Goal: Task Accomplishment & Management: Manage account settings

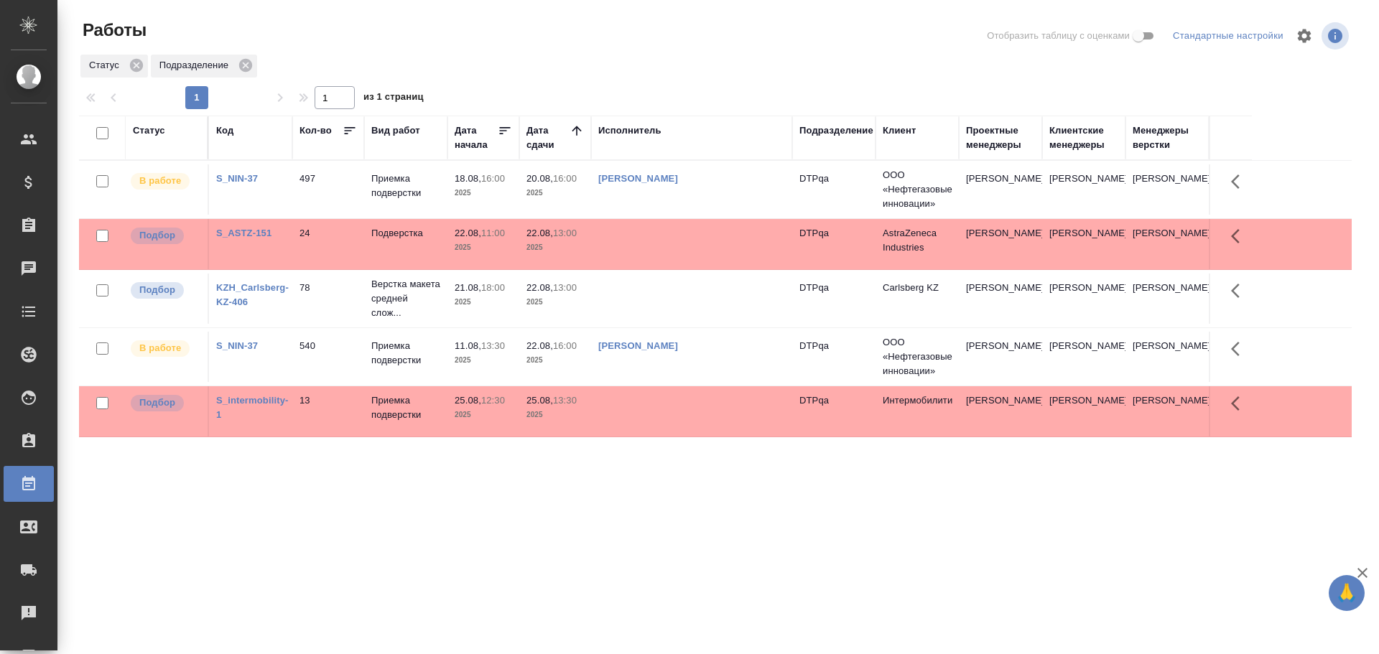
click at [663, 215] on td at bounding box center [691, 189] width 201 height 50
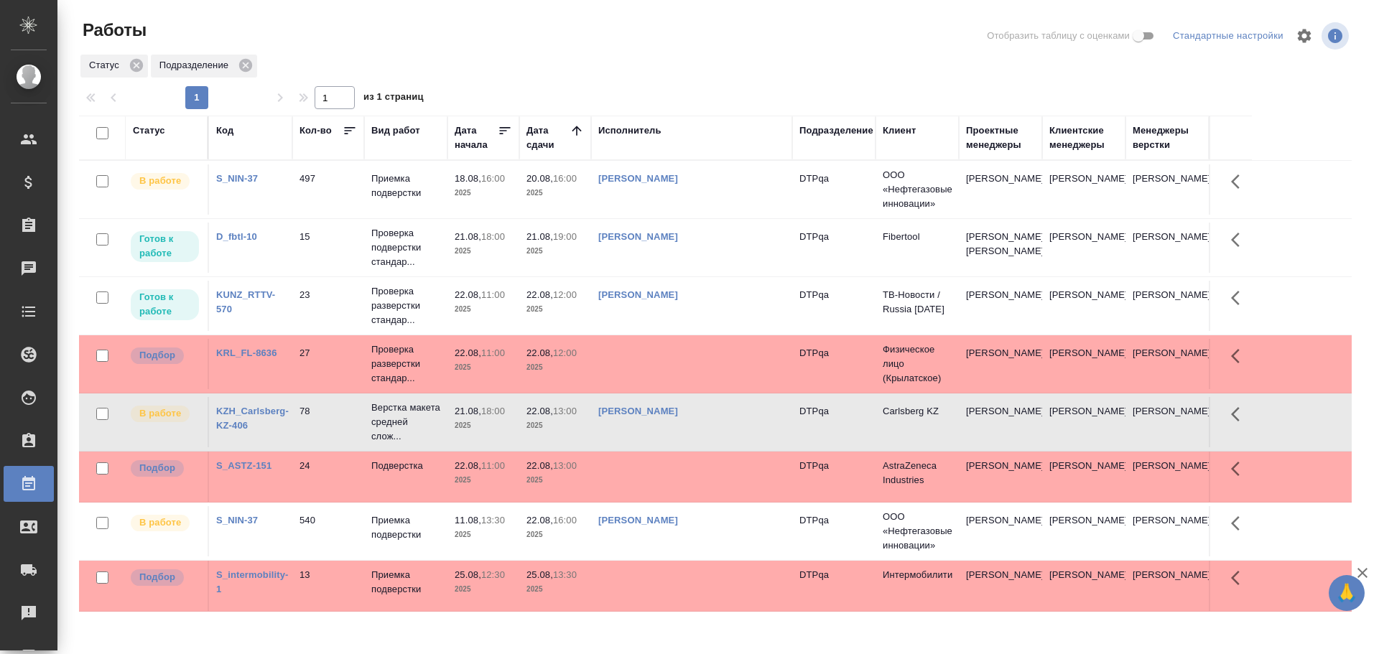
click at [714, 215] on td "[PERSON_NAME]" at bounding box center [691, 189] width 201 height 50
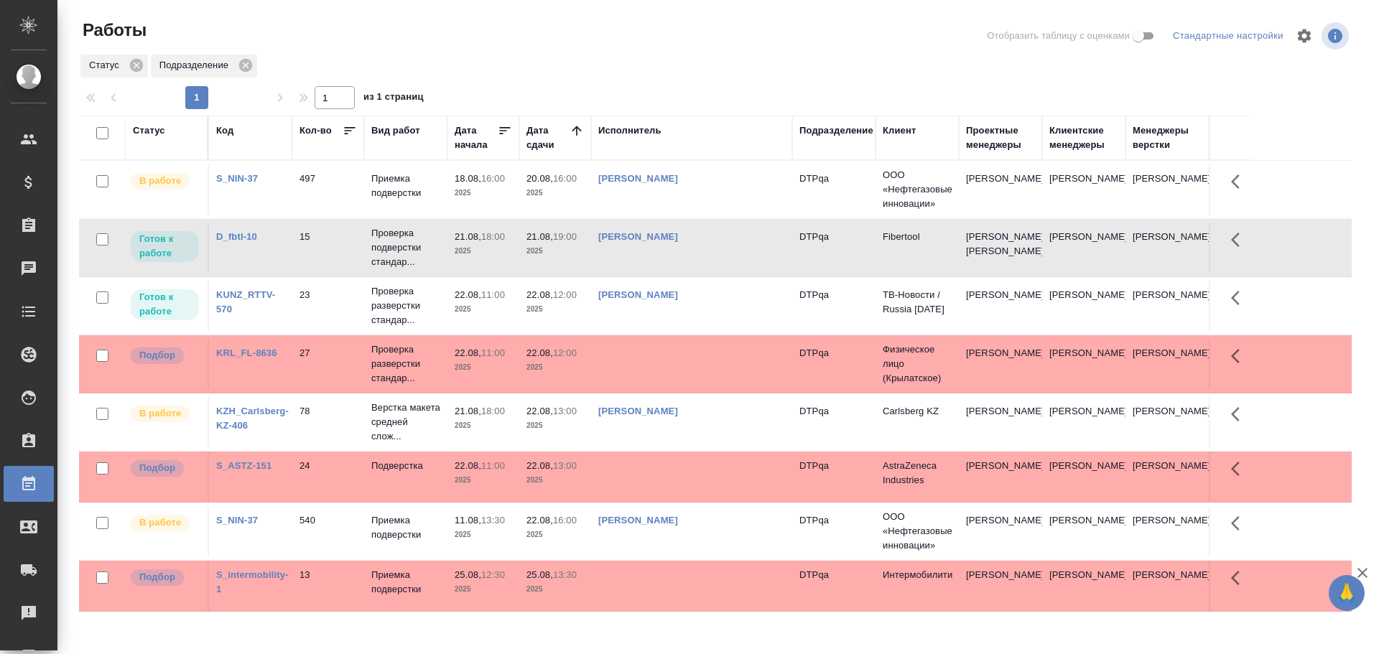
click at [714, 215] on td "[PERSON_NAME]" at bounding box center [691, 189] width 201 height 50
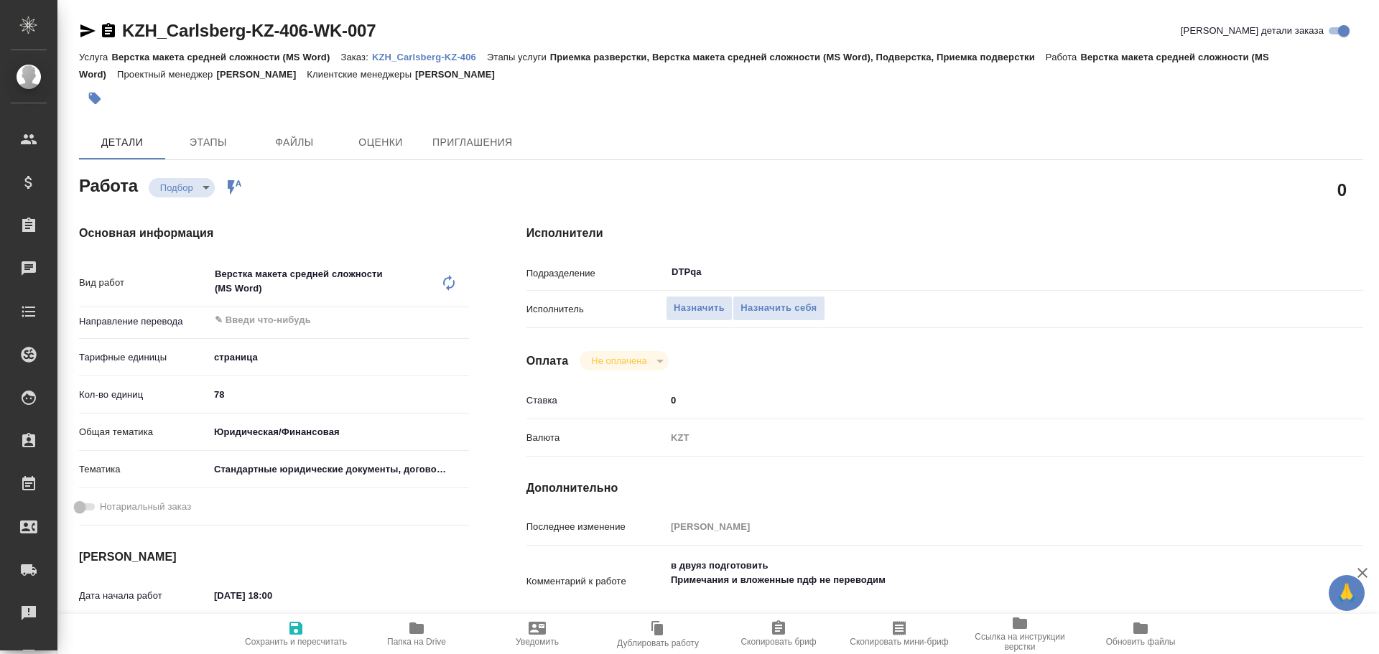
type textarea "x"
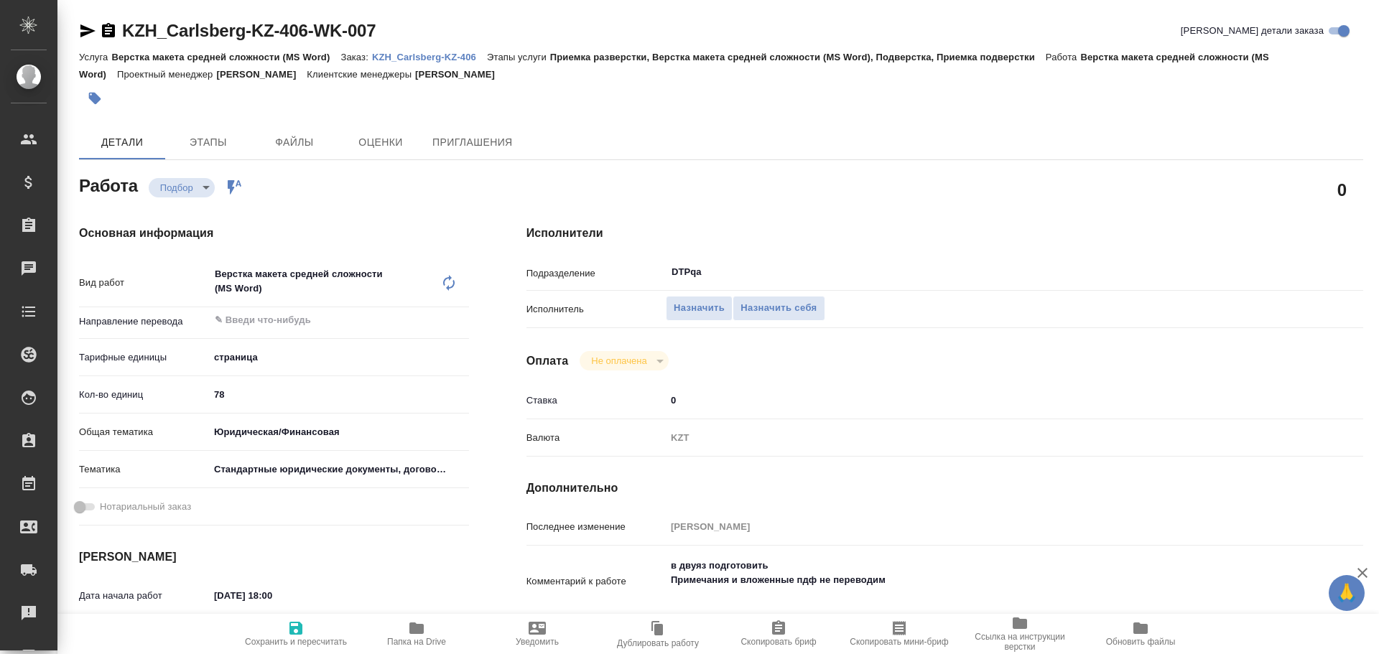
type textarea "x"
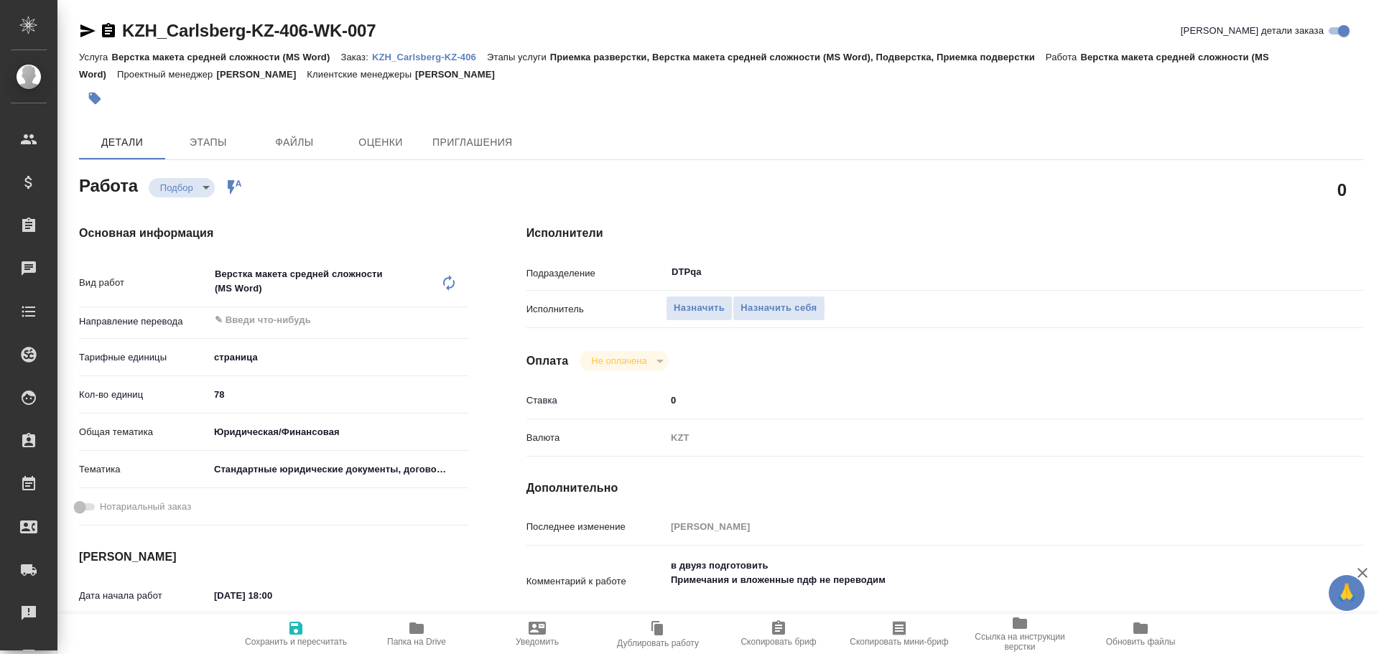
scroll to position [72, 0]
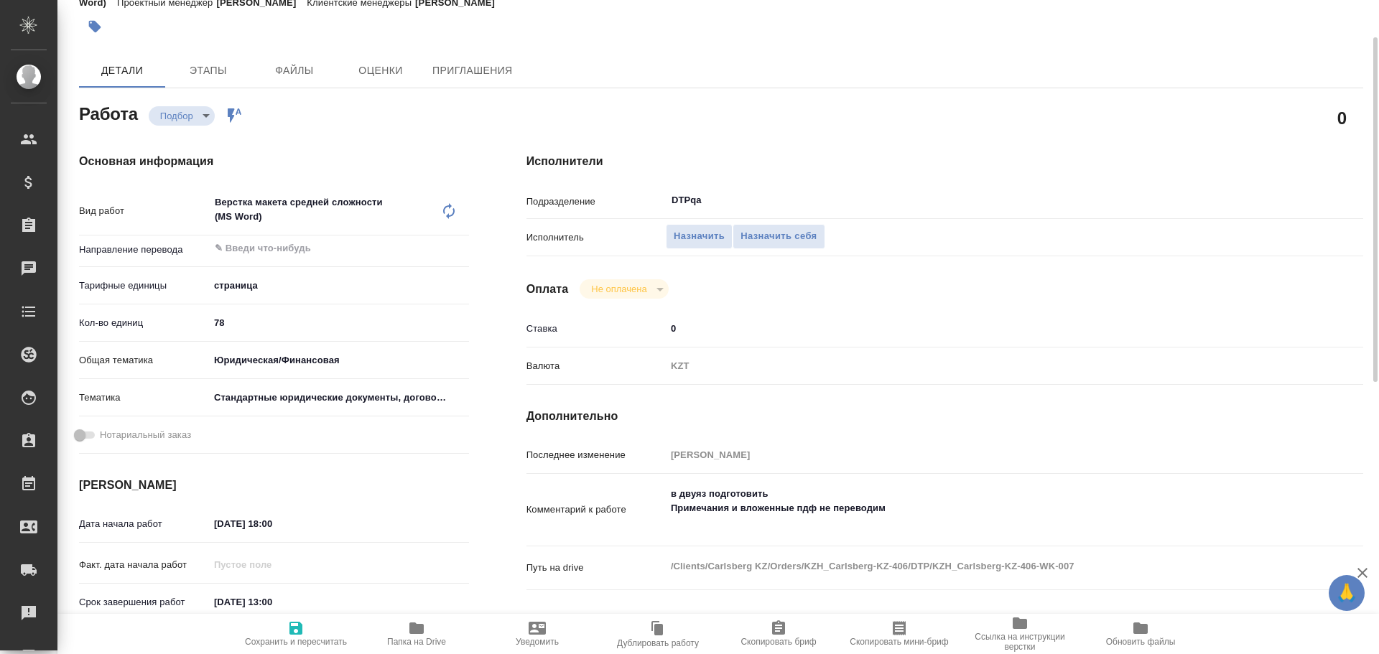
type textarea "x"
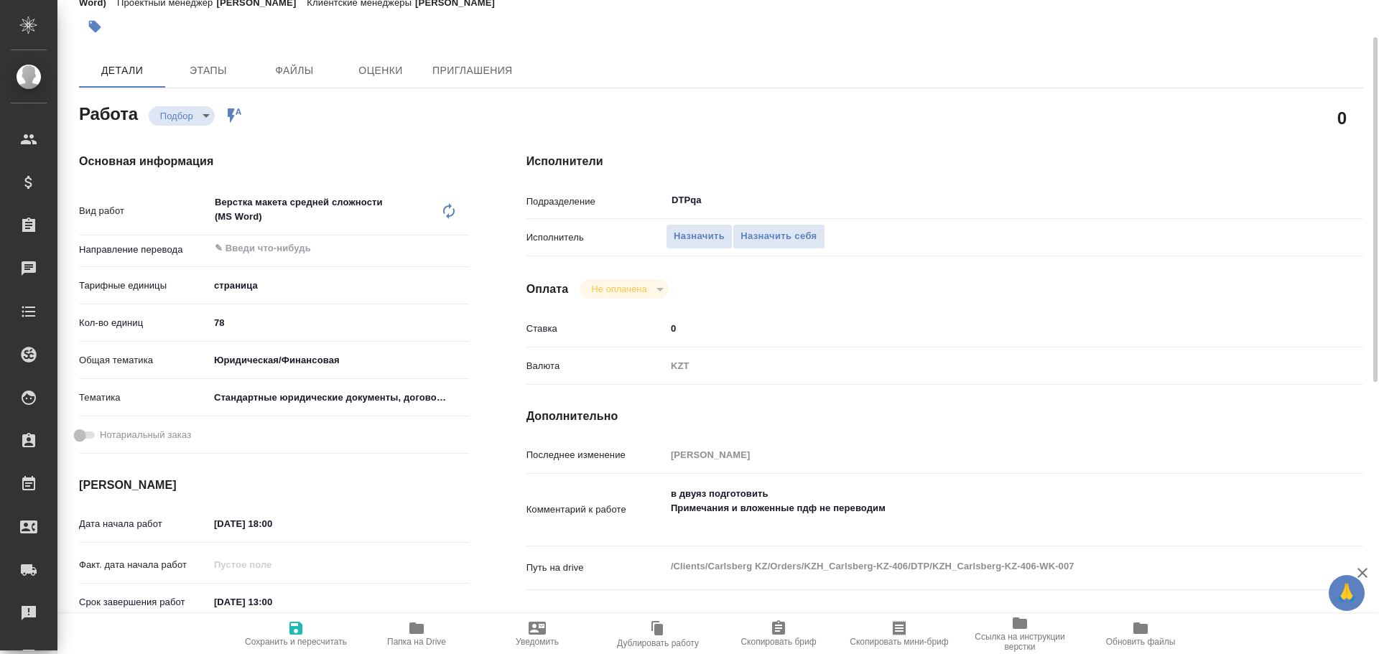
type textarea "x"
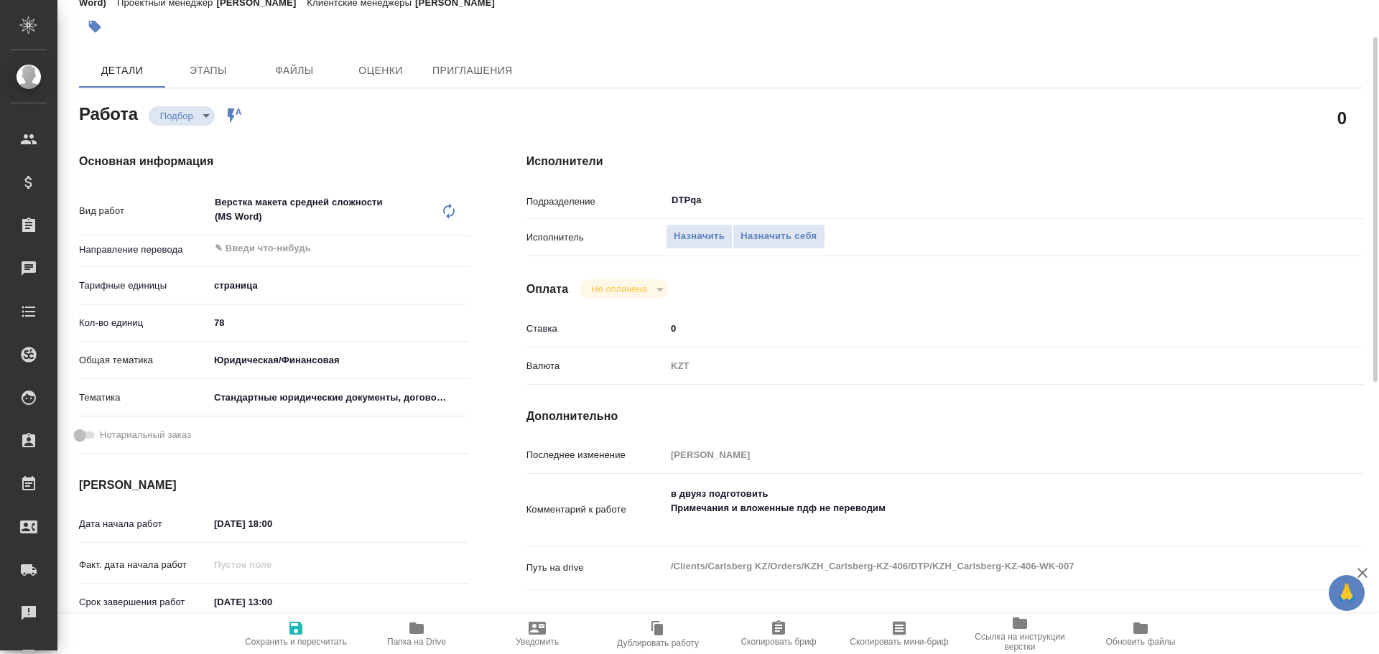
type textarea "x"
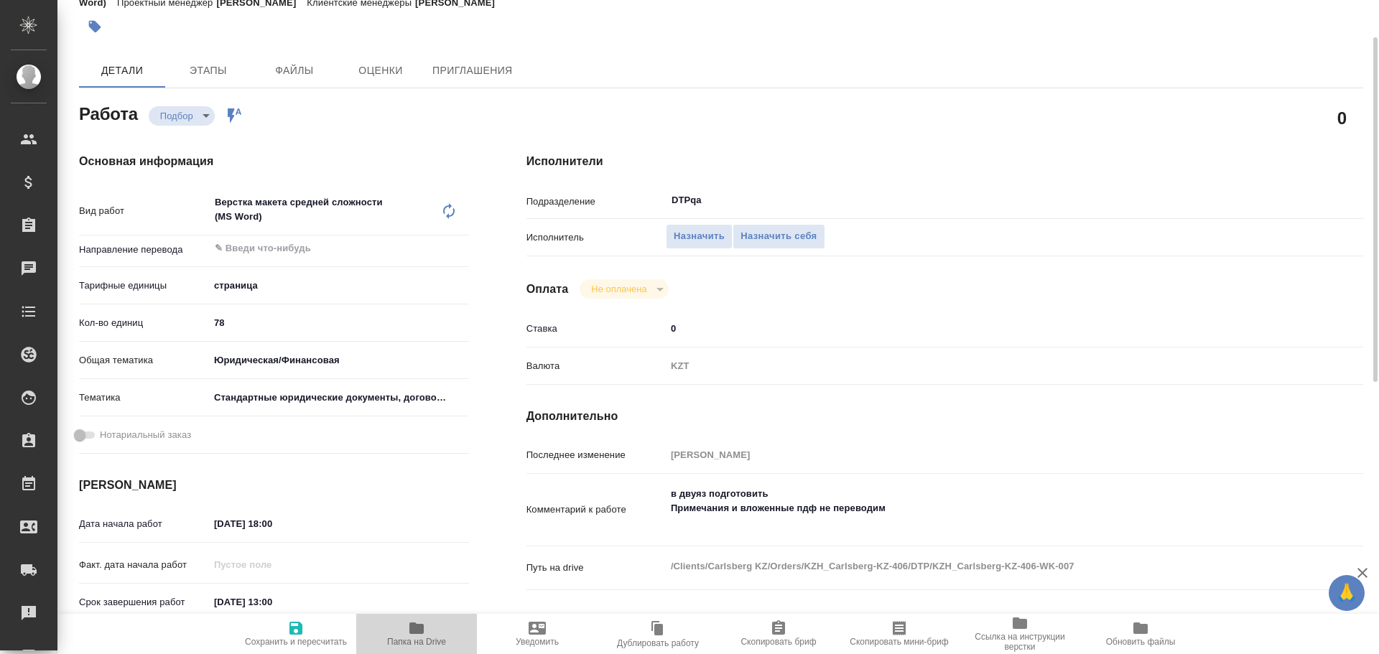
click at [418, 628] on icon "button" at bounding box center [416, 627] width 14 height 11
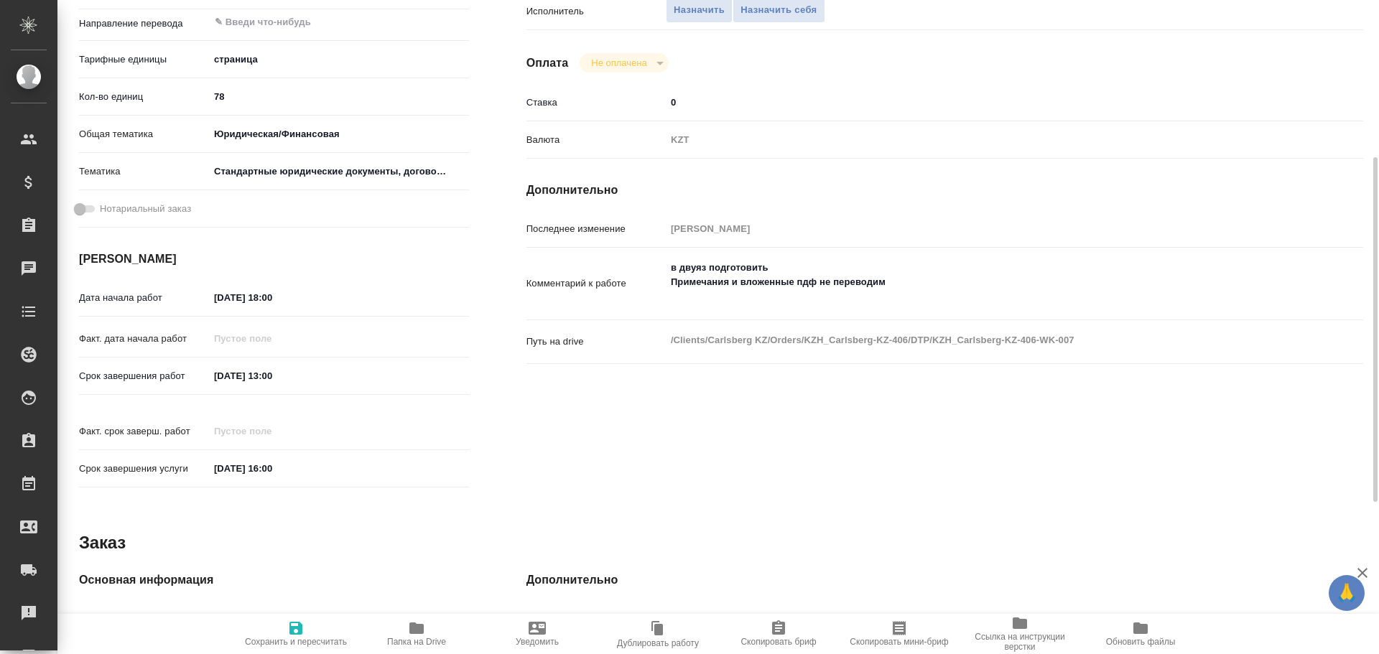
scroll to position [83, 0]
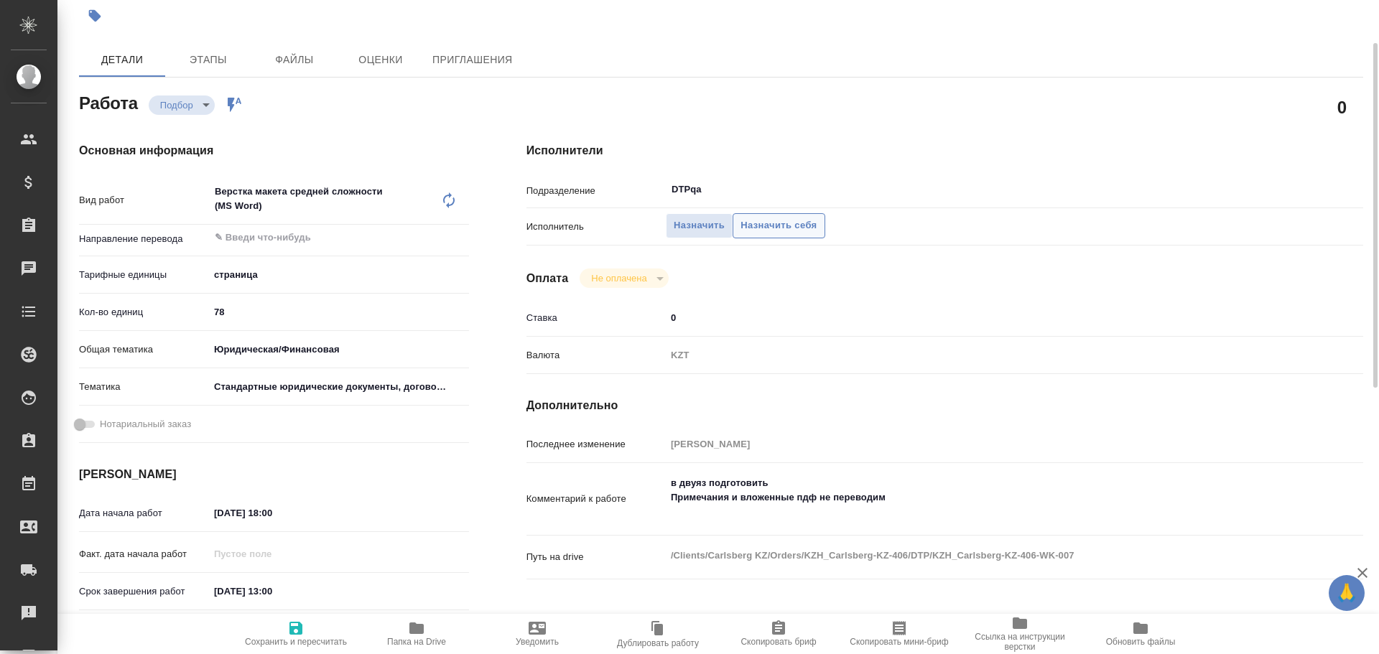
click at [765, 225] on span "Назначить себя" at bounding box center [778, 226] width 76 height 17
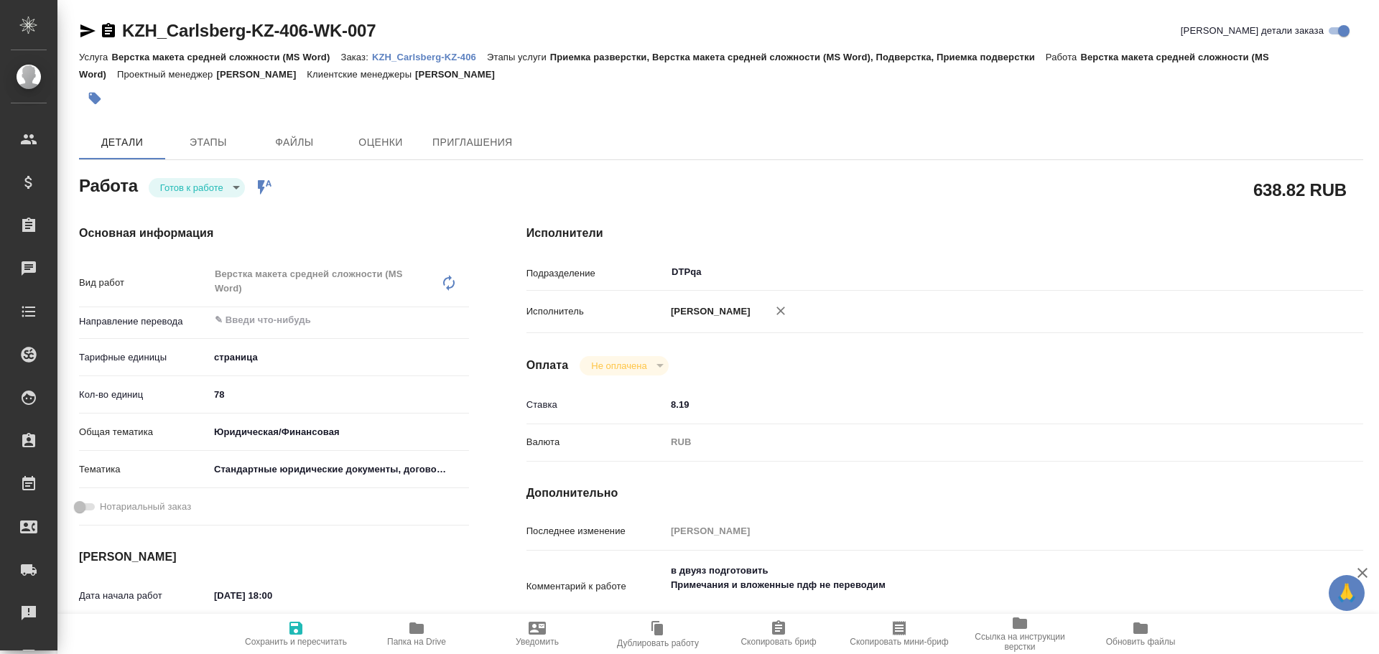
type textarea "x"
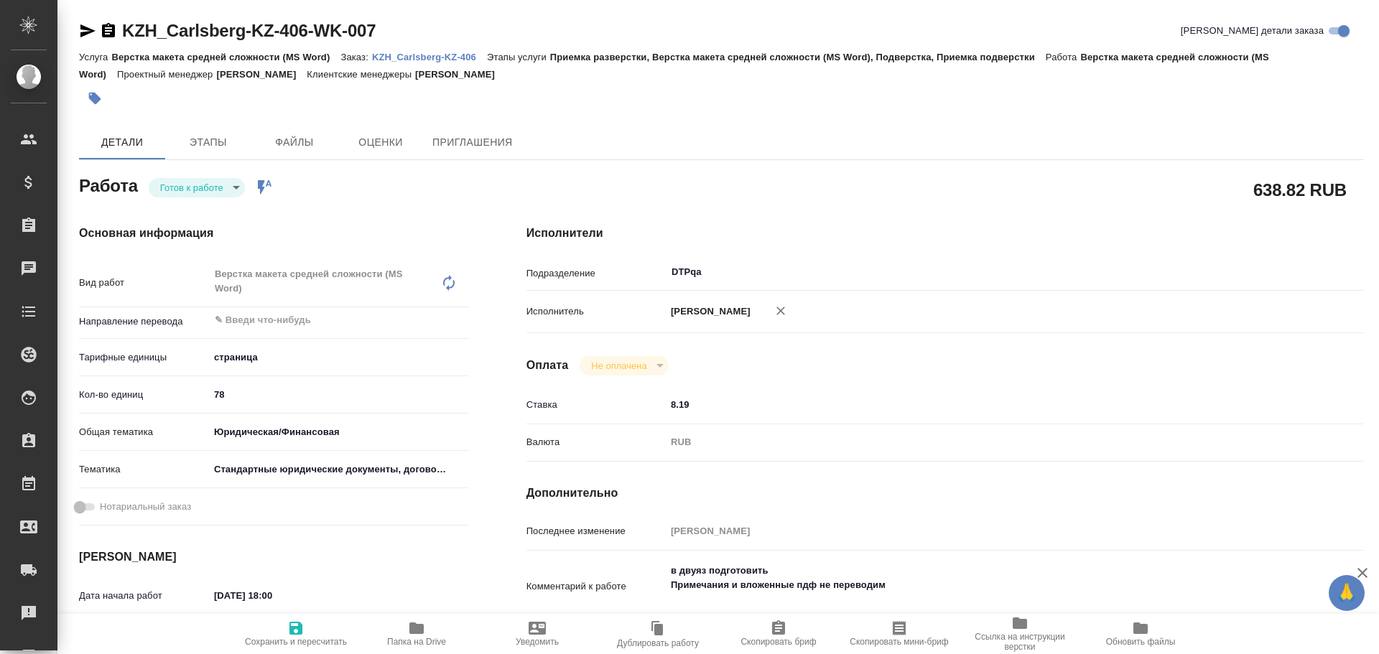
type textarea "x"
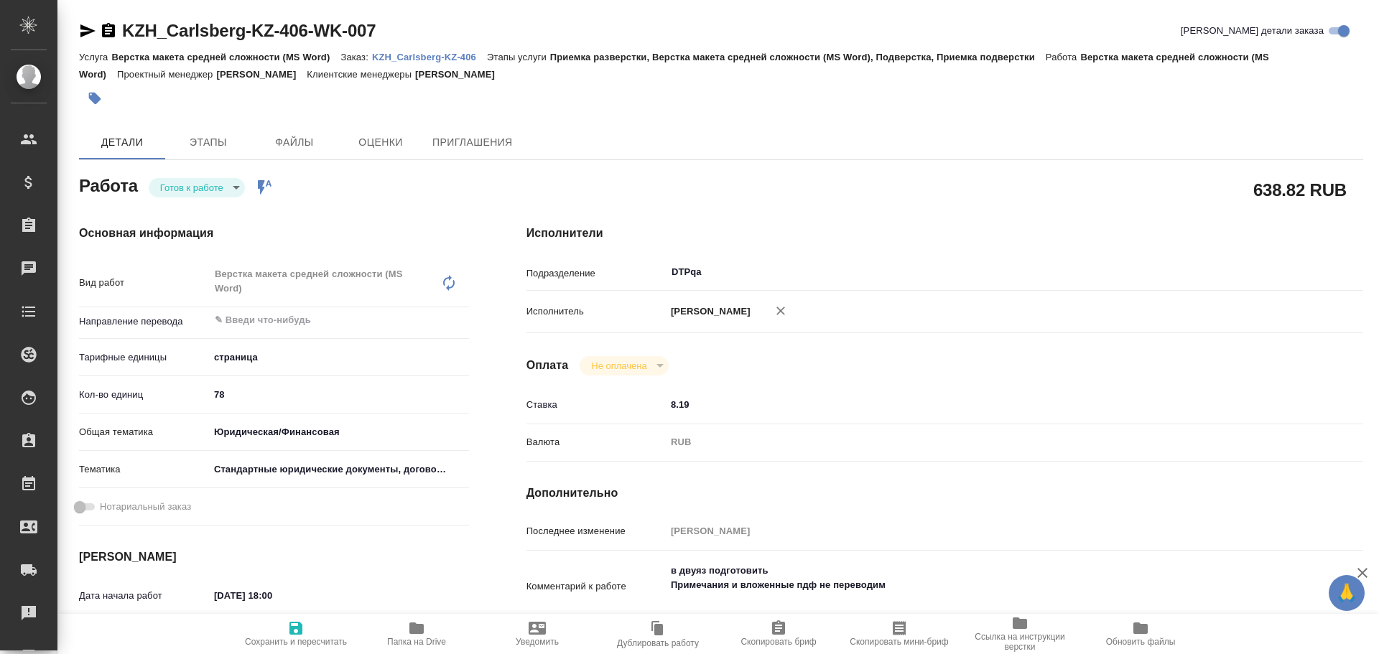
type textarea "x"
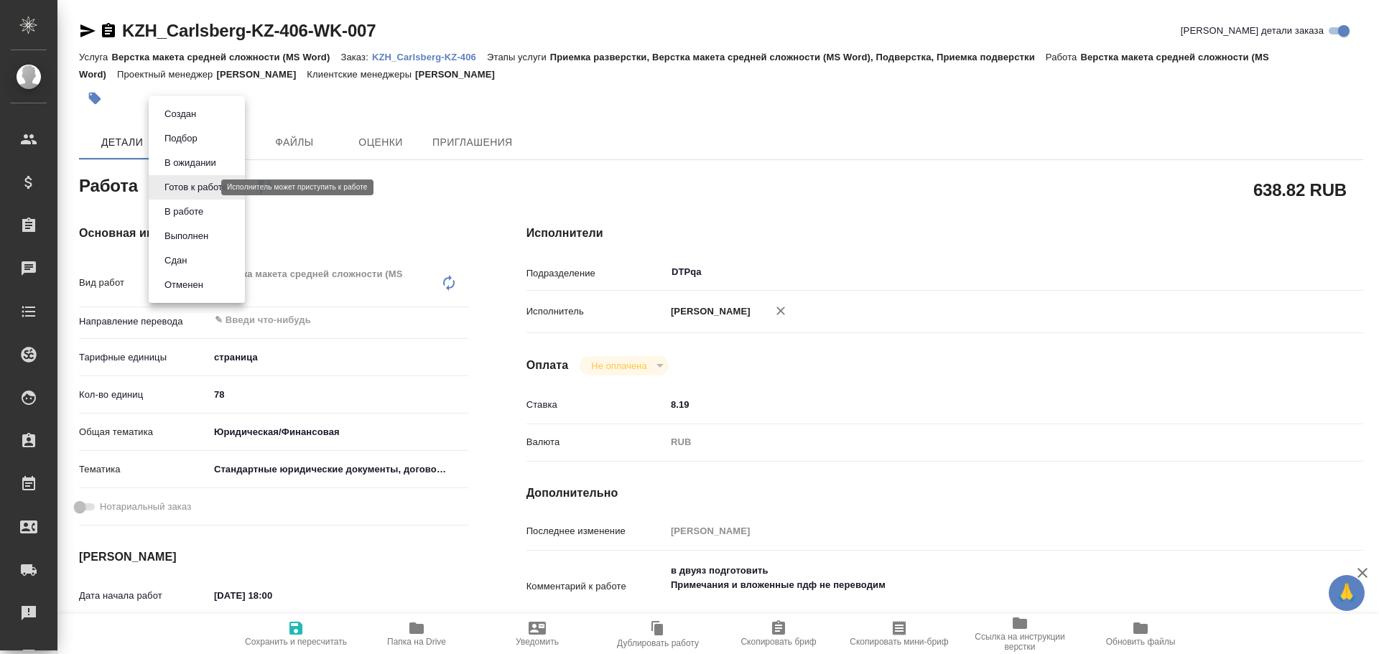
click at [177, 189] on body "🙏 .cls-1 fill:#fff; AWATERA Chulets Elena Клиенты Спецификации Заказы Чаты Todo…" at bounding box center [689, 327] width 1379 height 654
type textarea "x"
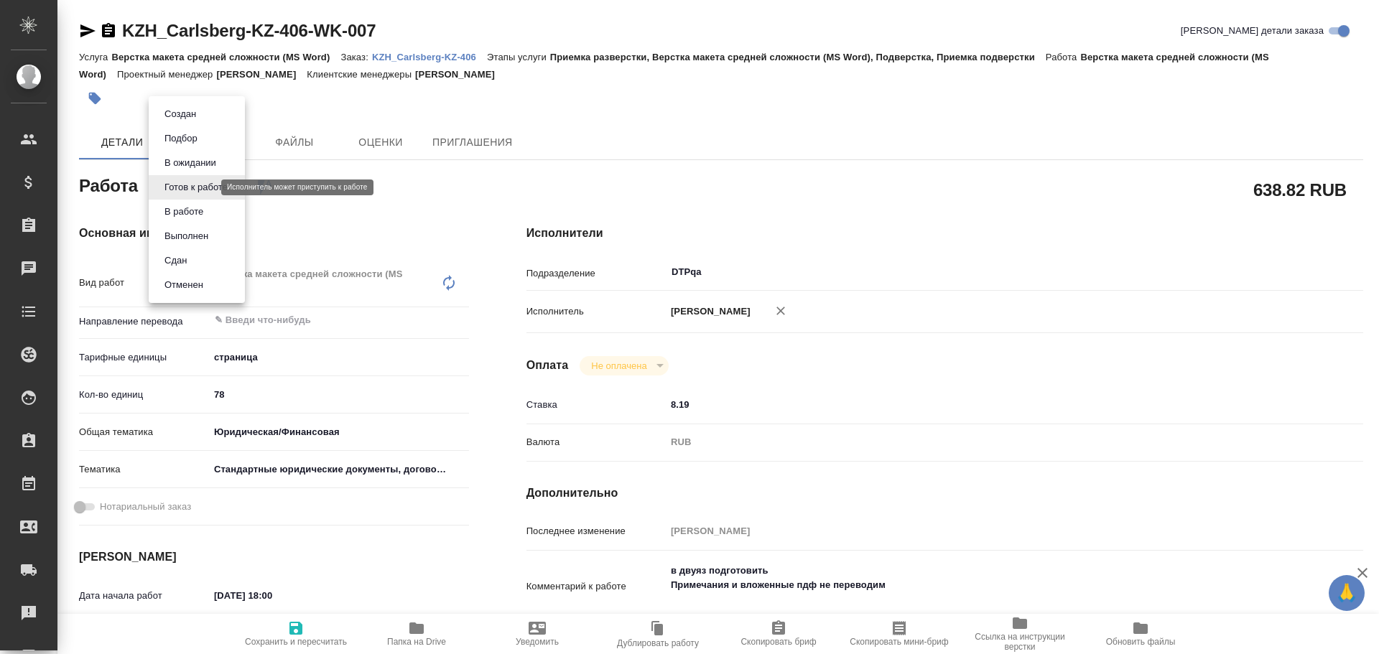
type textarea "x"
click at [187, 208] on button "В работе" at bounding box center [183, 212] width 47 height 16
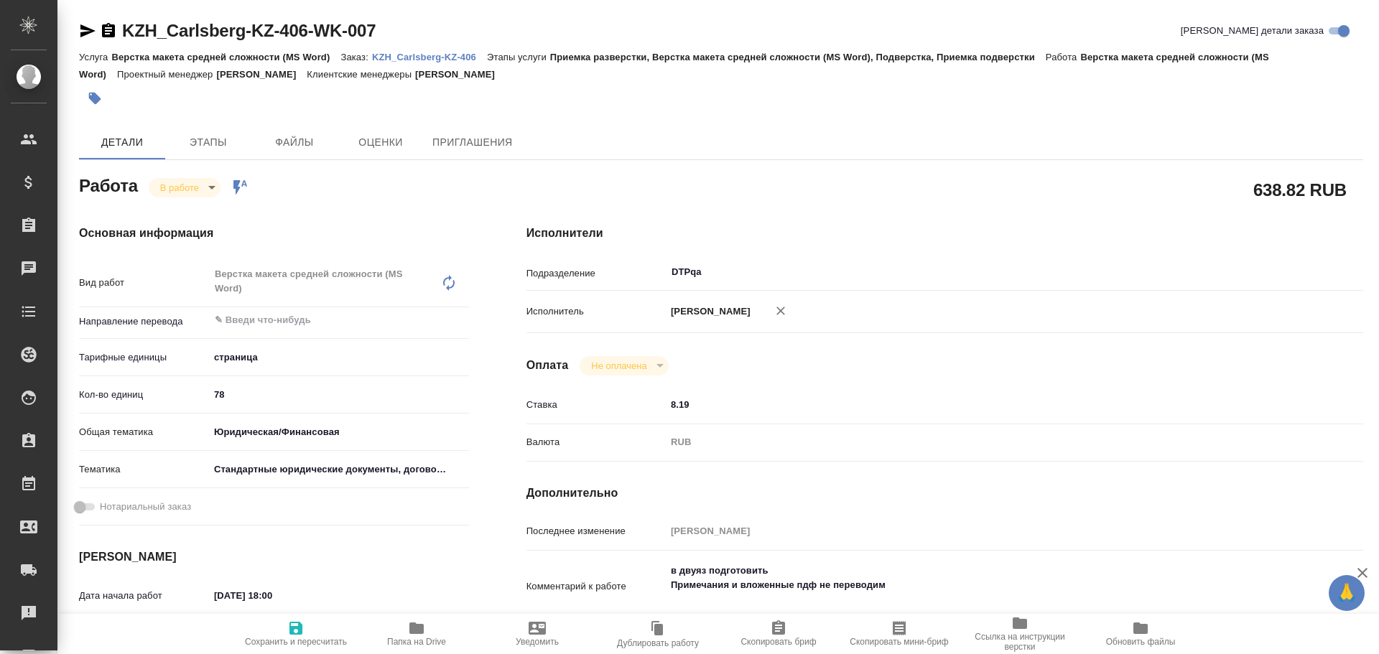
type textarea "x"
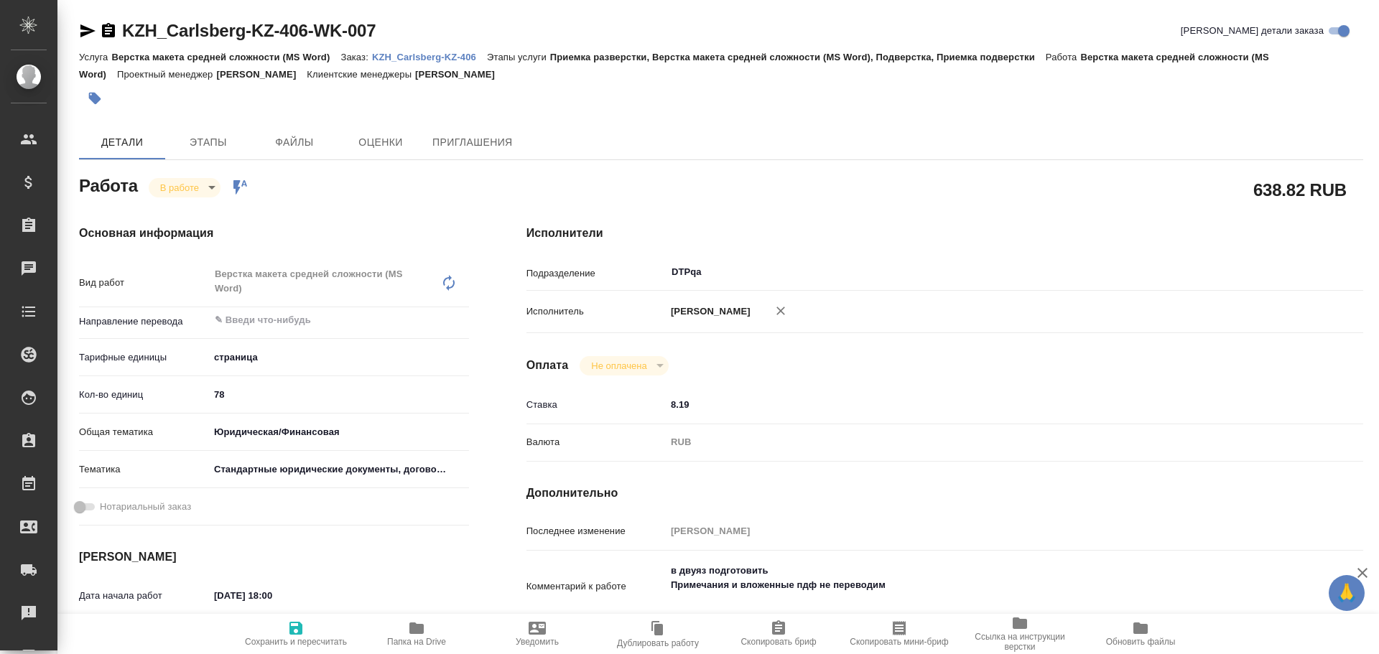
type textarea "x"
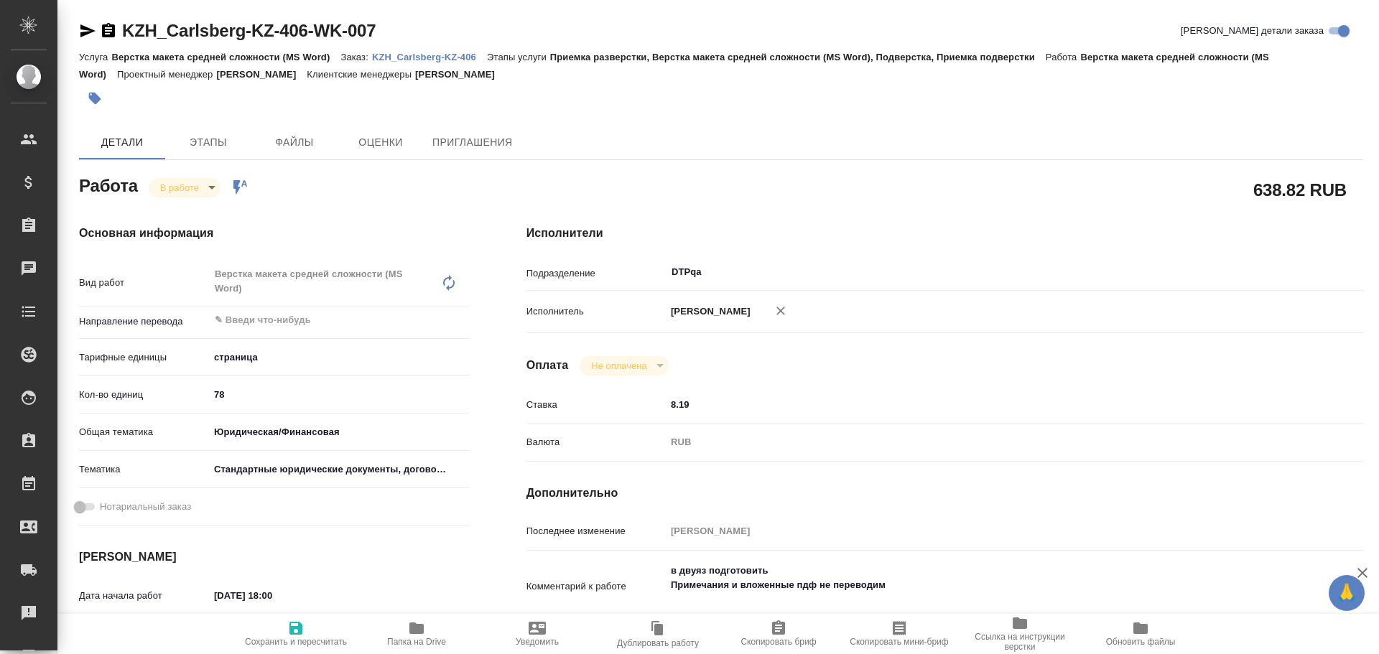
type textarea "x"
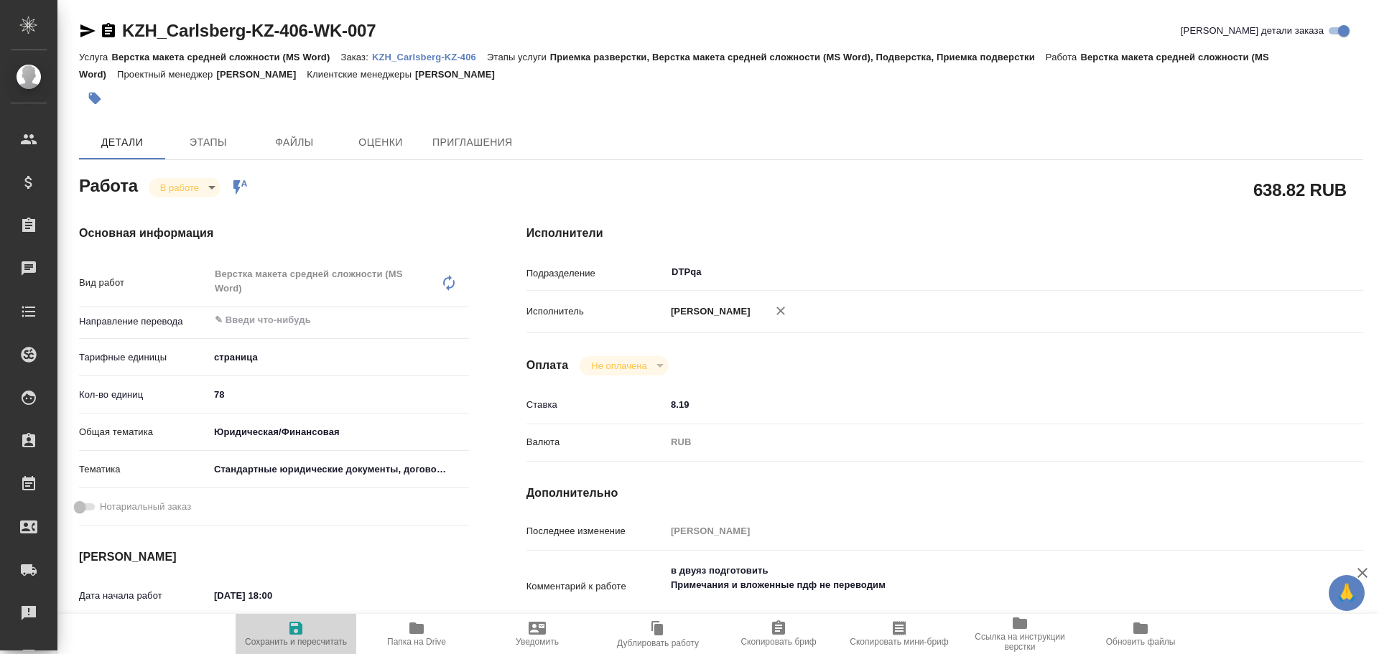
click at [285, 632] on span "Сохранить и пересчитать" at bounding box center [295, 633] width 103 height 27
type textarea "x"
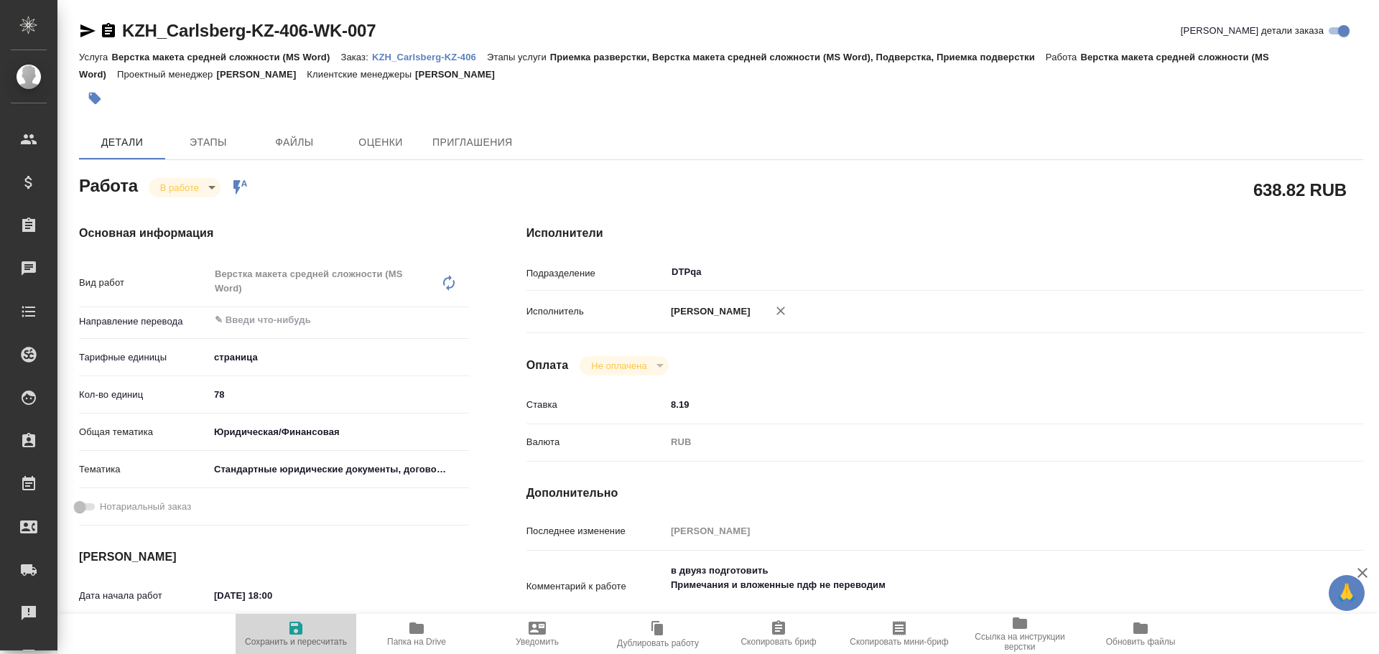
type textarea "x"
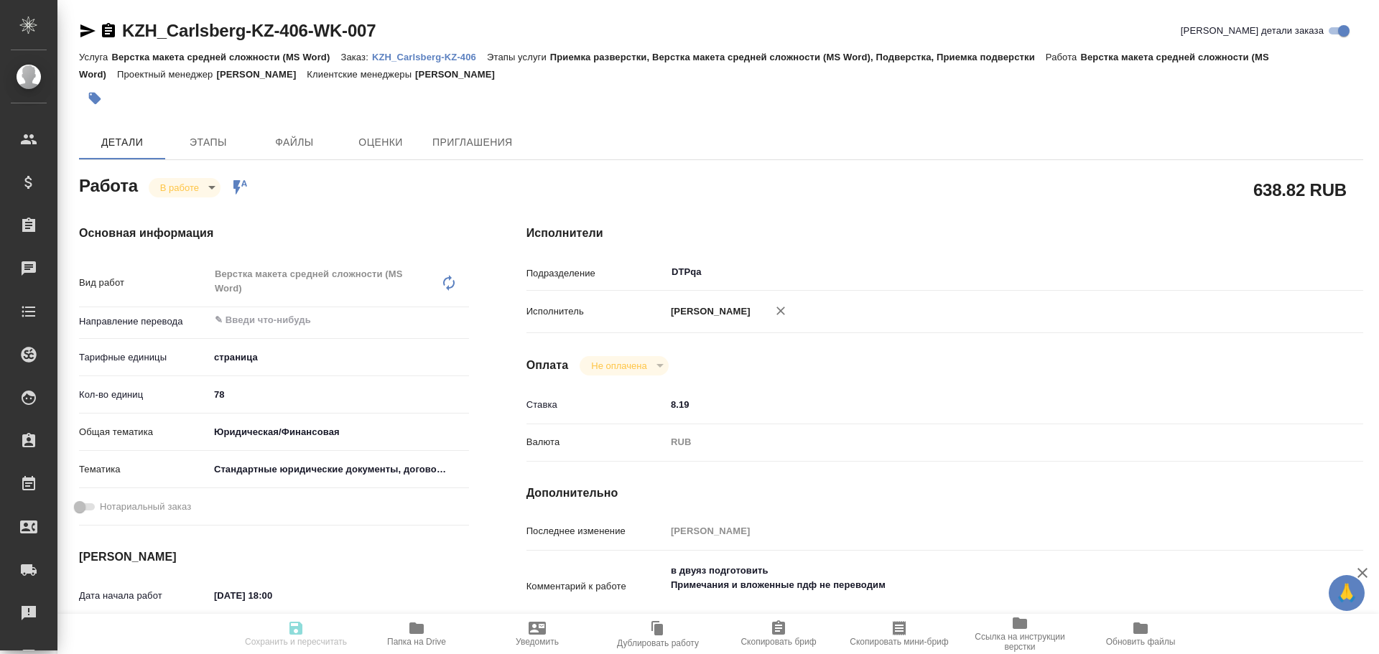
type textarea "x"
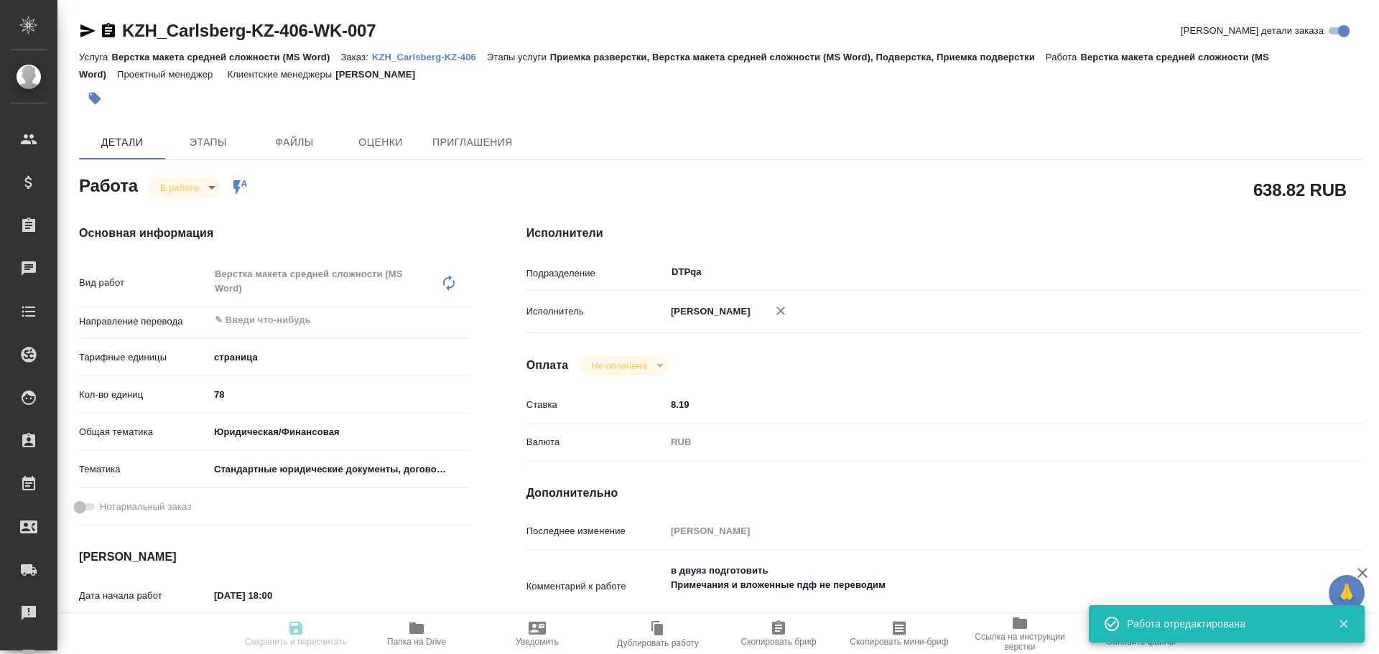
type textarea "x"
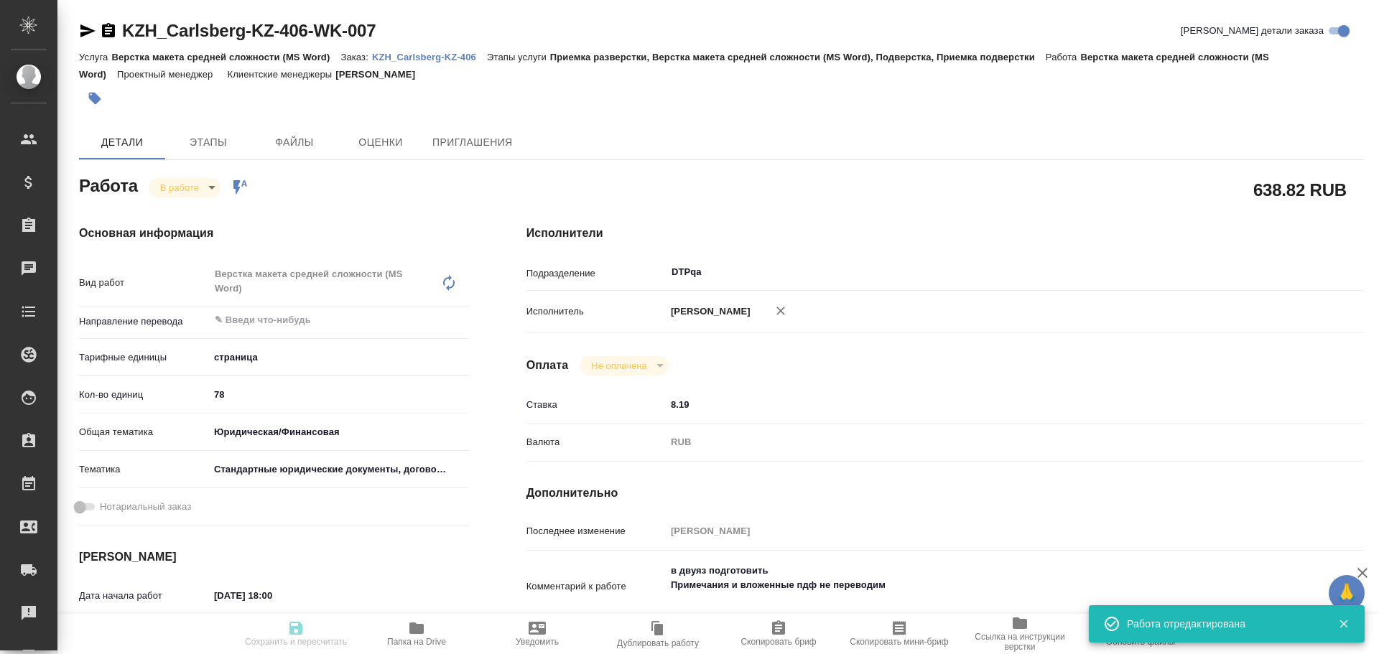
type input "inProgress"
type textarea "Верстка макета средней сложности (MS Word)"
type textarea "x"
type input "5a8b1489cc6b4906c91bfdb2"
type input "78"
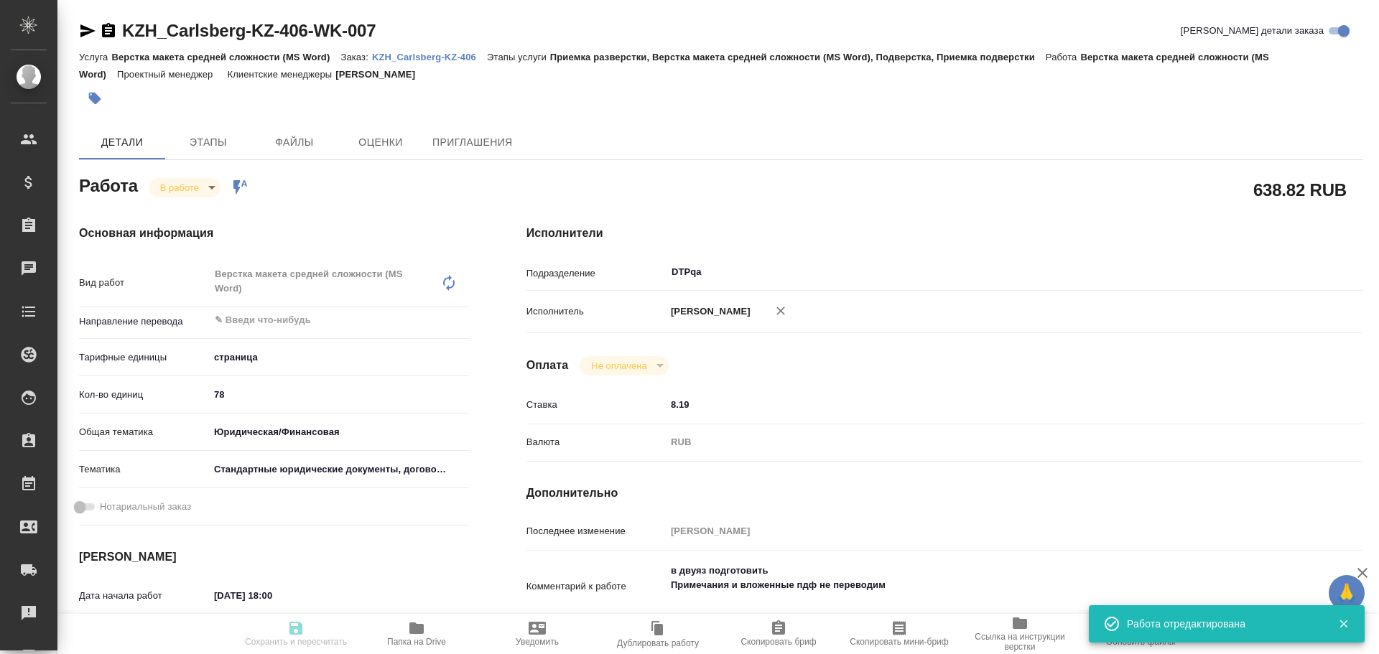
type input "yr-fn"
type input "5f647205b73bc97568ca66bf"
type input "[DATE] 18:00"
type input "21.08.2025 18:01"
type input "22.08.2025 13:00"
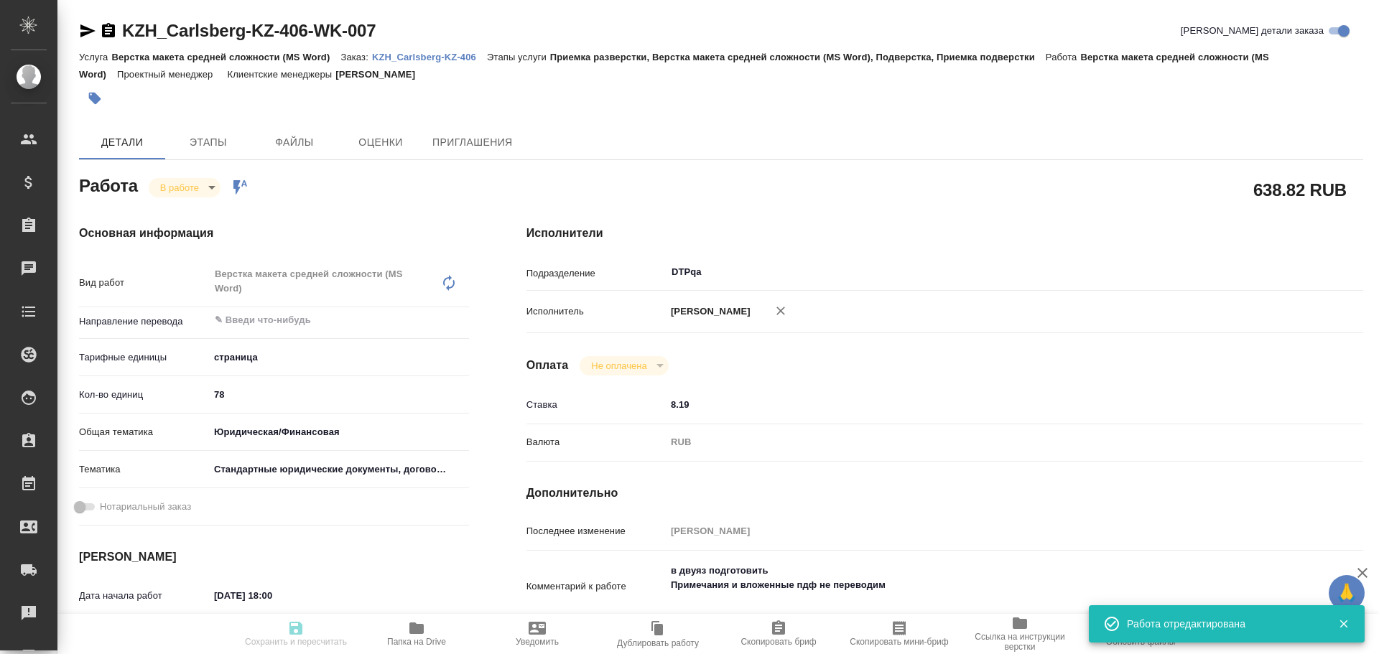
type input "29.08.2025 16:00"
type input "DTPqa"
type input "notPayed"
type input "8.19"
type input "RUB"
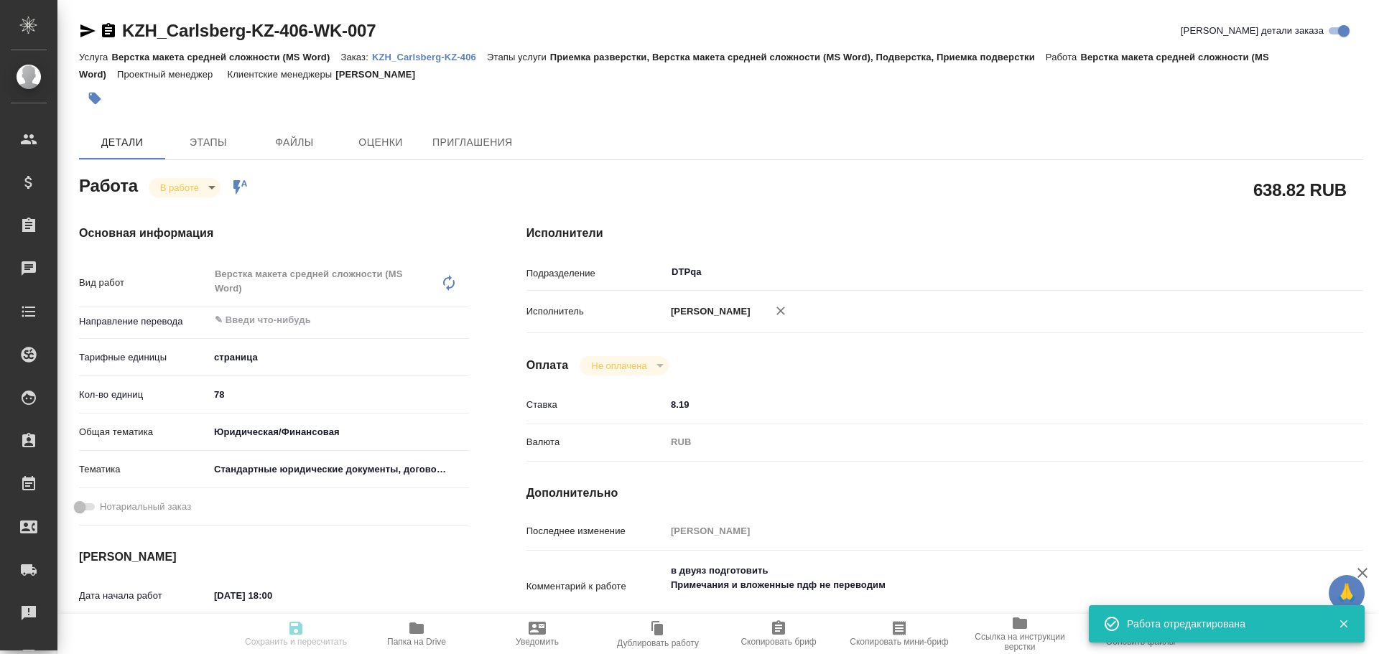
type input "Чулец Елена"
type textarea "в двуяз подготовить Примечания и вложенные пдф не переводим"
type textarea "x"
type textarea "/Clients/Carlsberg KZ/Orders/KZH_Carlsberg-KZ-406/DTP/KZH_Carlsberg-KZ-406-WK-0…"
type textarea "x"
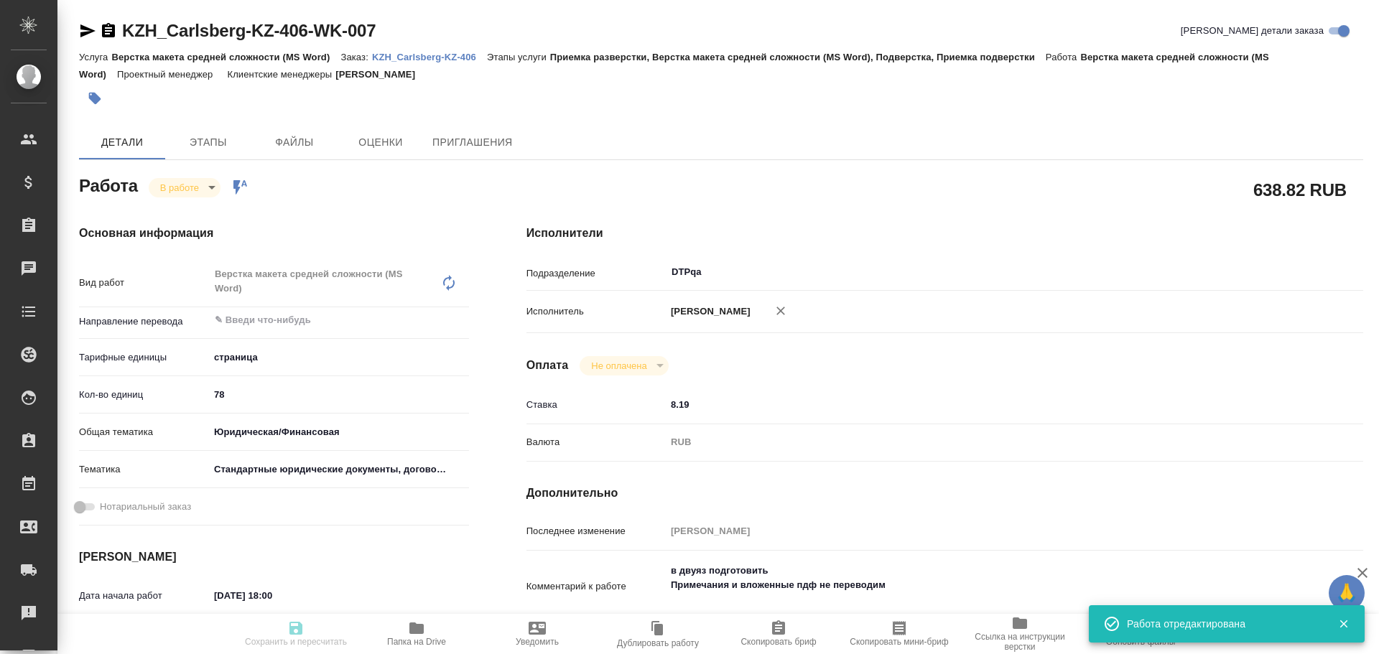
type input "KZH_Carlsberg-KZ-406"
type input "Верстка макета средней сложности (MS Word)"
type input "Приемка разверстки, Верстка макета средней сложности (MS Word), Подверстка, При…"
type input "Кошербаева Назерке"
type input "Петрова Валерия"
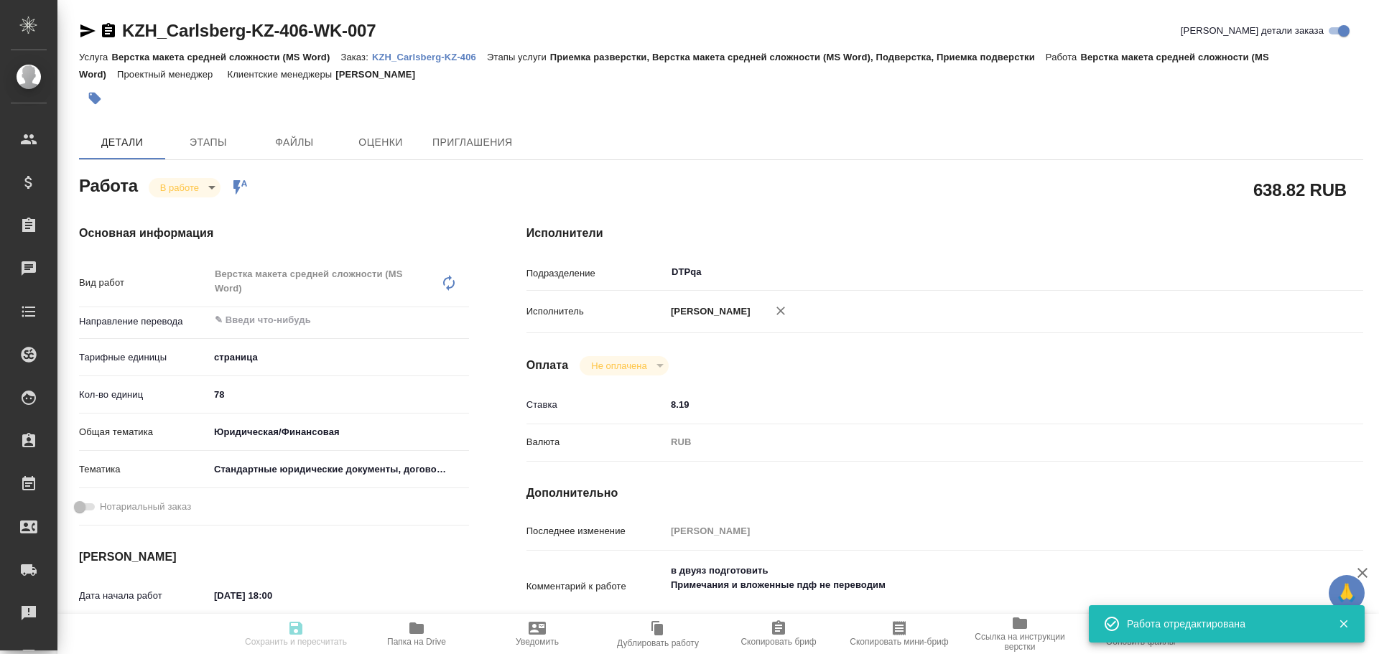
type input "/Clients/Carlsberg KZ/Orders/KZH_Carlsberg-KZ-406"
type textarea "x"
type textarea "перевод на русский язык. 1. Перевод двуязычный, на английском есть, переводим т…"
type textarea "x"
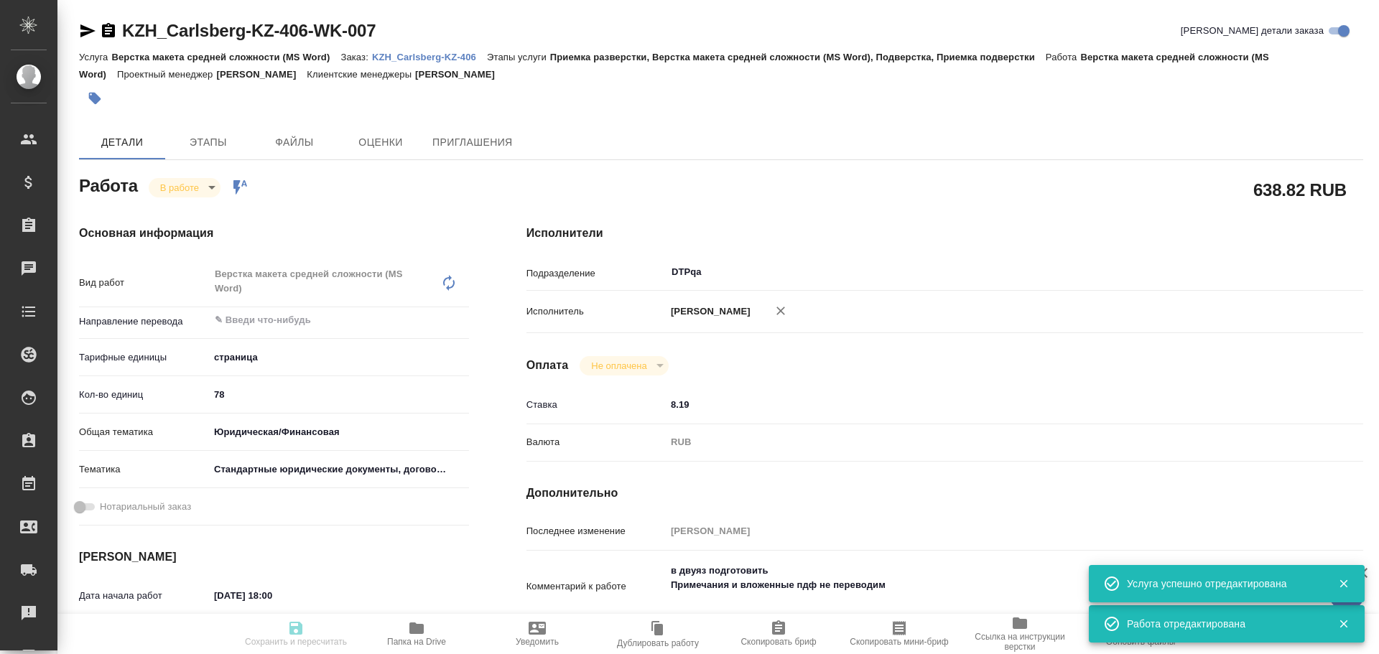
type textarea "x"
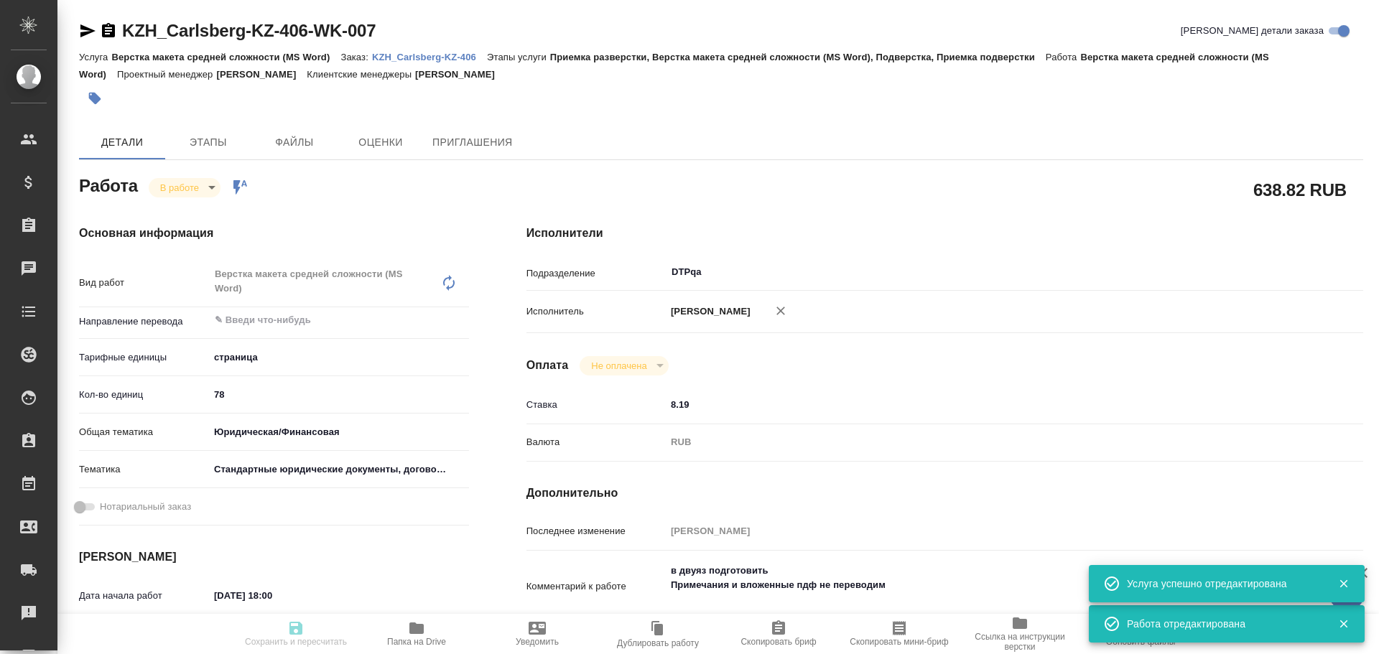
type textarea "x"
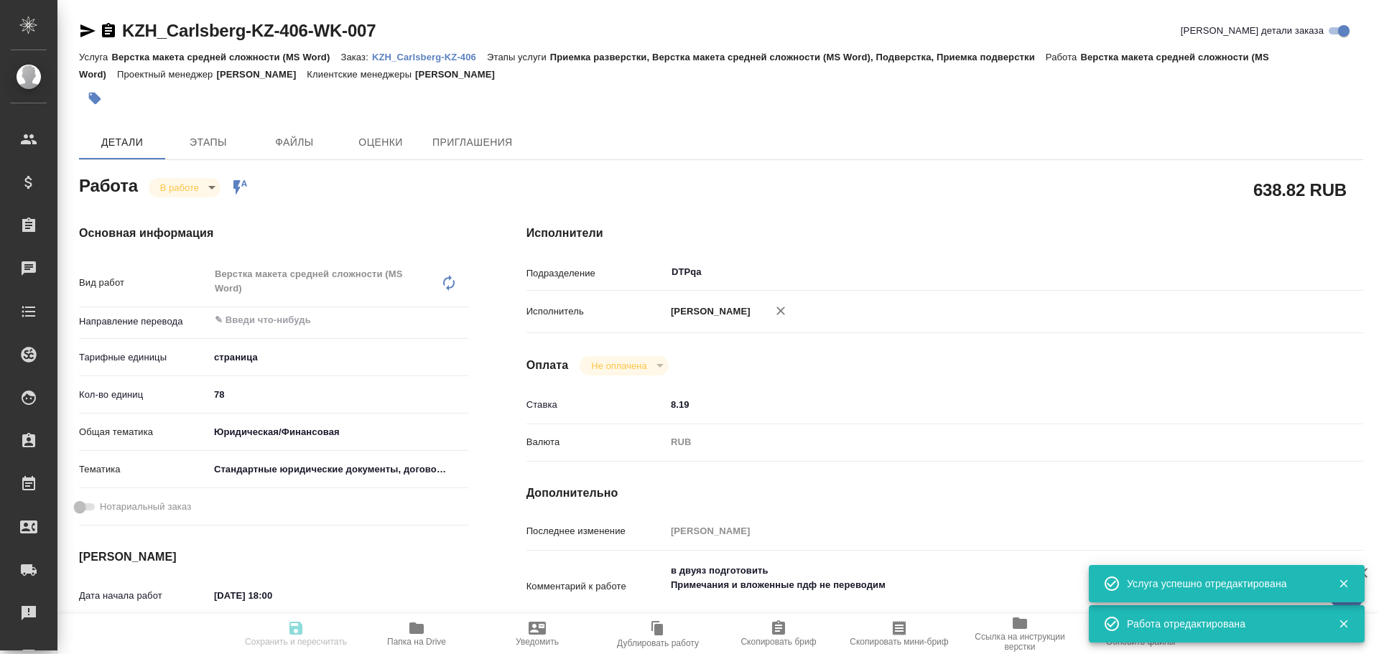
type textarea "x"
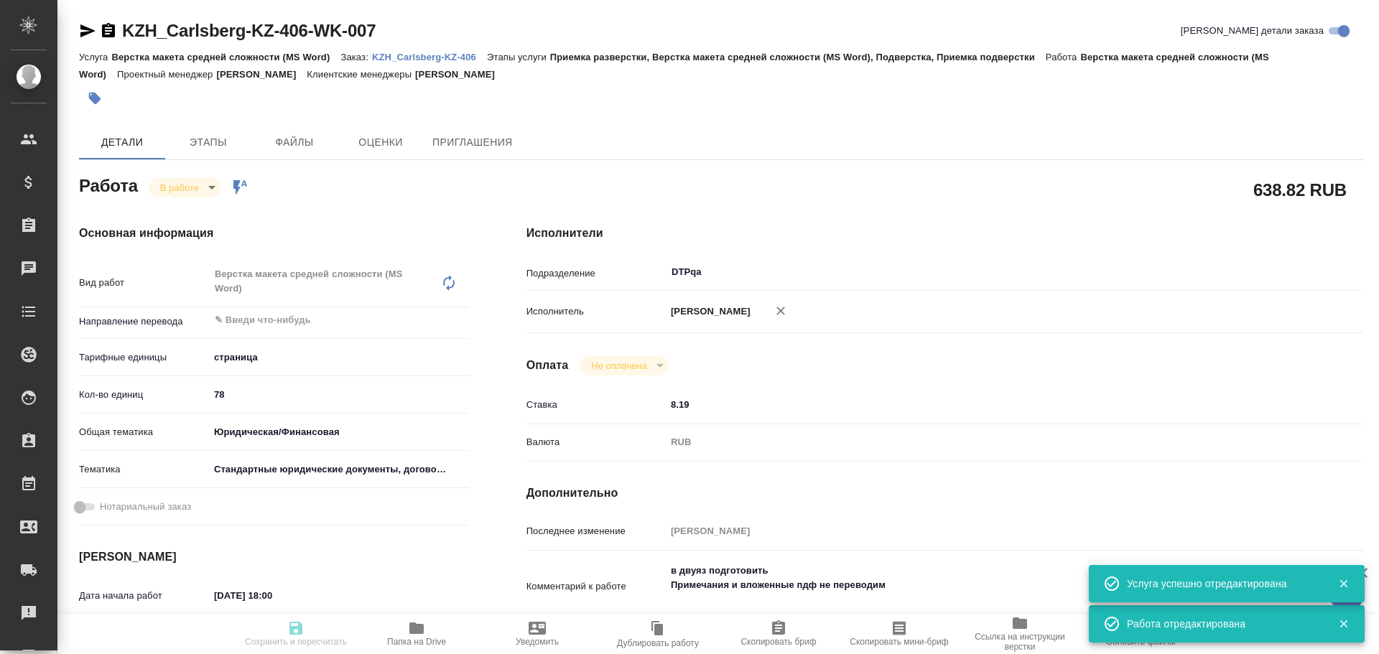
type textarea "x"
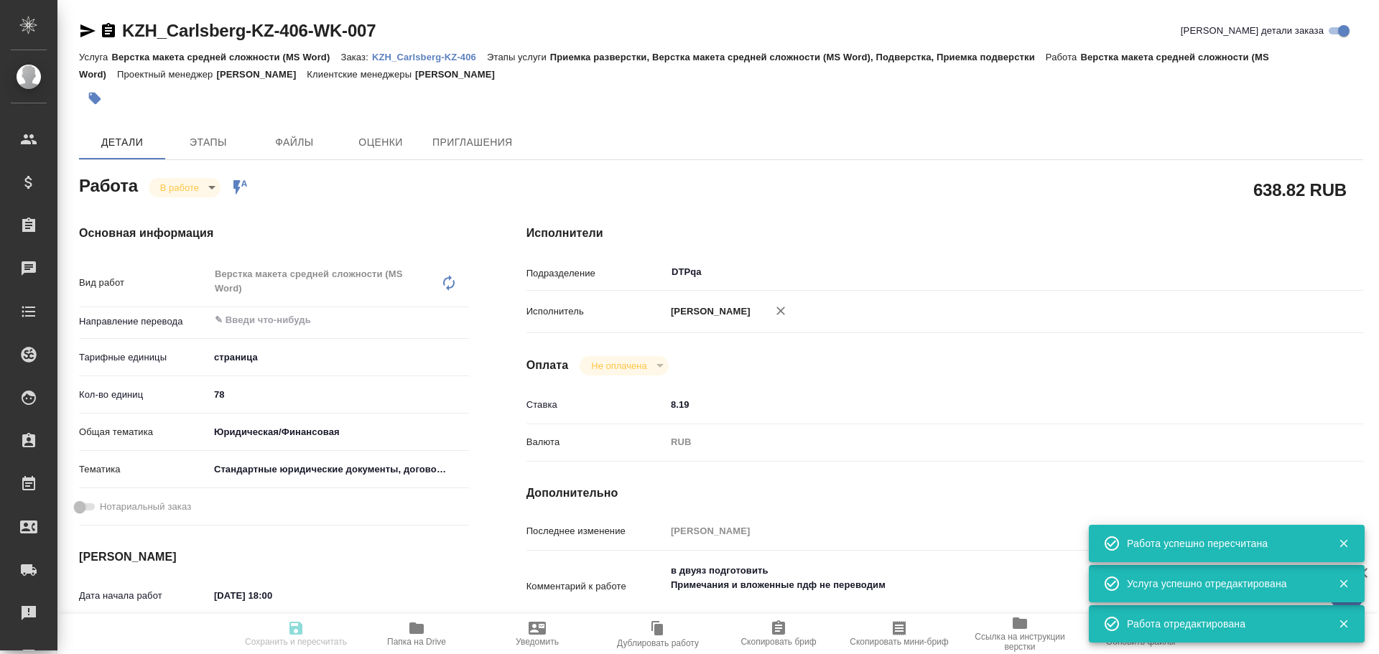
type input "inProgress"
type textarea "Верстка макета средней сложности (MS Word)"
type textarea "x"
type input "5a8b1489cc6b4906c91bfdb2"
type input "78"
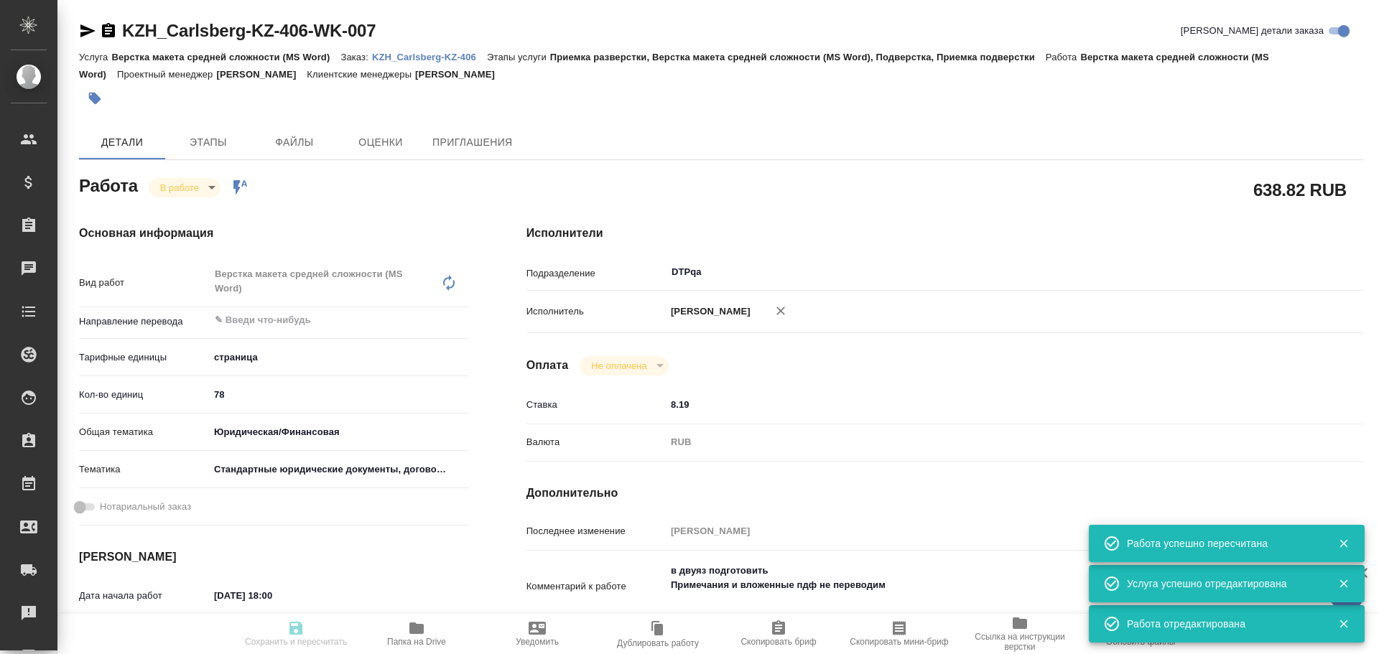
type input "yr-fn"
type input "5f647205b73bc97568ca66bf"
type input "[DATE] 18:00"
type input "21.08.2025 18:01"
type input "22.08.2025 13:00"
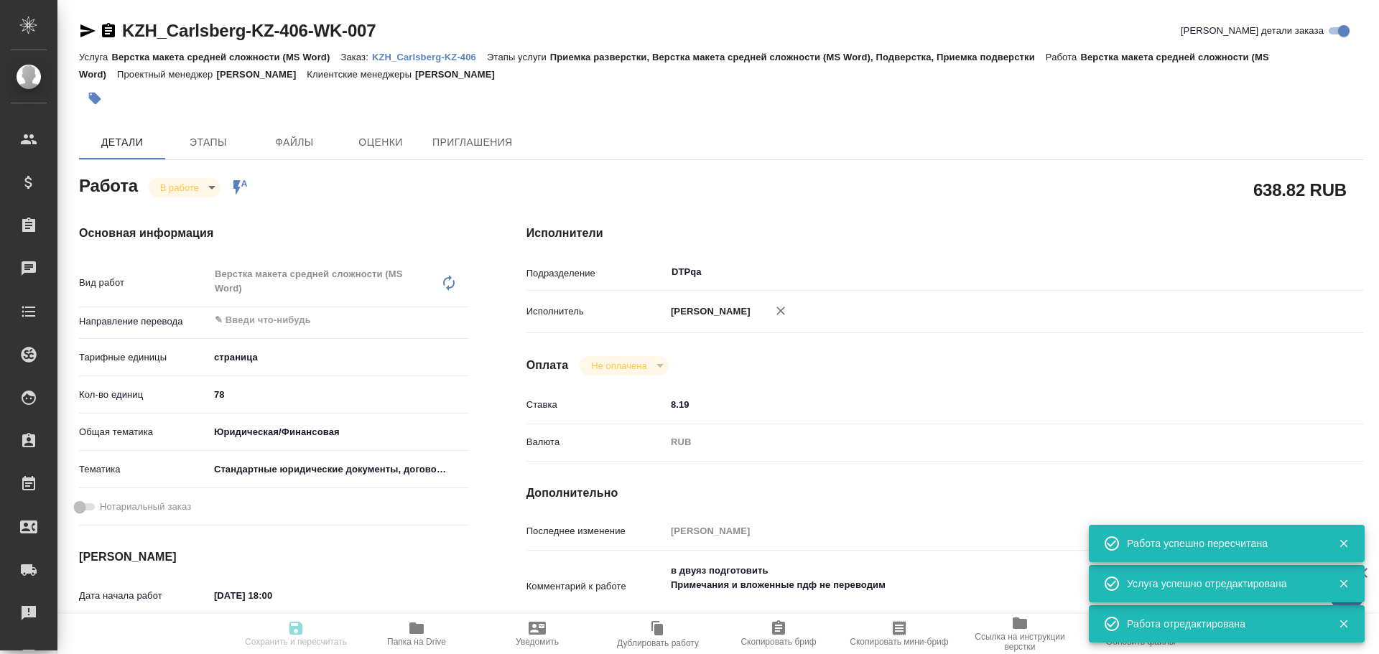
type input "29.08.2025 16:00"
type input "DTPqa"
type input "notPayed"
type input "8.19"
type input "RUB"
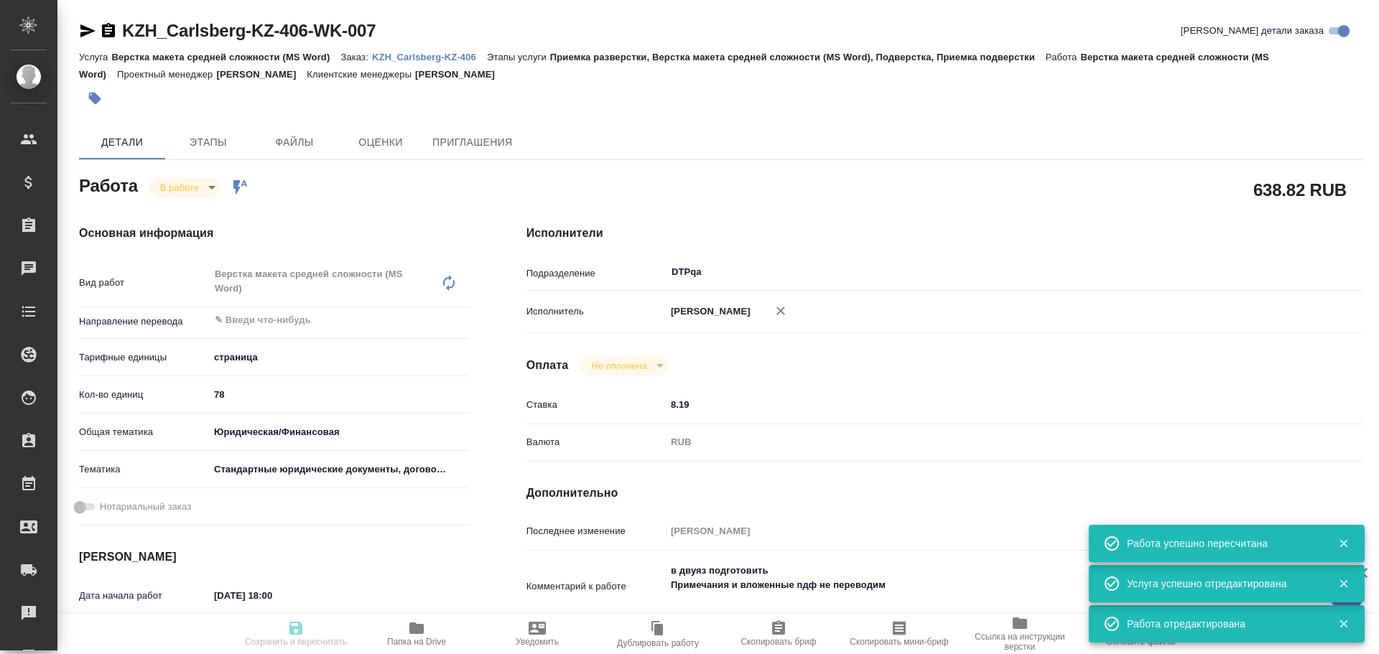
type input "Чулец Елена"
type textarea "в двуяз подготовить Примечания и вложенные пдф не переводим"
type textarea "x"
type textarea "/Clients/Carlsberg KZ/Orders/KZH_Carlsberg-KZ-406/DTP/KZH_Carlsberg-KZ-406-WK-0…"
type textarea "x"
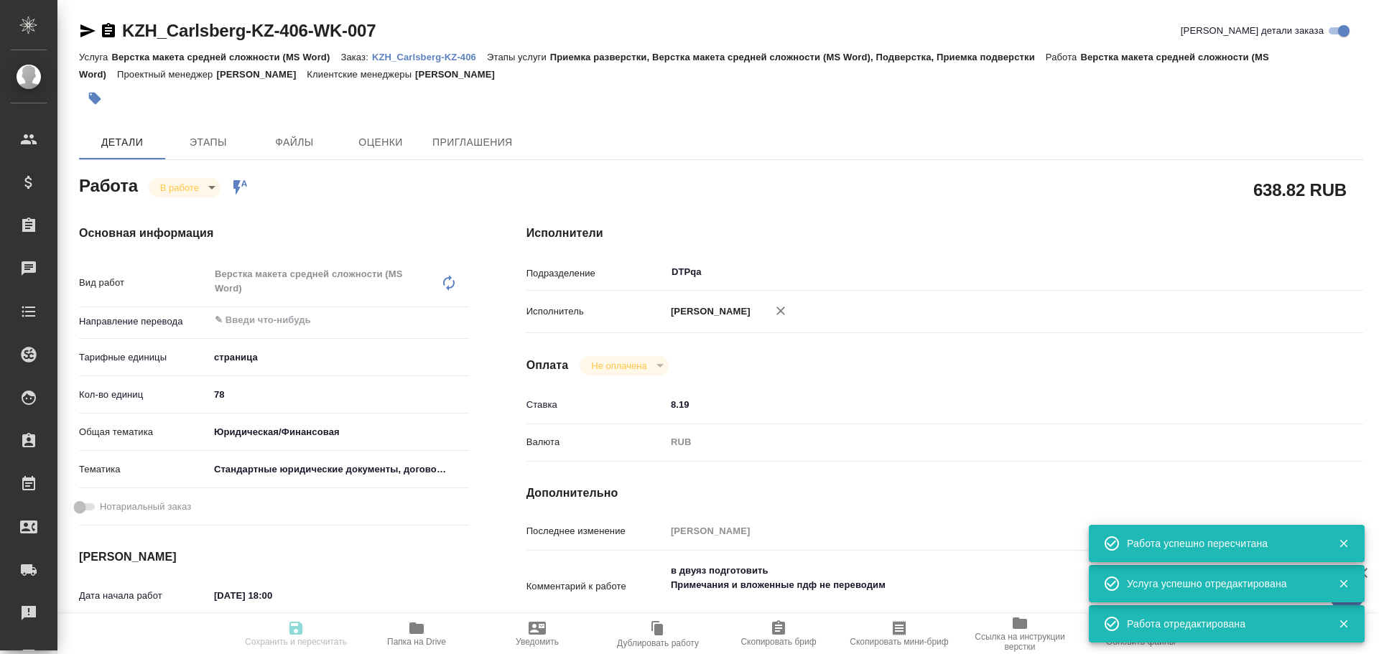
type input "KZH_Carlsberg-KZ-406"
type input "Верстка макета средней сложности (MS Word)"
type input "Приемка разверстки, Верстка макета средней сложности (MS Word), Подверстка, При…"
type input "Кошербаева Назерке"
type input "Петрова Валерия"
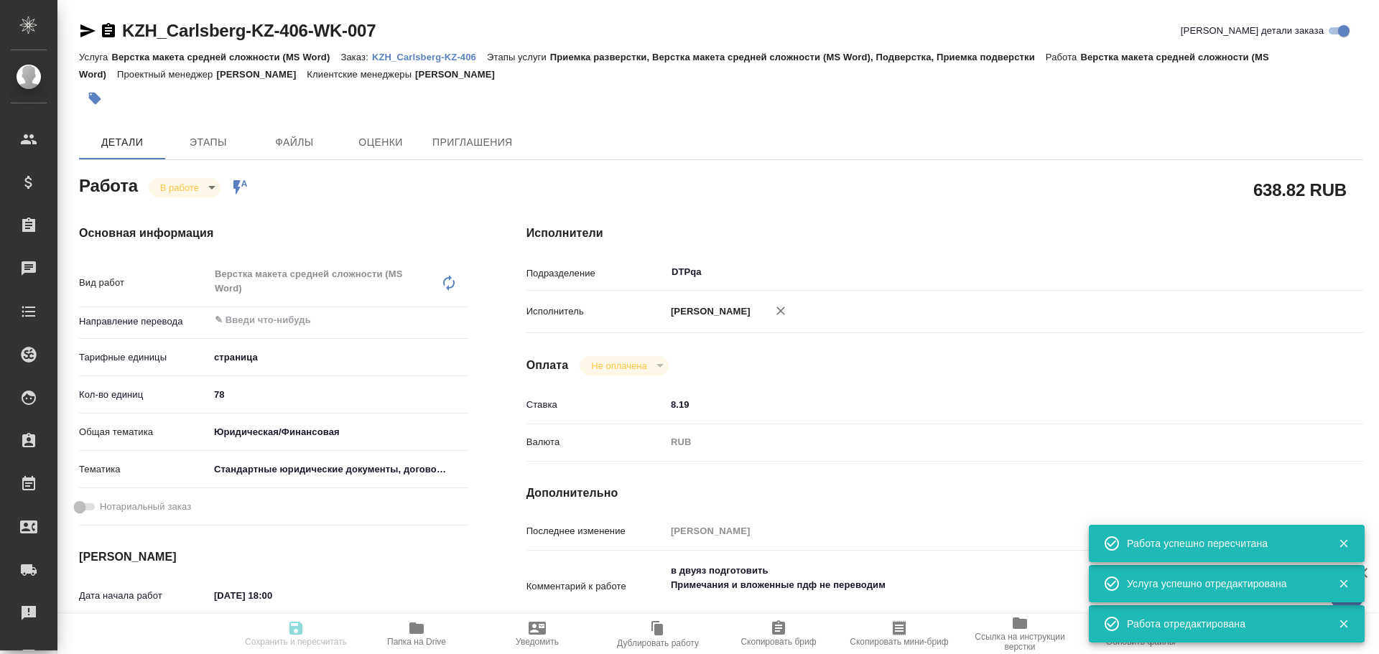
type input "/Clients/Carlsberg KZ/Orders/KZH_Carlsberg-KZ-406"
type textarea "x"
type textarea "перевод на русский язык. 1. Перевод двуязычный, на английском есть, переводим т…"
type textarea "x"
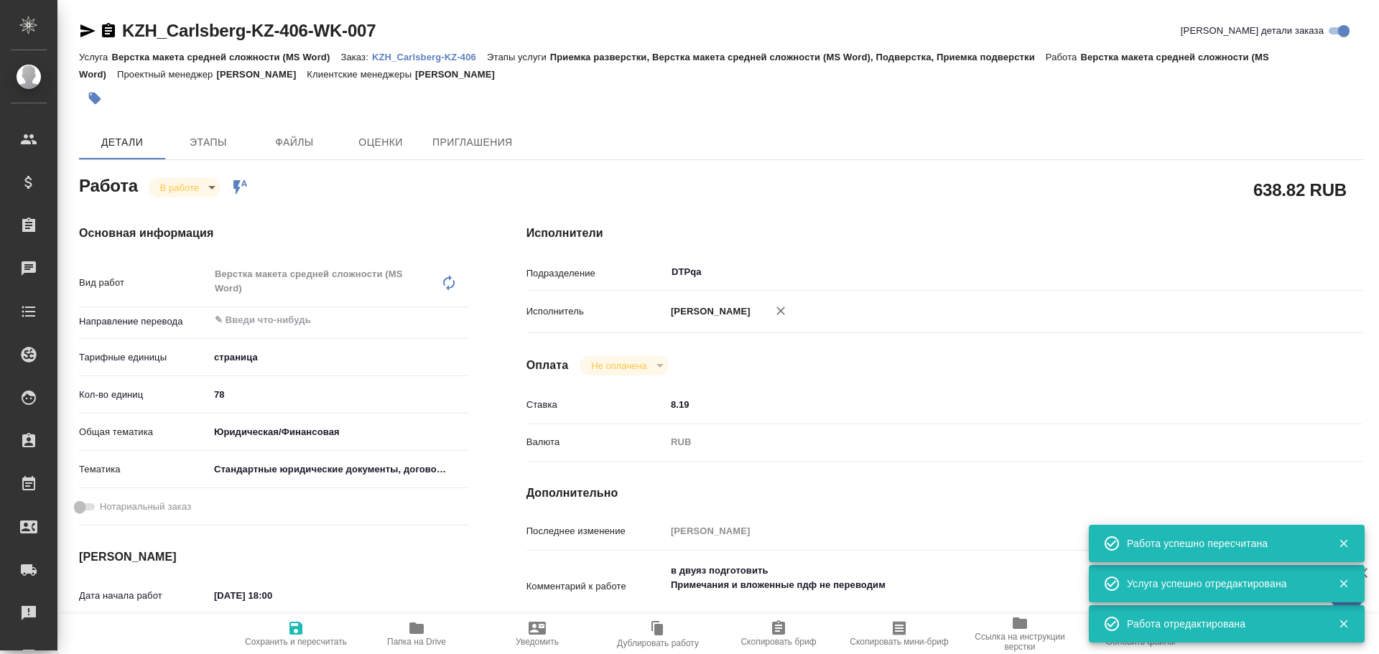
type textarea "x"
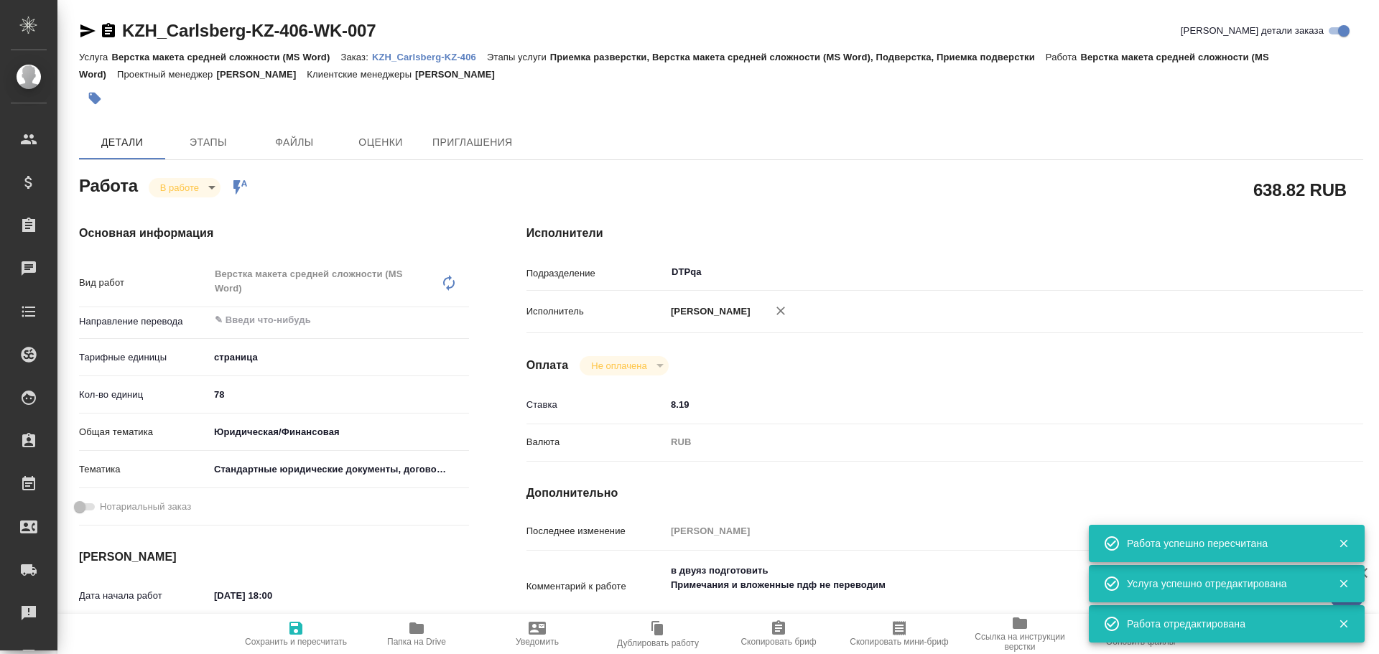
type textarea "x"
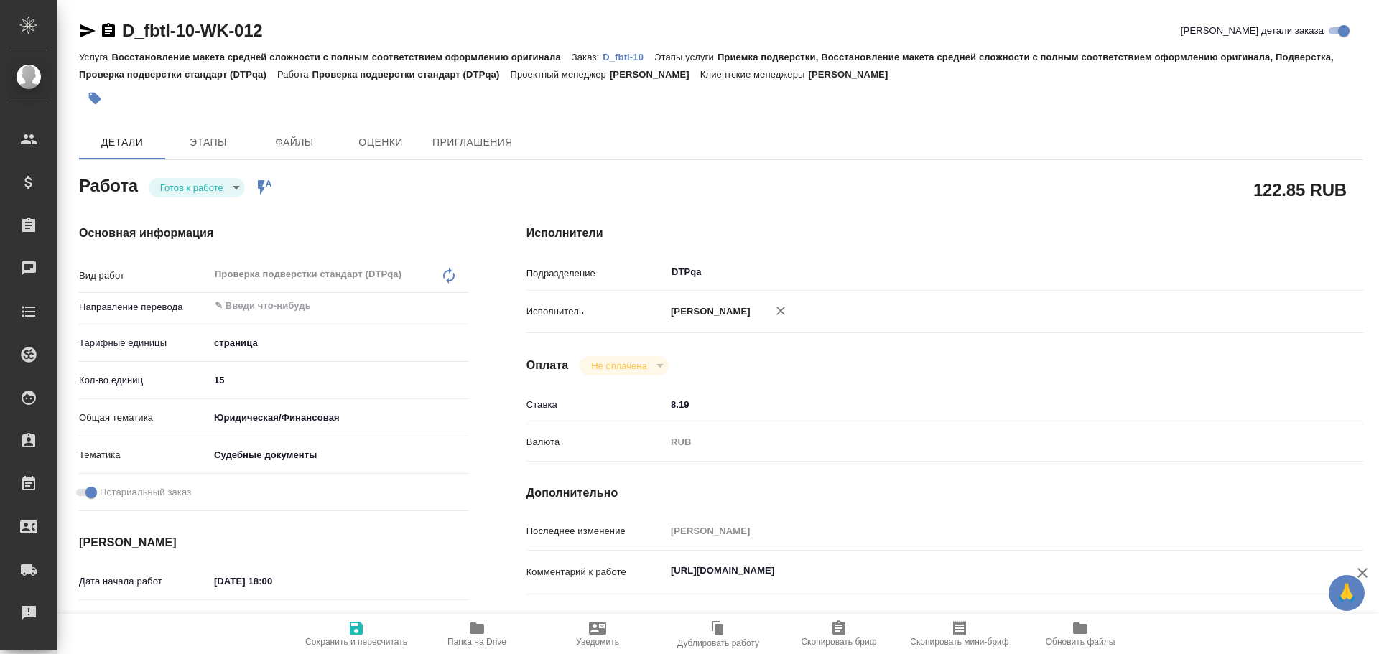
type textarea "x"
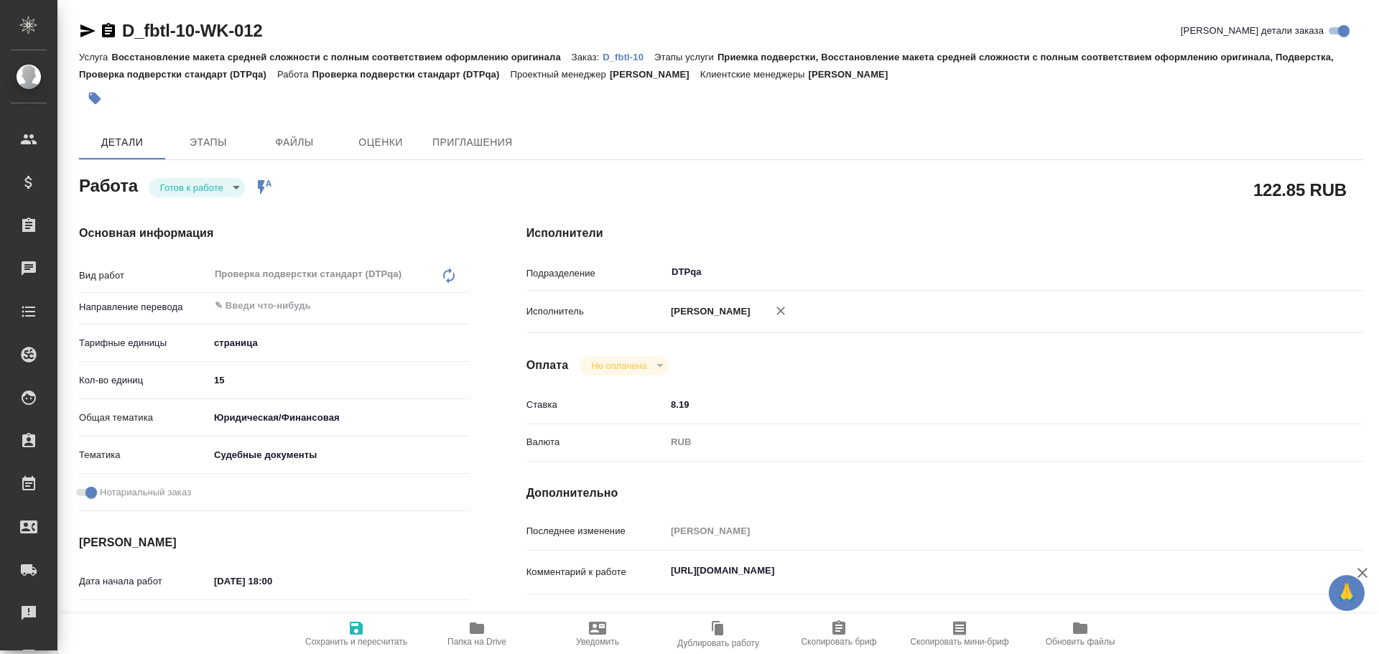
click at [187, 195] on body "🙏 .cls-1 fill:#fff; AWATERA Chulets Elena Клиенты Спецификации Заказы Чаты Todo…" at bounding box center [689, 327] width 1379 height 654
type textarea "x"
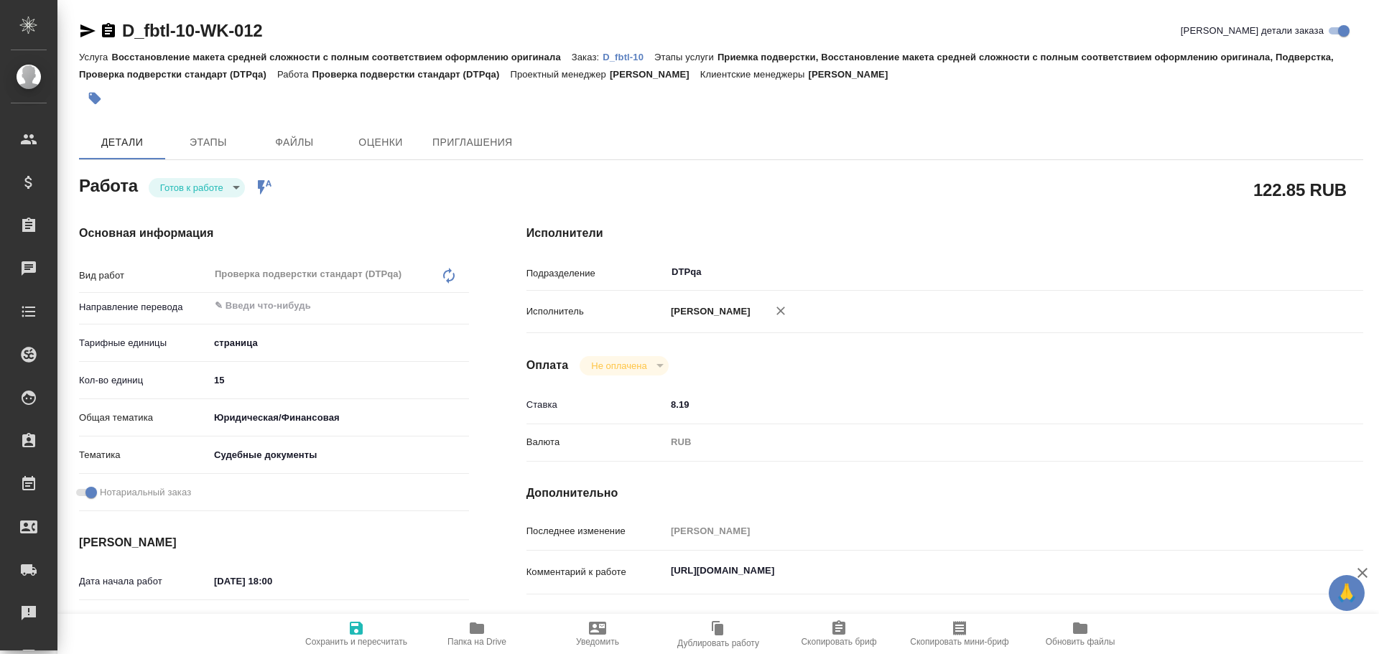
type textarea "x"
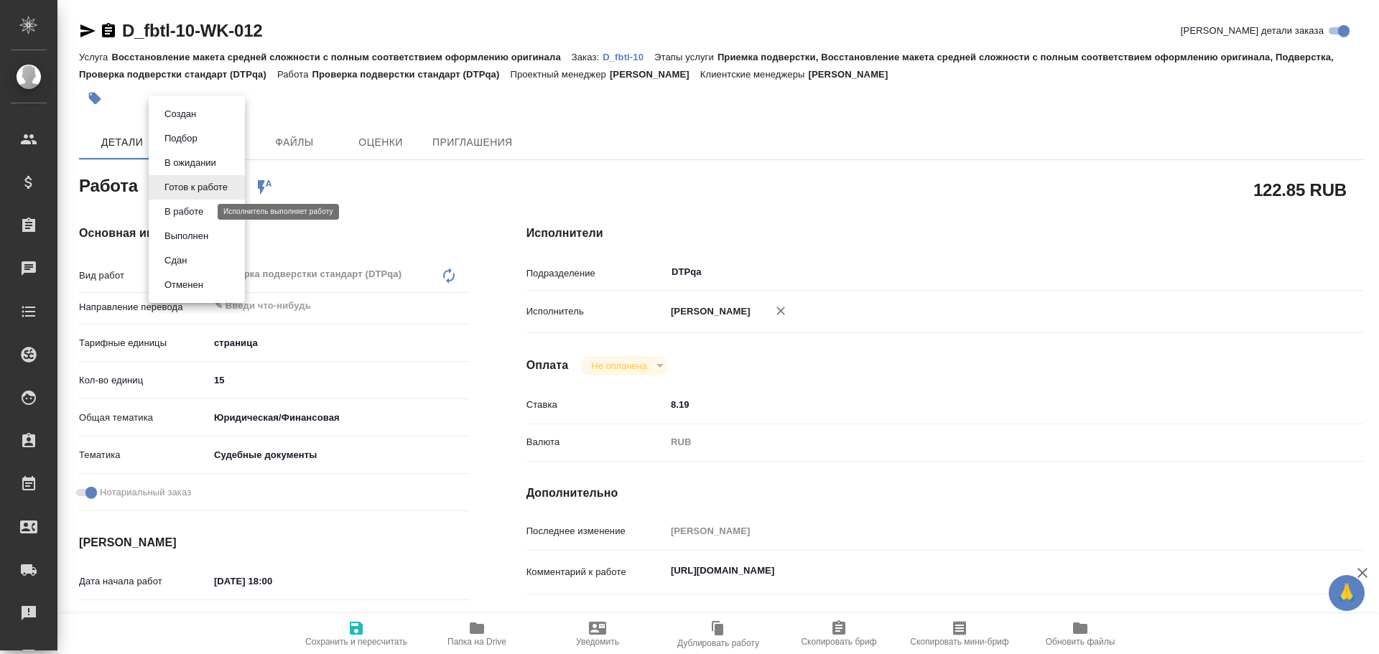
click at [190, 214] on button "В работе" at bounding box center [183, 212] width 47 height 16
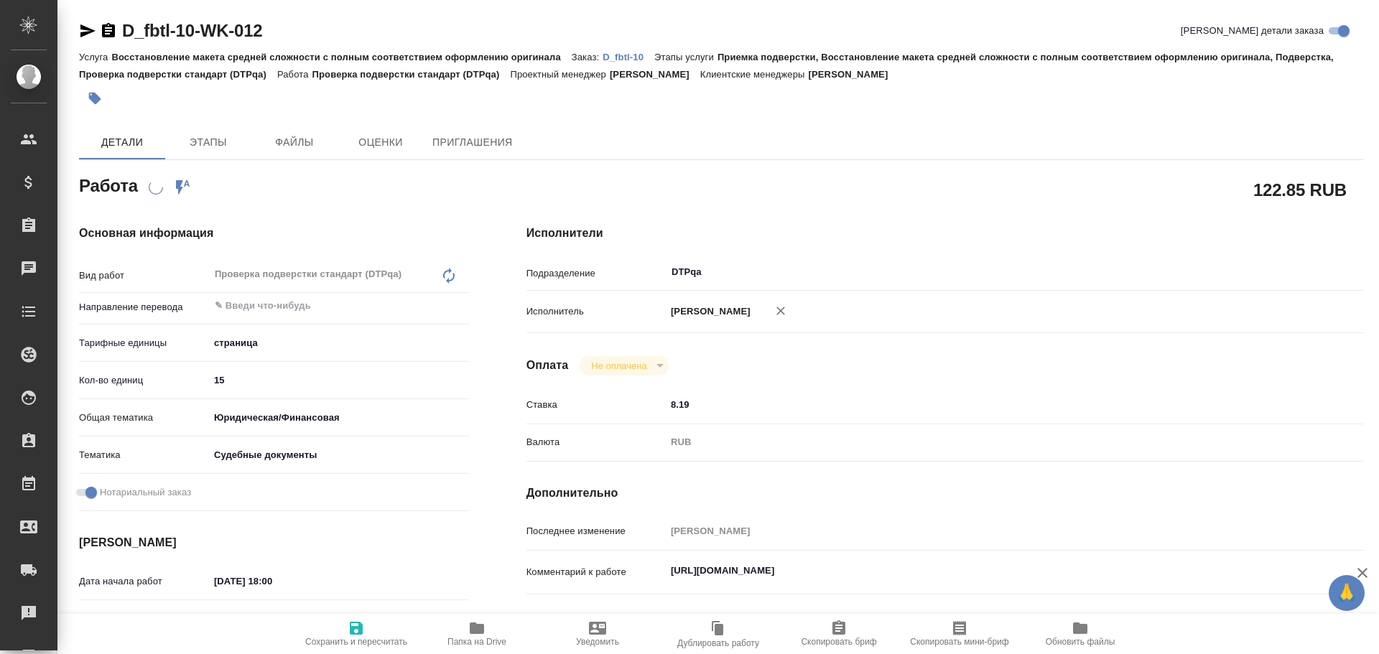
type textarea "x"
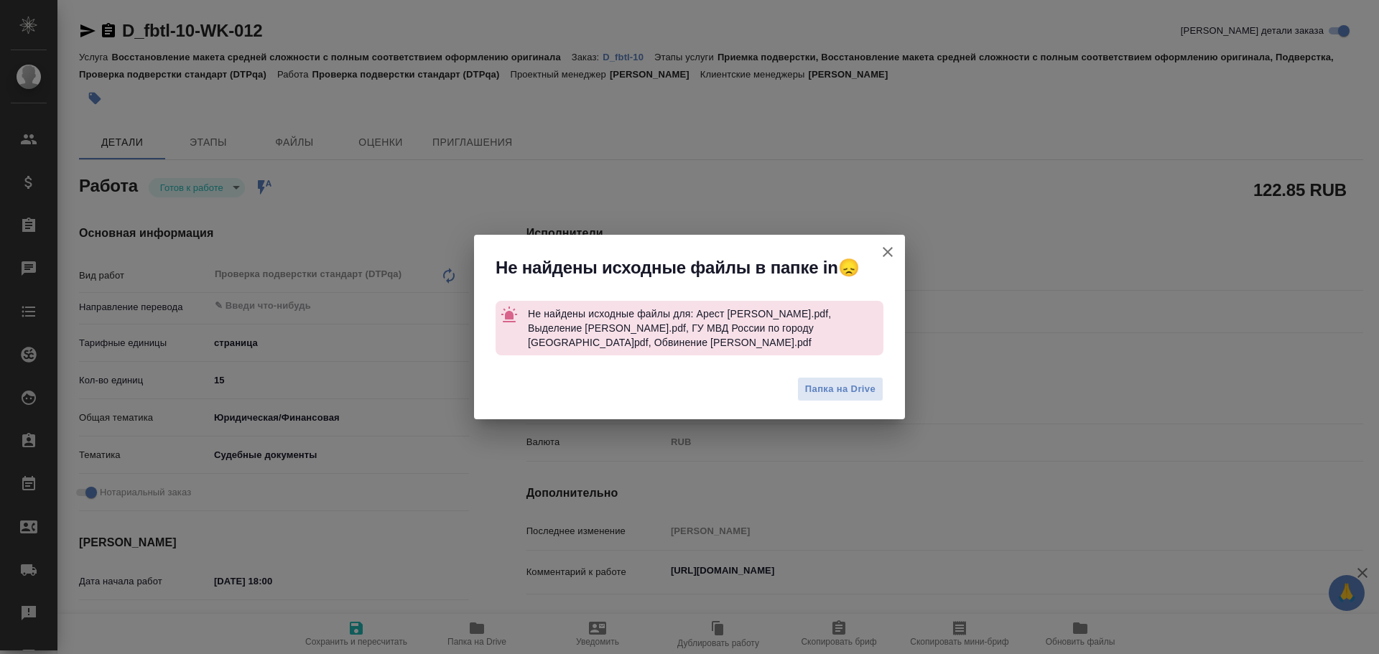
type textarea "x"
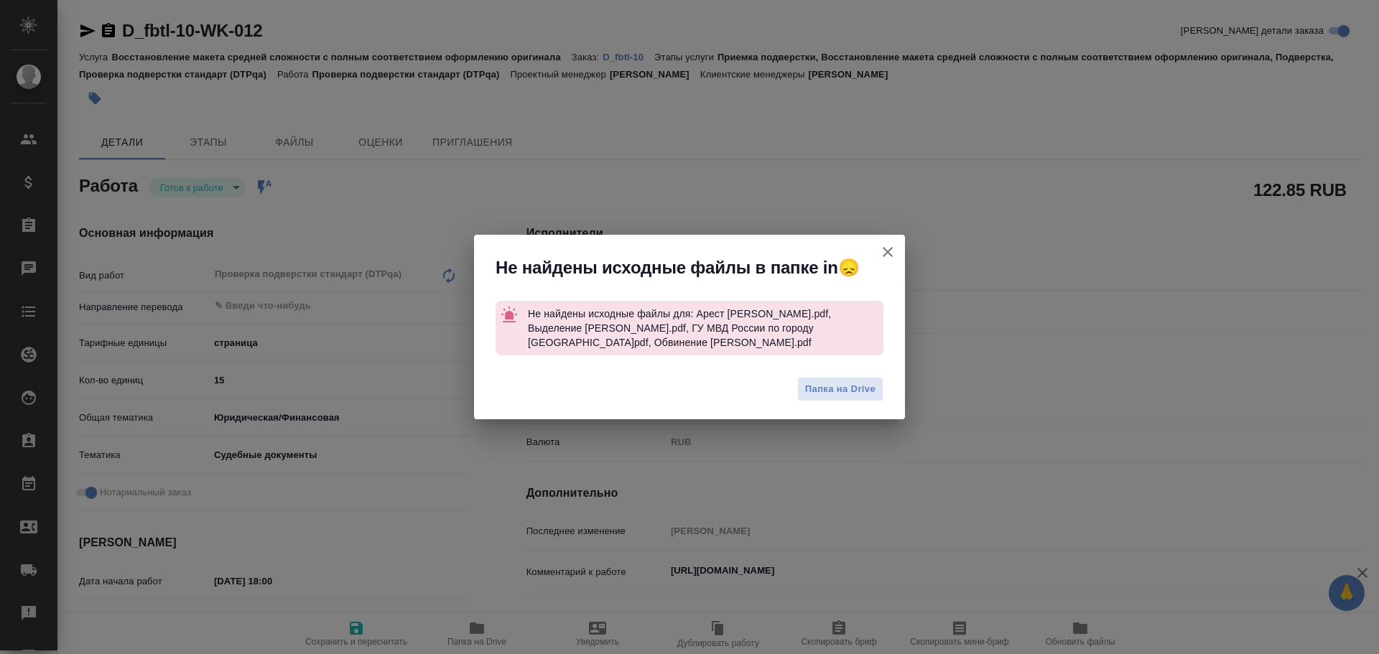
type textarea "x"
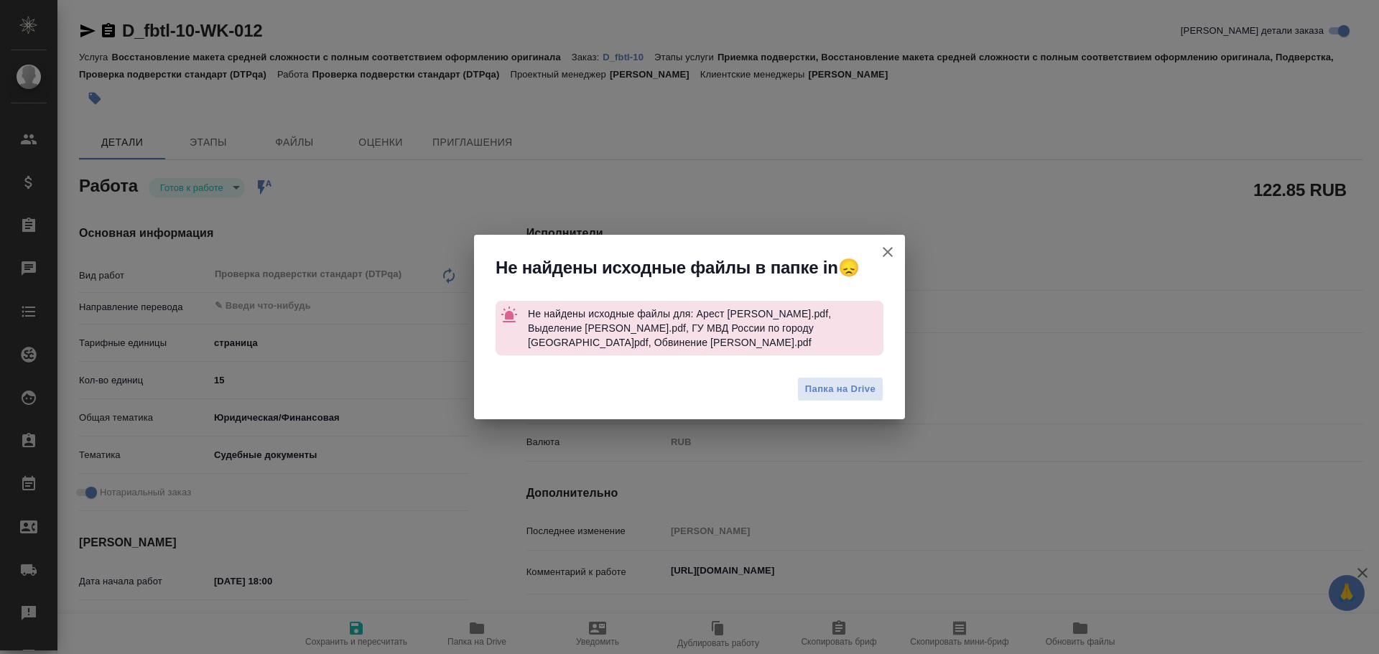
click at [871, 252] on button "[PERSON_NAME] детали заказа" at bounding box center [887, 252] width 34 height 34
type textarea "x"
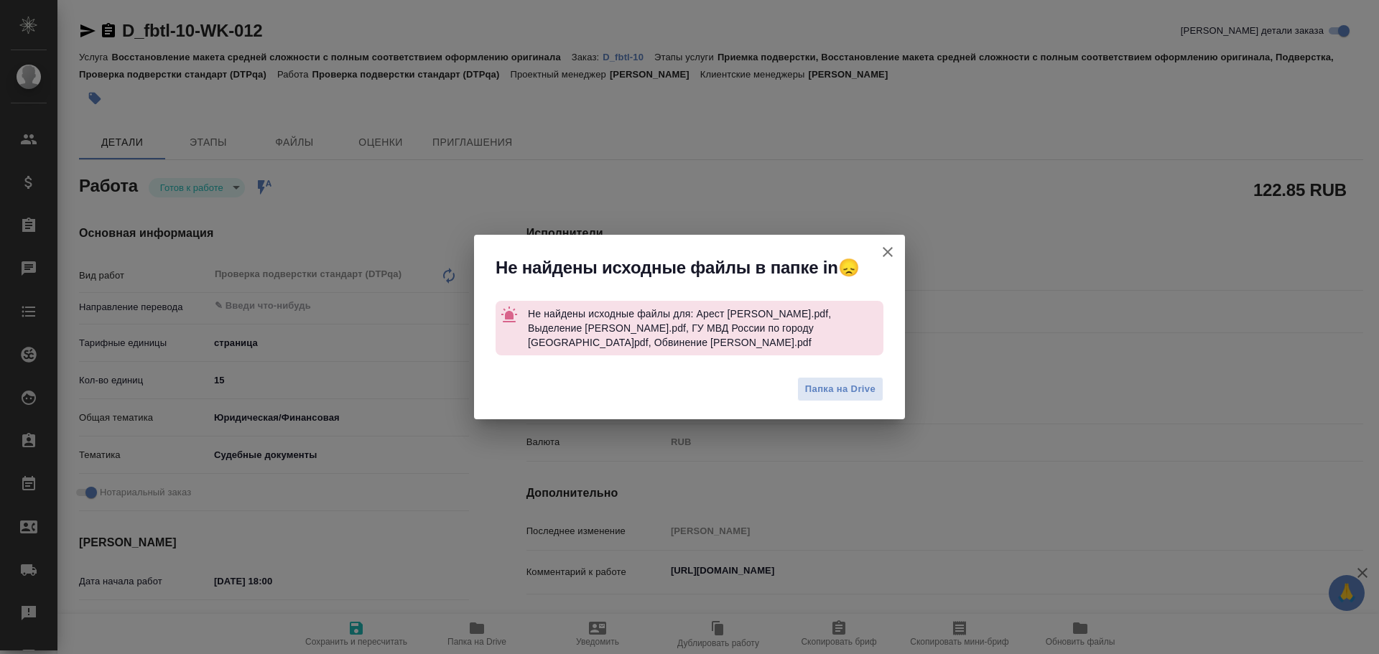
type textarea "x"
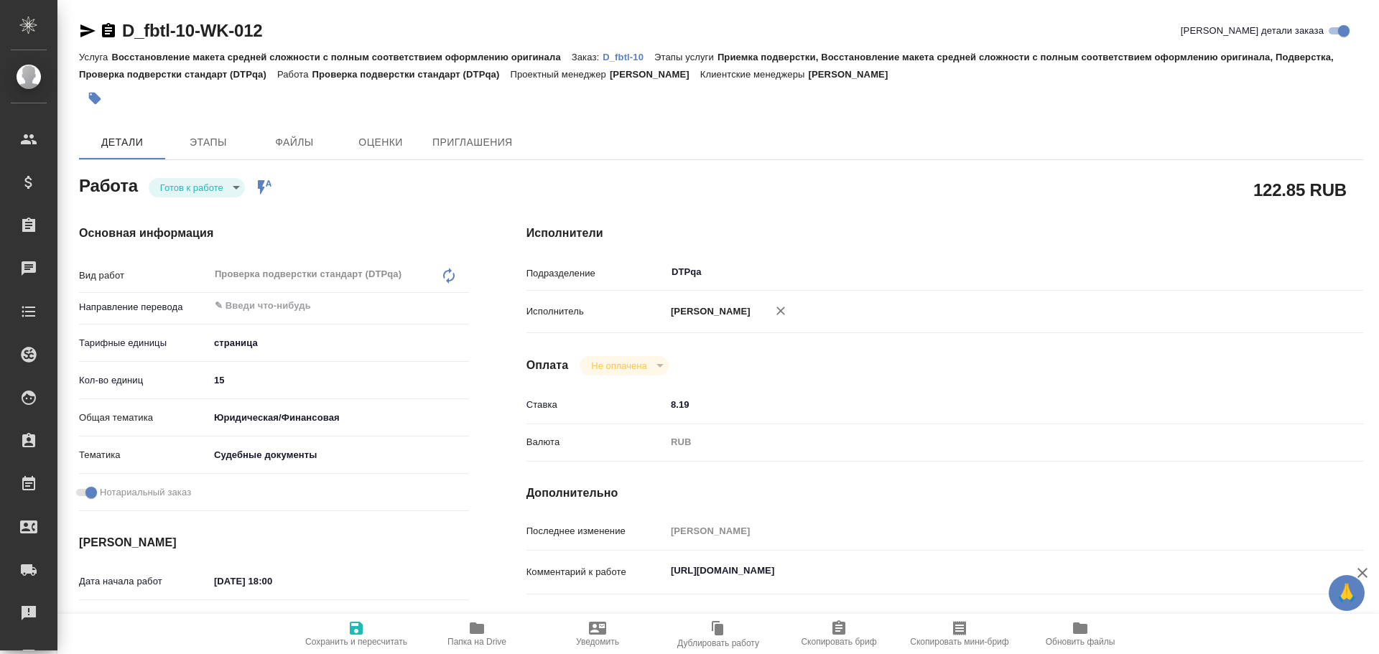
type textarea "x"
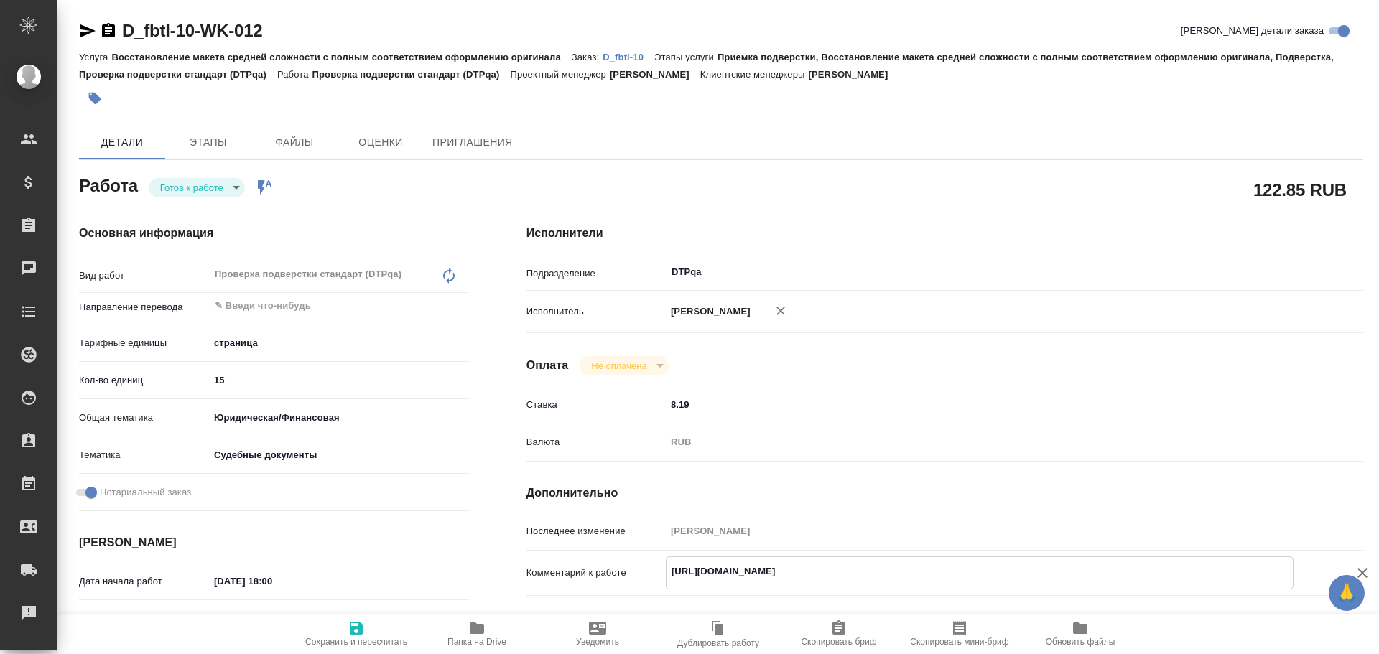
drag, startPoint x: 669, startPoint y: 571, endPoint x: 948, endPoint y: 581, distance: 278.8
click at [948, 581] on textarea "https://tera.awatera.com/Work/68a6dcb15afaec2293f42fec/" at bounding box center [979, 571] width 626 height 24
type textarea "x"
click at [489, 623] on span "Папка на Drive" at bounding box center [476, 633] width 103 height 27
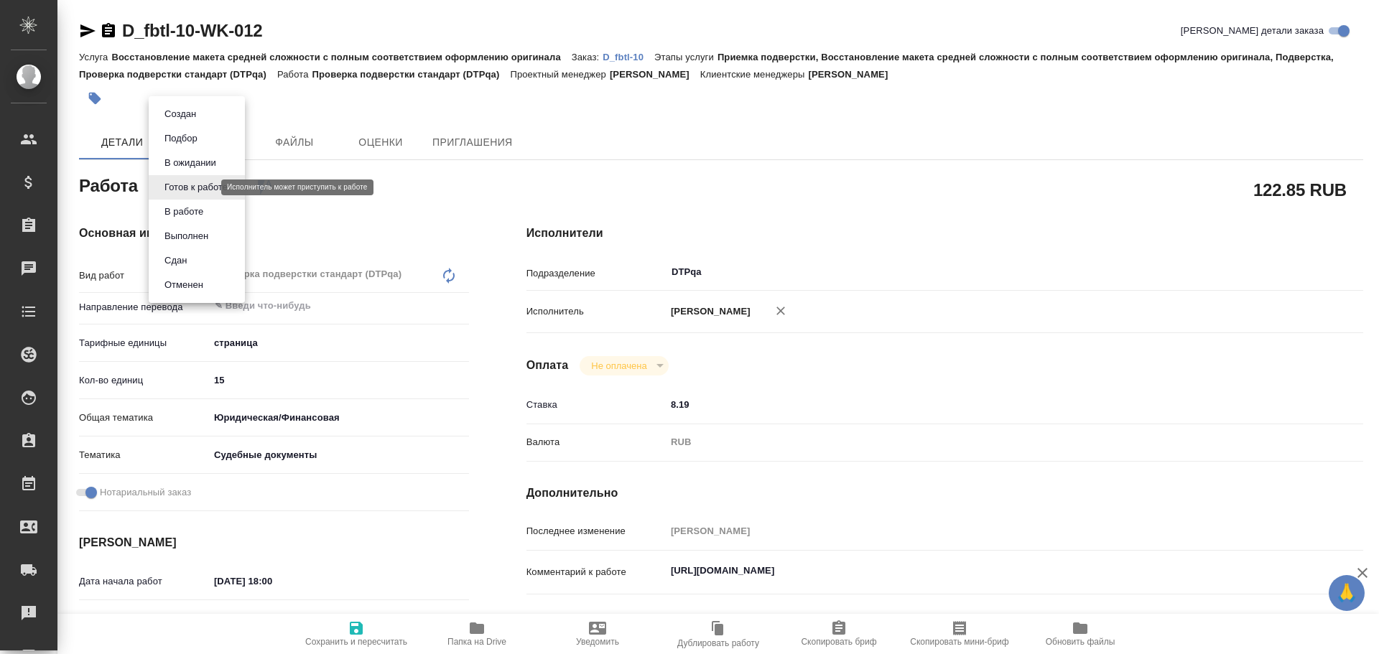
click at [210, 188] on body "🙏 .cls-1 fill:#fff; AWATERA Chulets Elena Клиенты Спецификации Заказы 0 Чаты To…" at bounding box center [689, 327] width 1379 height 654
click at [197, 122] on button "В работе" at bounding box center [180, 114] width 40 height 16
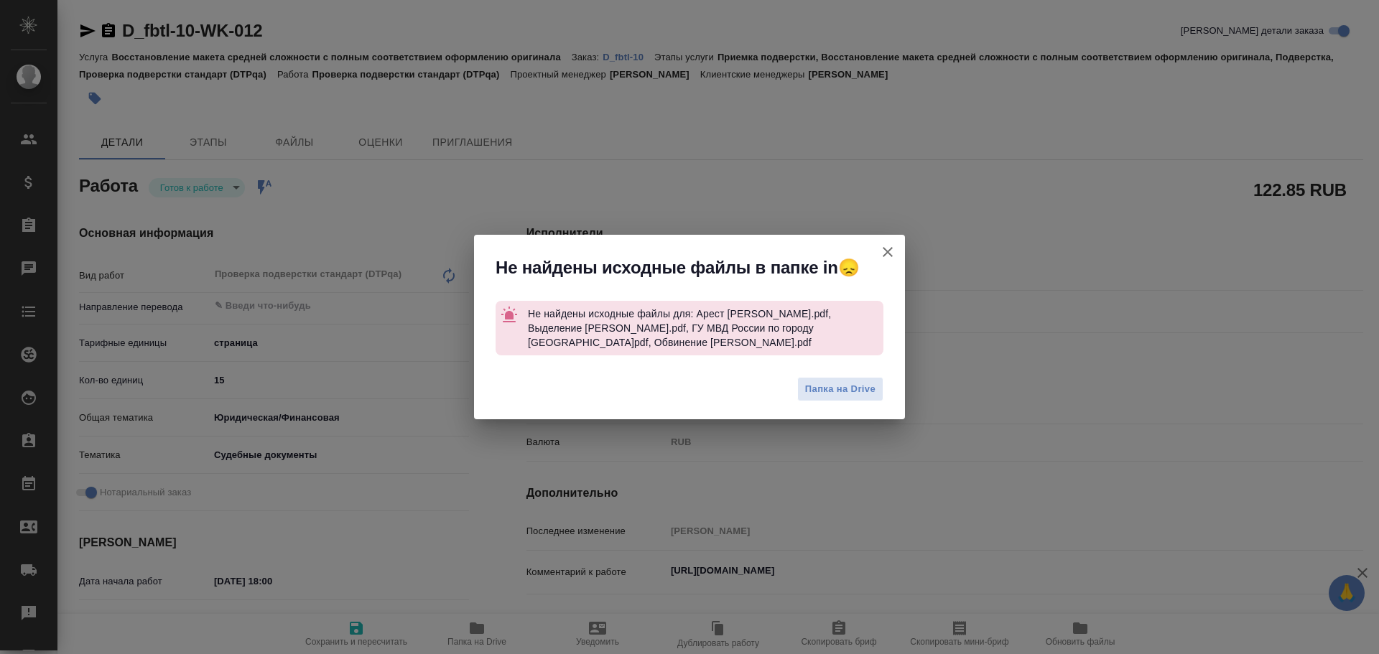
type textarea "x"
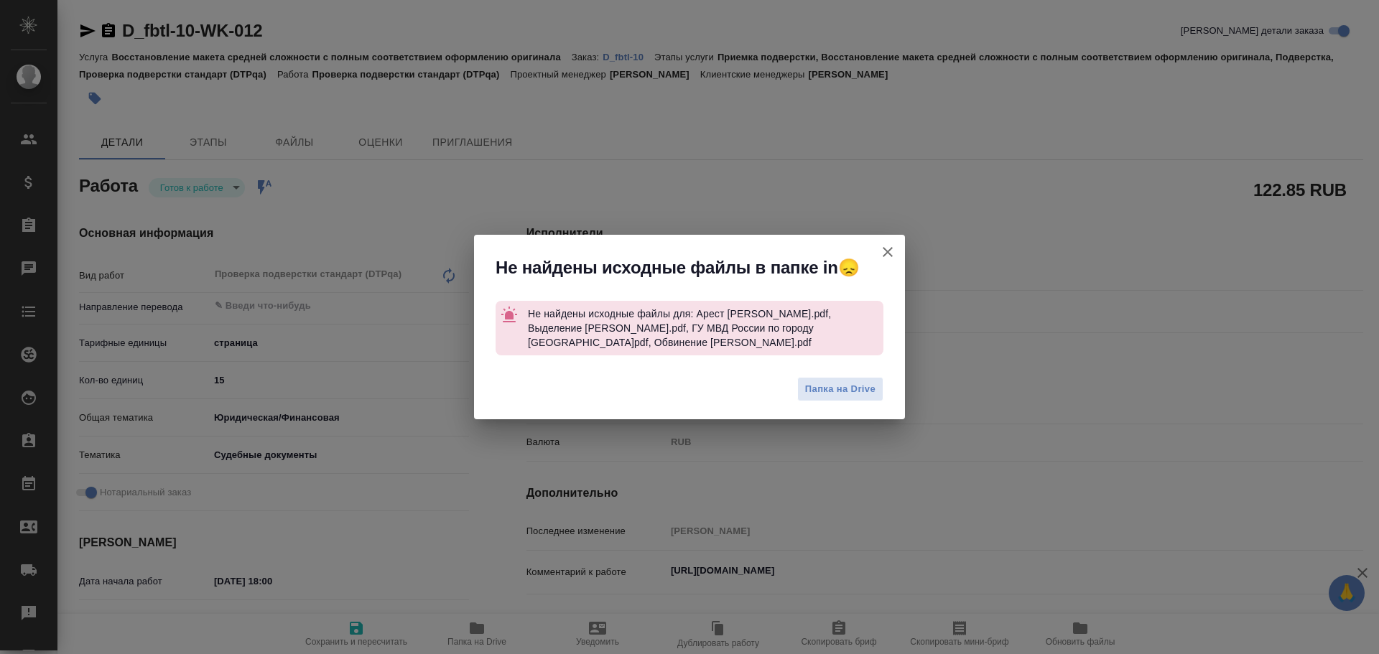
type textarea "x"
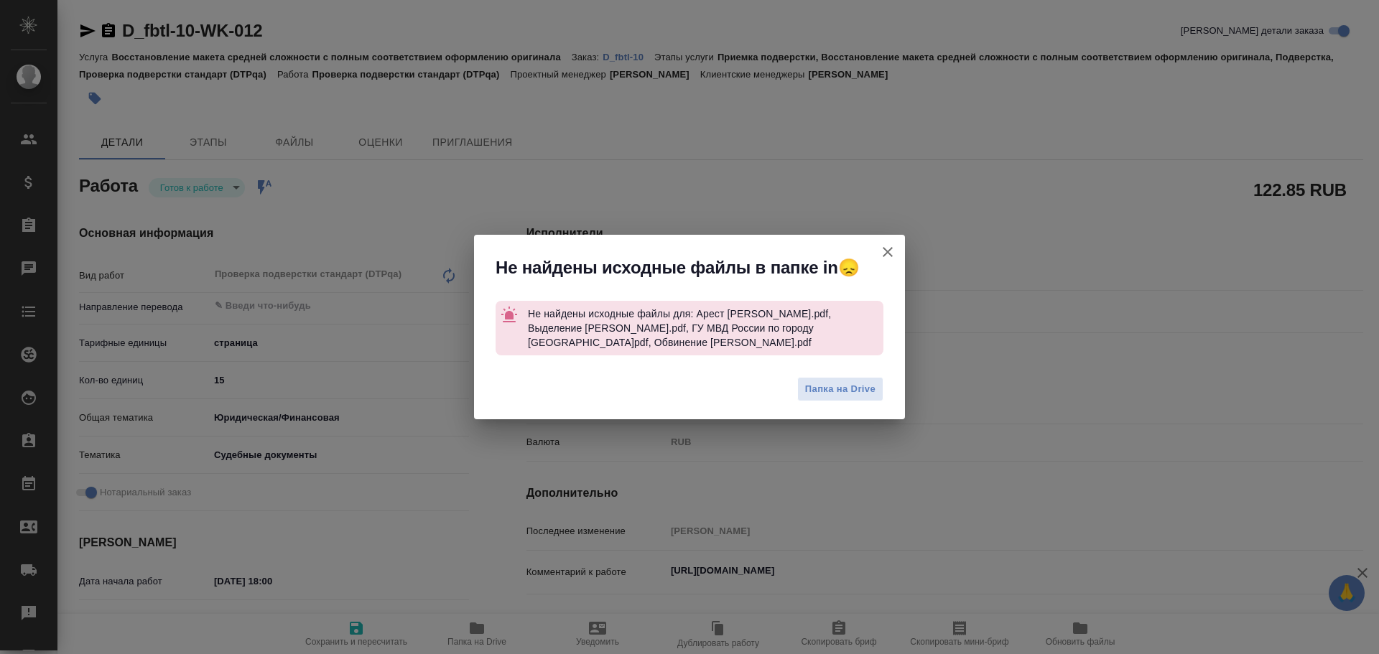
type textarea "x"
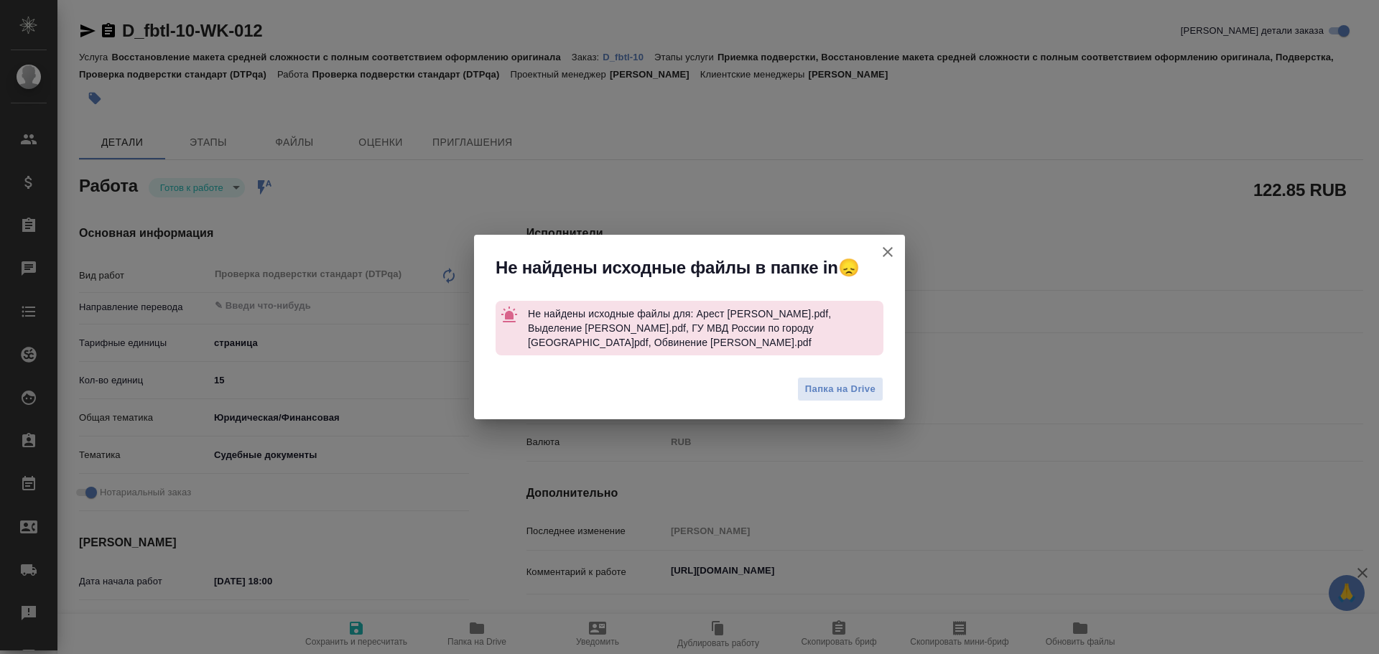
click at [888, 257] on icon "button" at bounding box center [887, 252] width 10 height 10
type textarea "x"
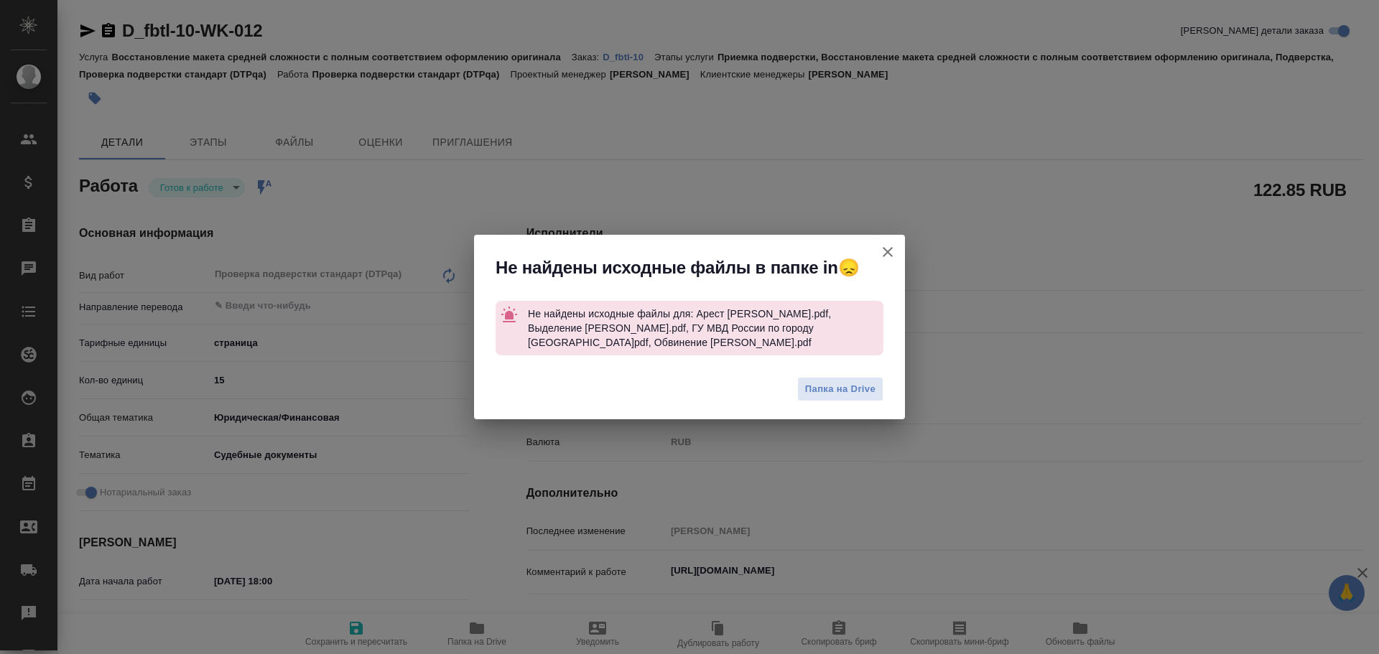
type textarea "x"
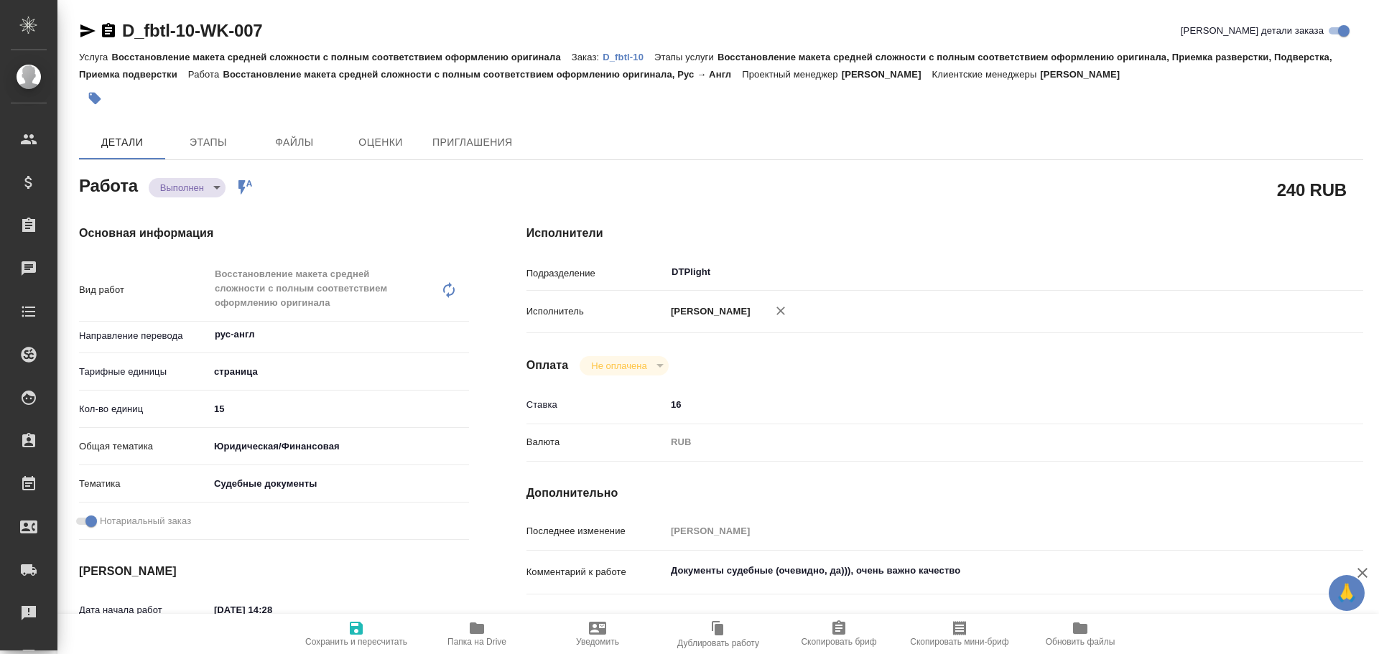
type textarea "x"
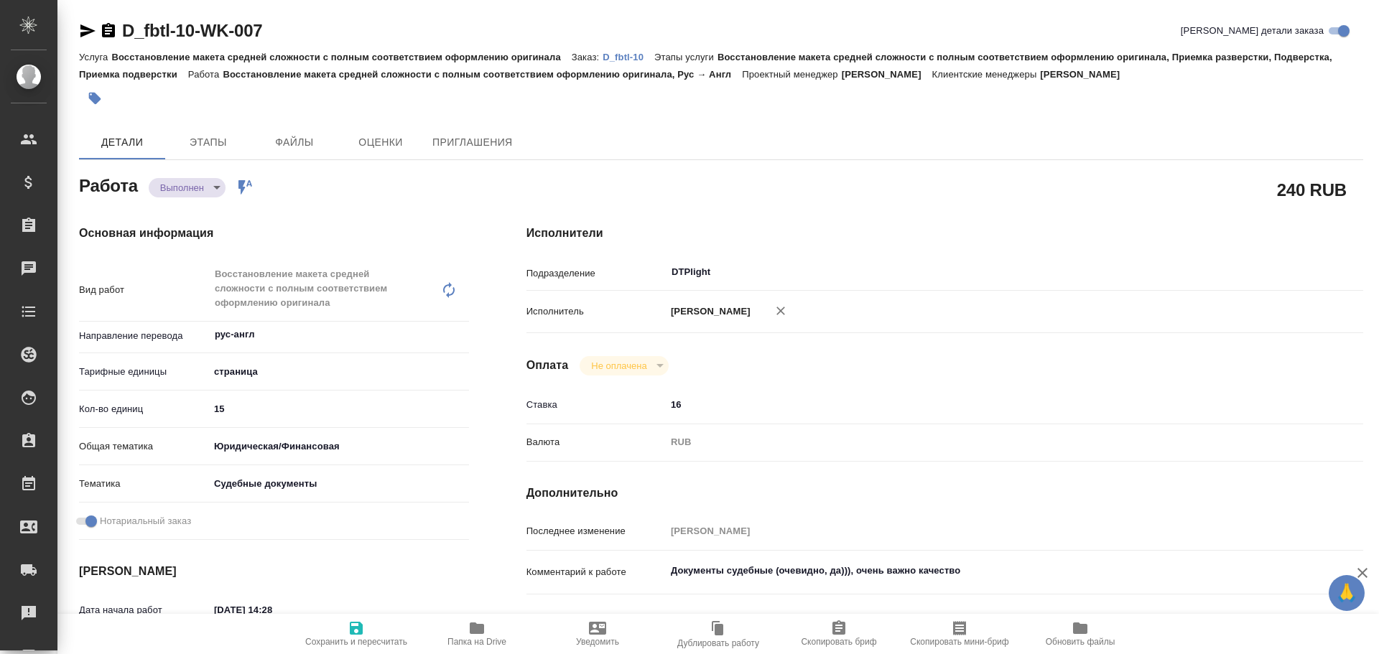
type textarea "x"
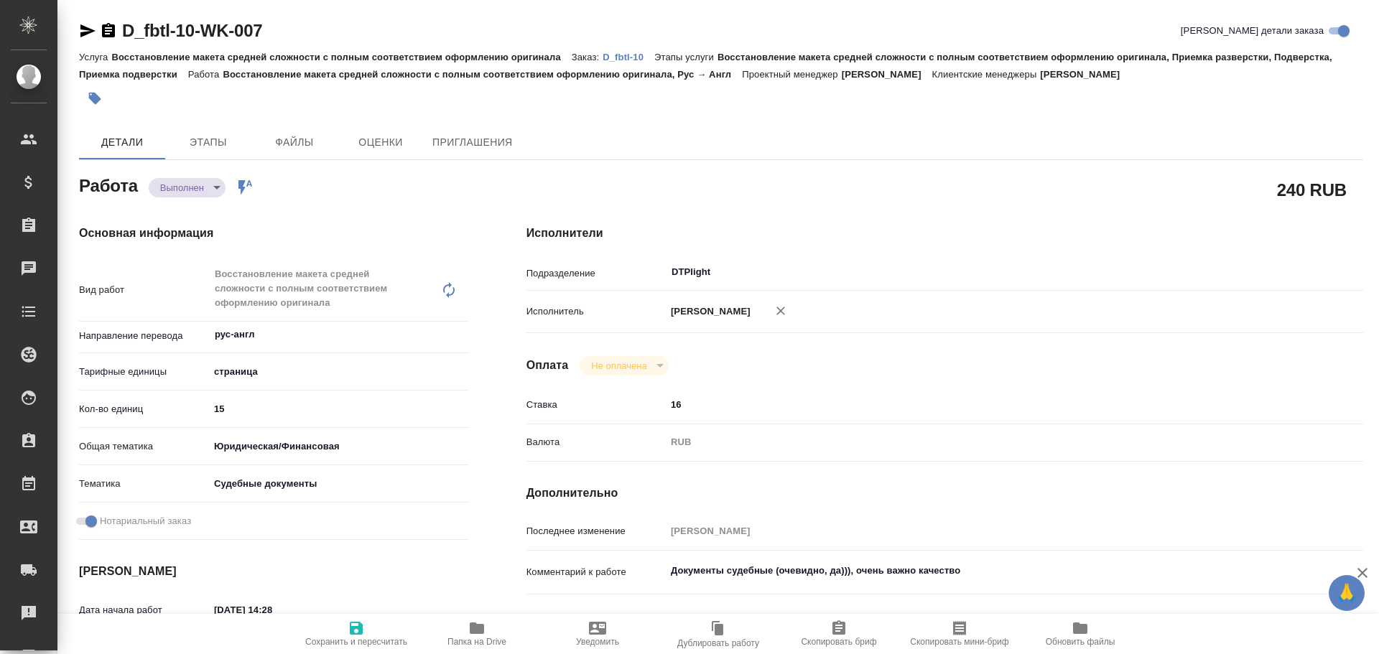
type textarea "x"
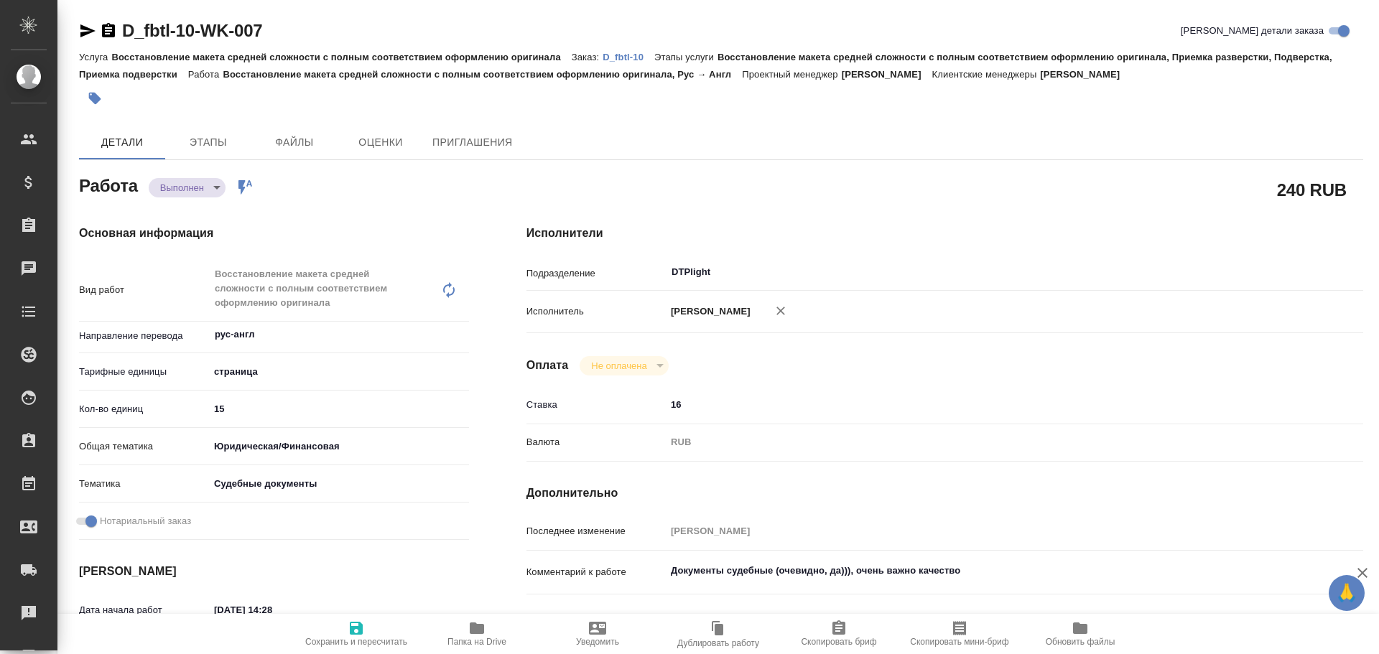
scroll to position [215, 0]
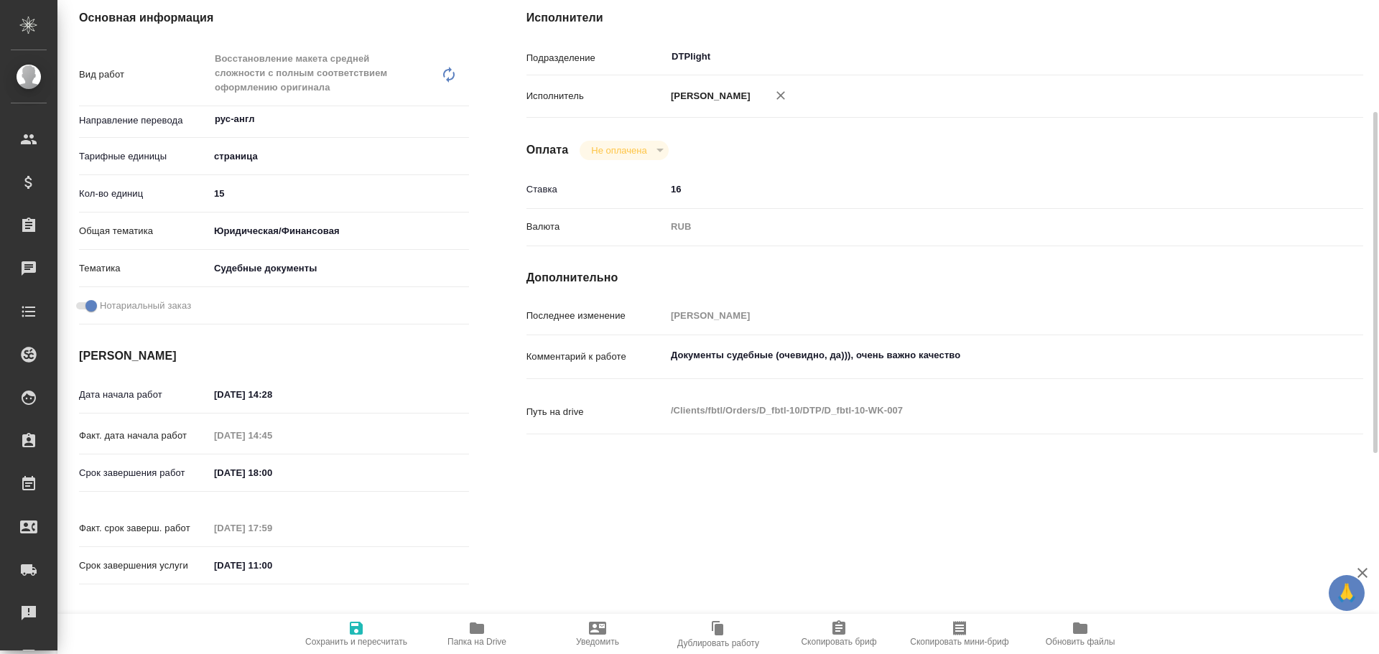
type textarea "x"
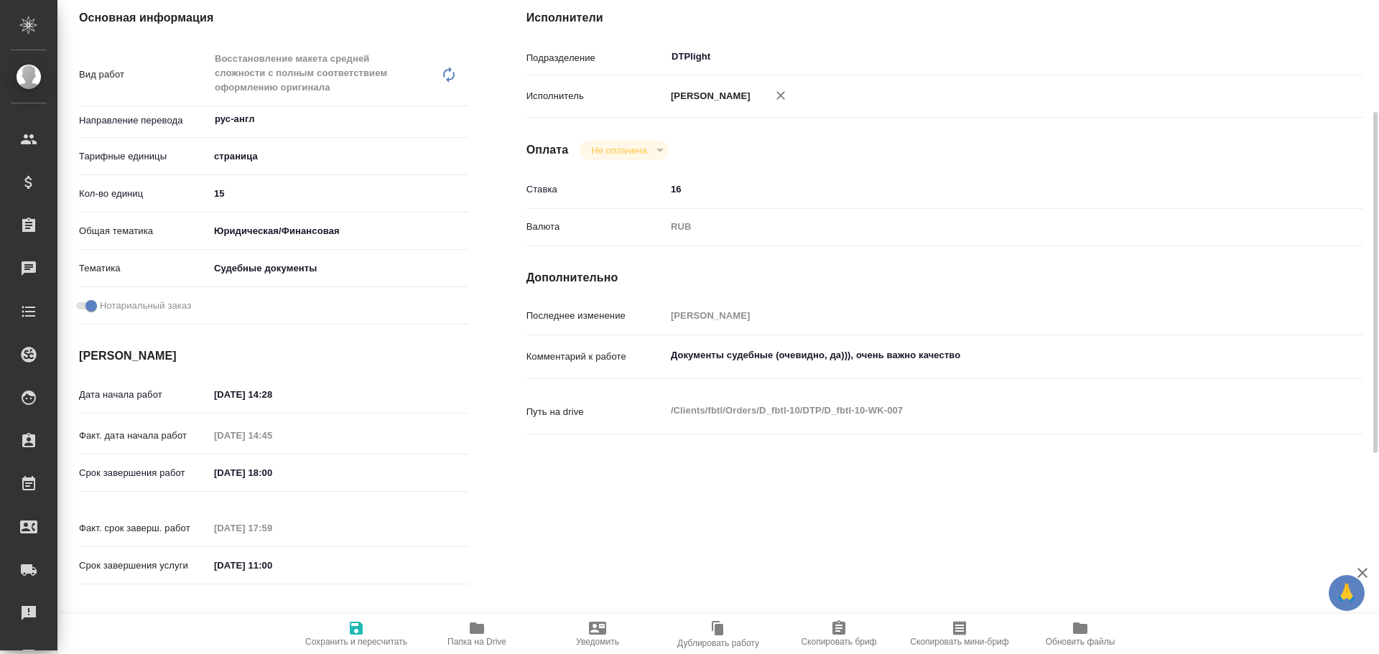
click at [482, 636] on icon "button" at bounding box center [476, 628] width 17 height 17
type textarea "x"
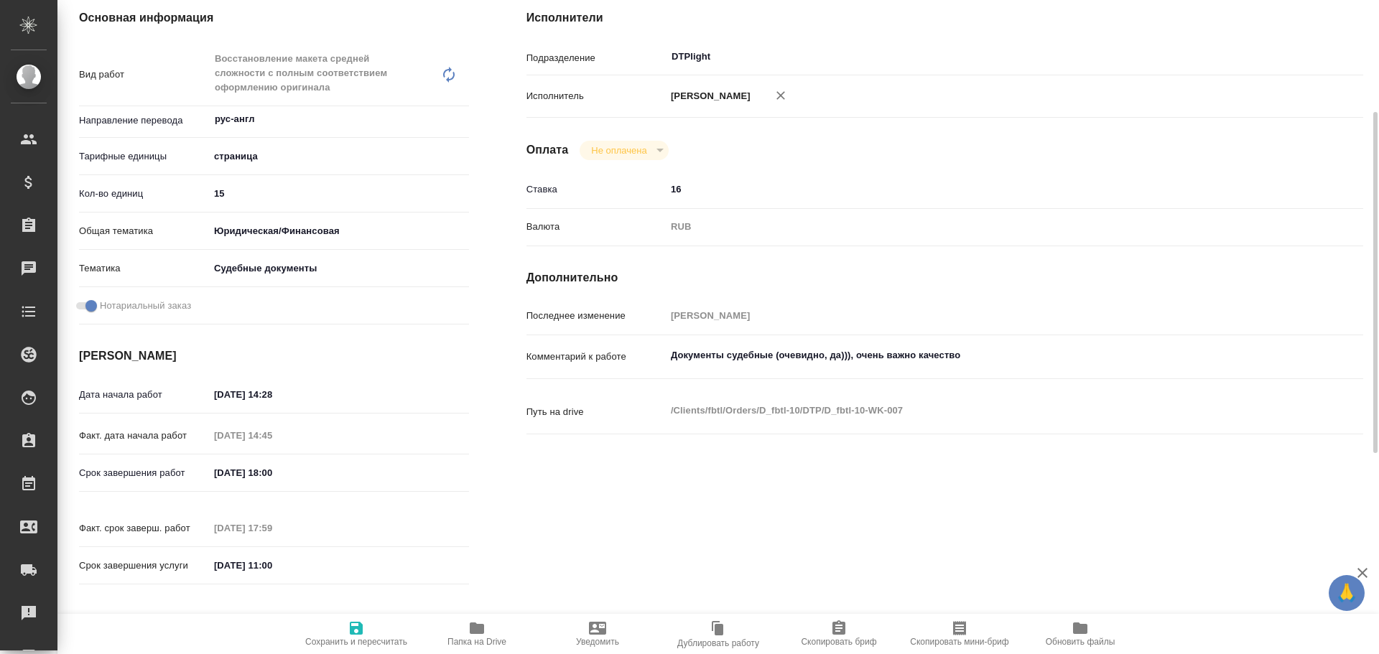
type textarea "x"
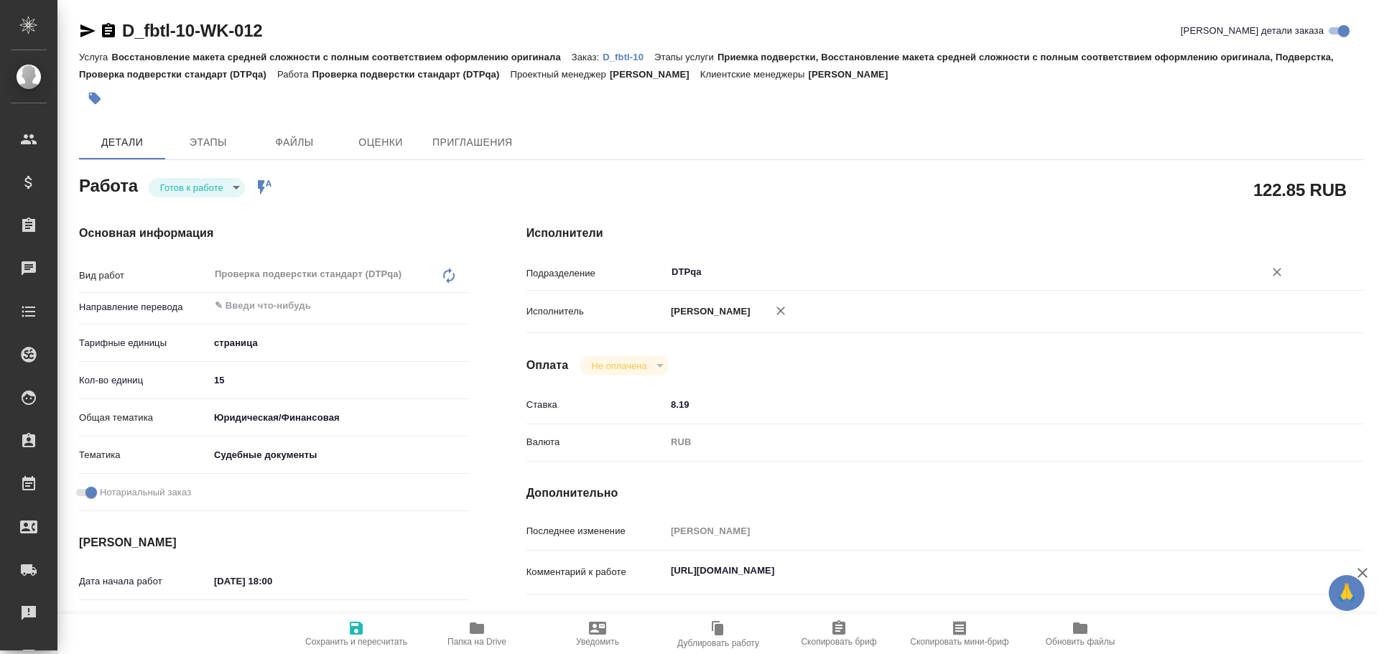
type textarea "x"
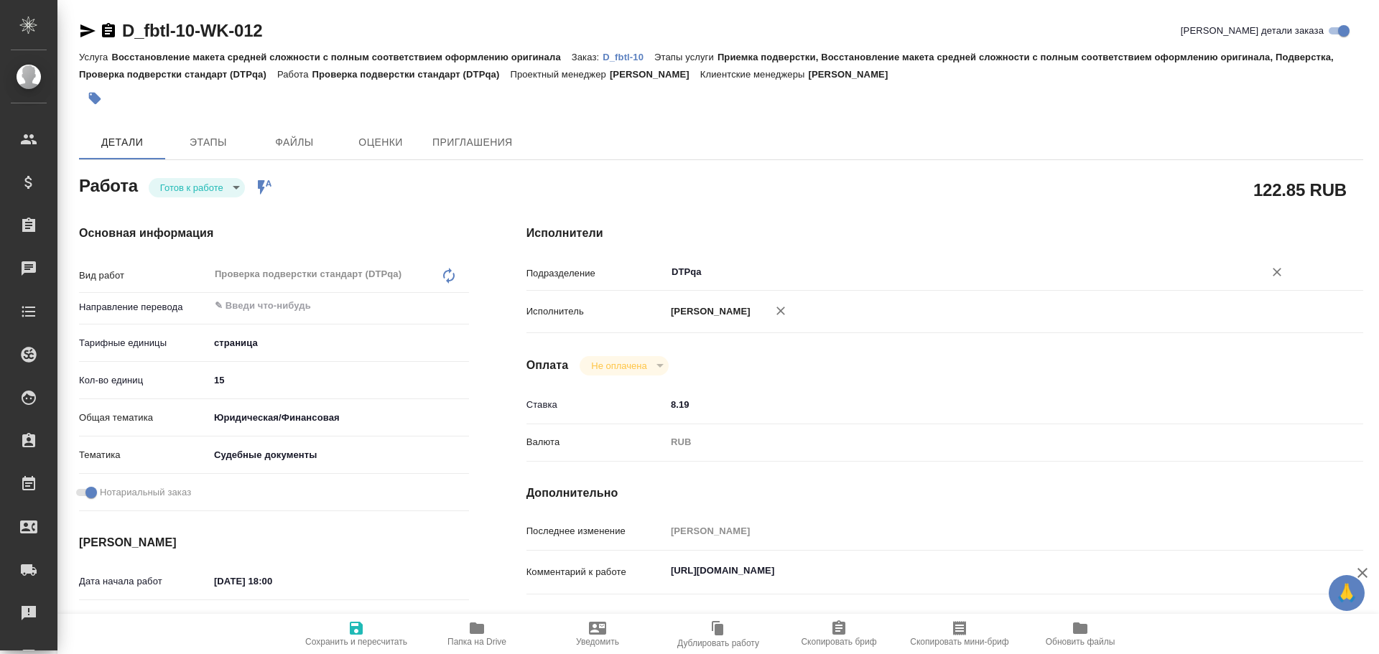
type textarea "x"
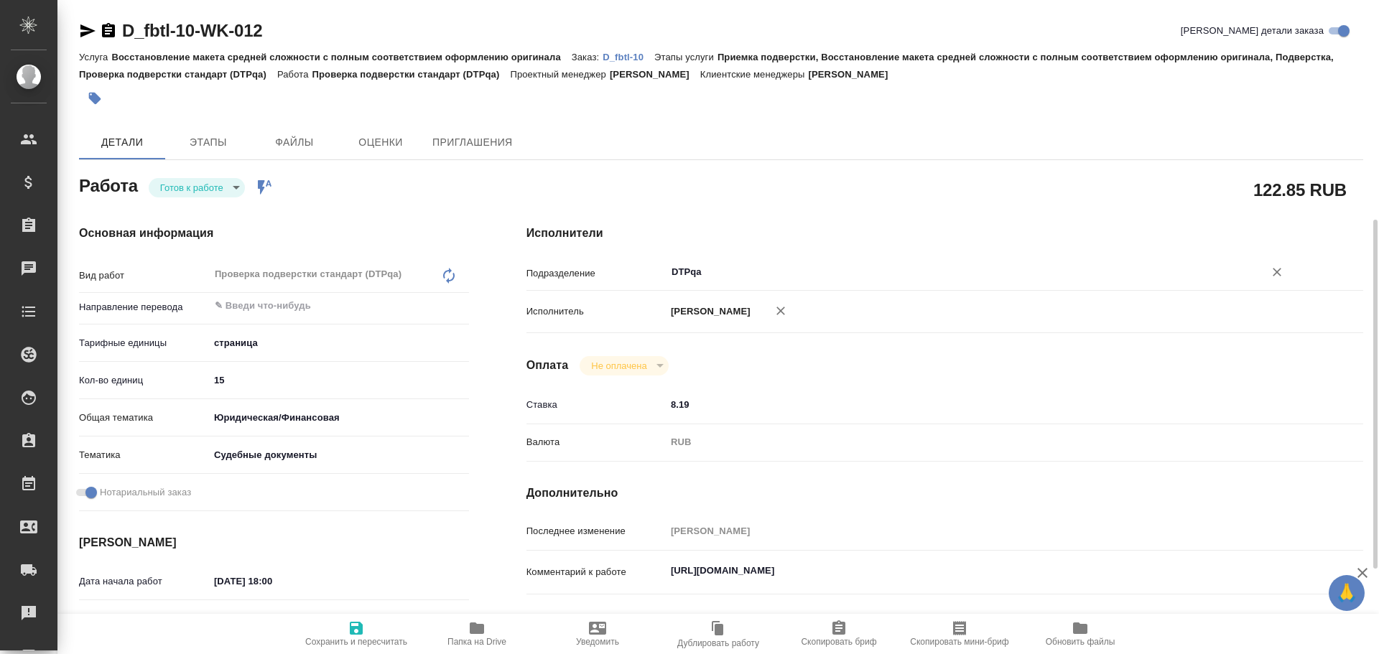
scroll to position [144, 0]
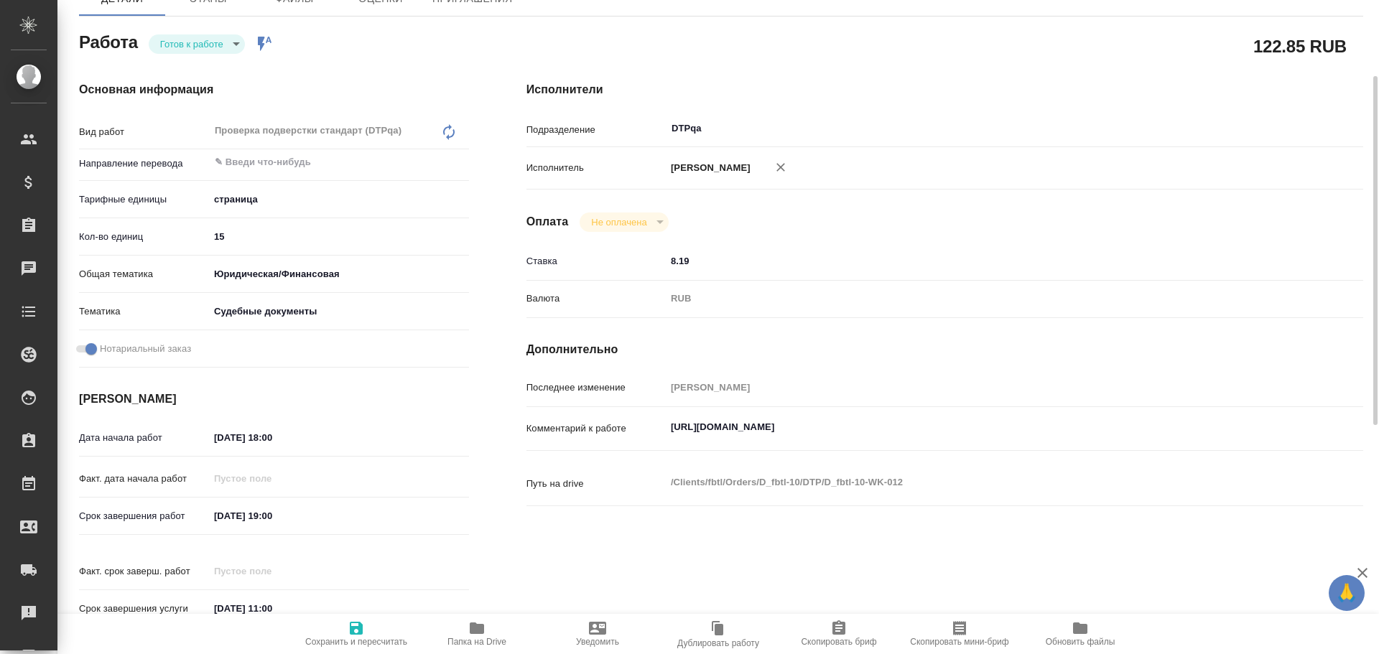
type textarea "x"
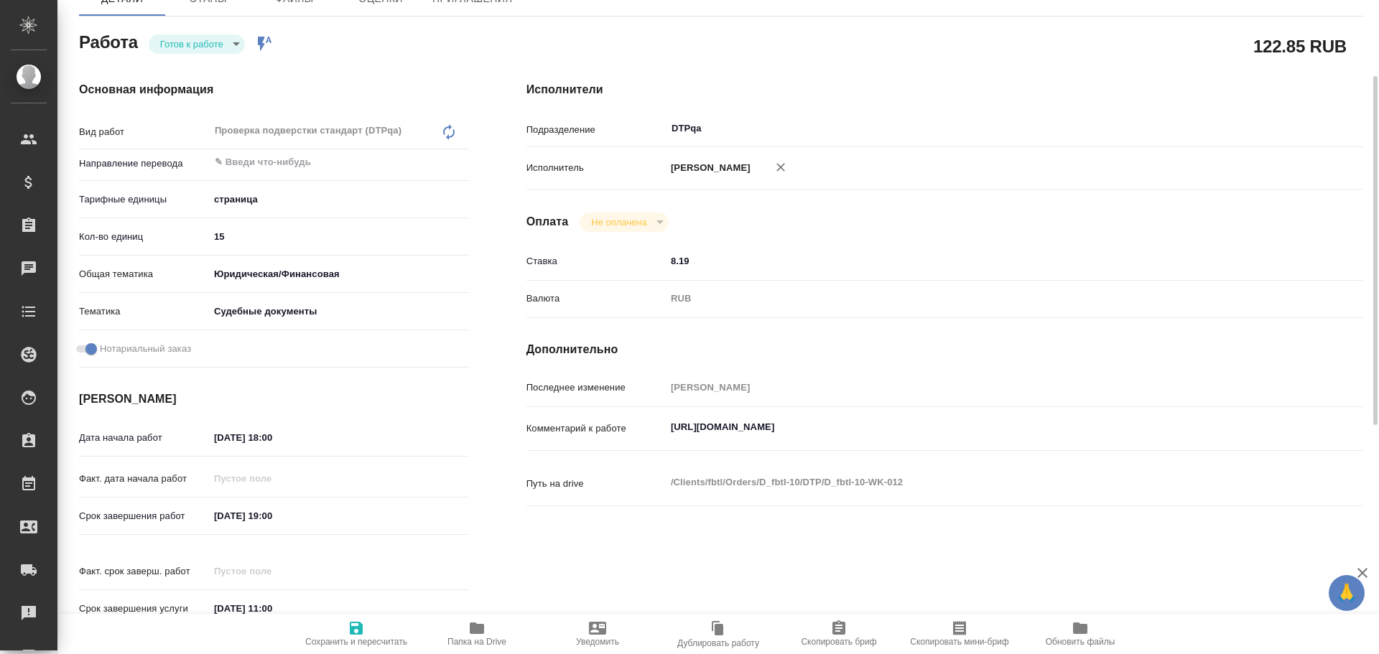
type textarea "x"
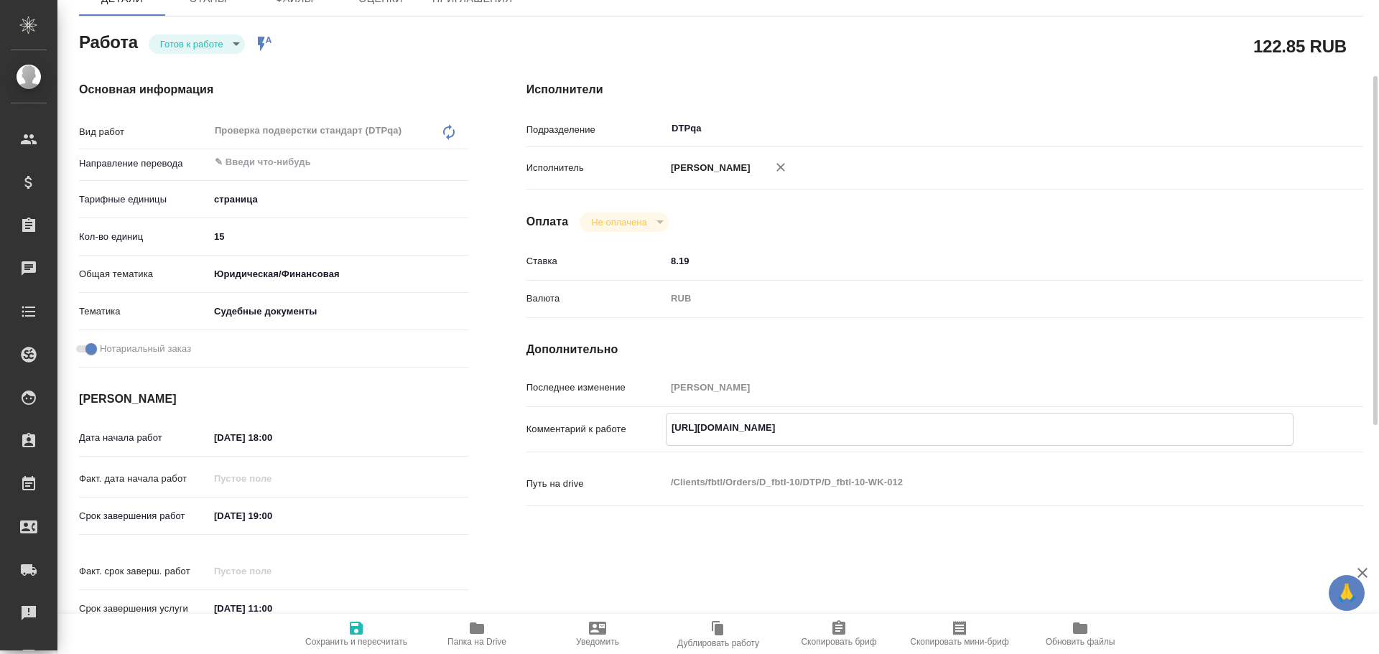
type textarea "x"
drag, startPoint x: 669, startPoint y: 424, endPoint x: 957, endPoint y: 434, distance: 288.1
click at [957, 434] on textarea "https://tera.awatera.com/Work/68a6dcb15afaec2293f42fec/" at bounding box center [979, 428] width 626 height 24
type textarea "x"
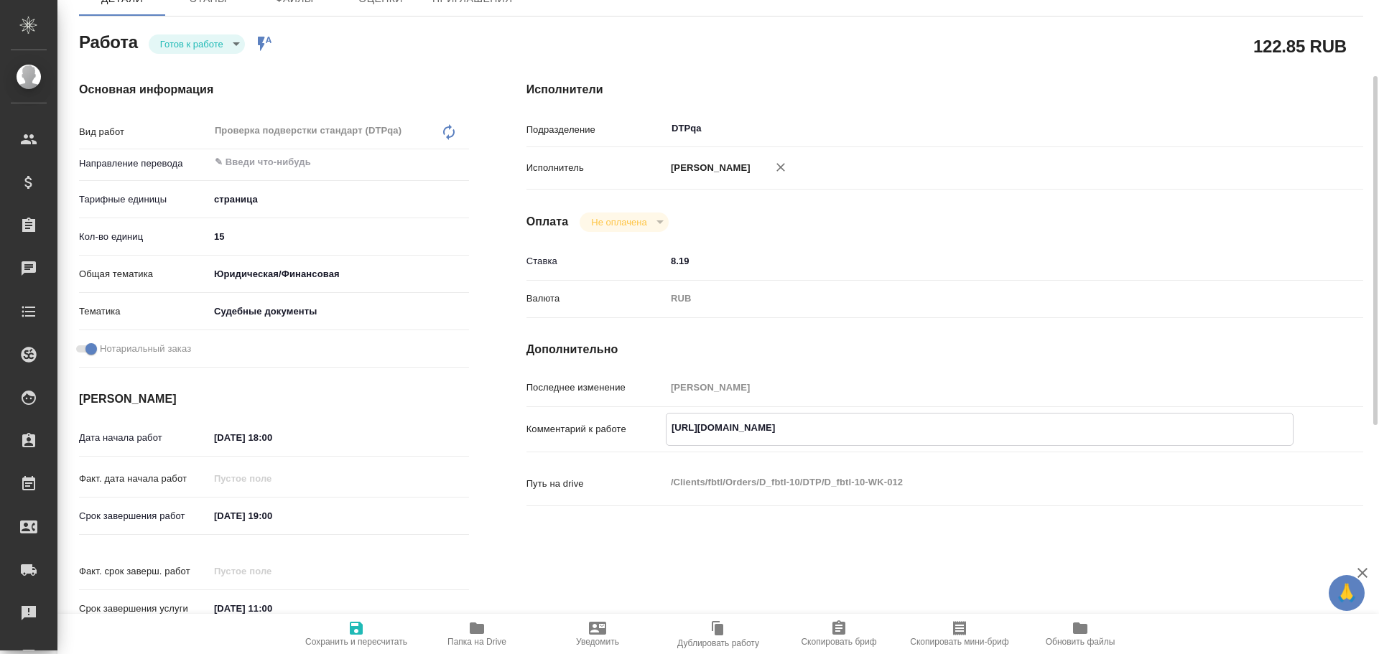
type textarea "x"
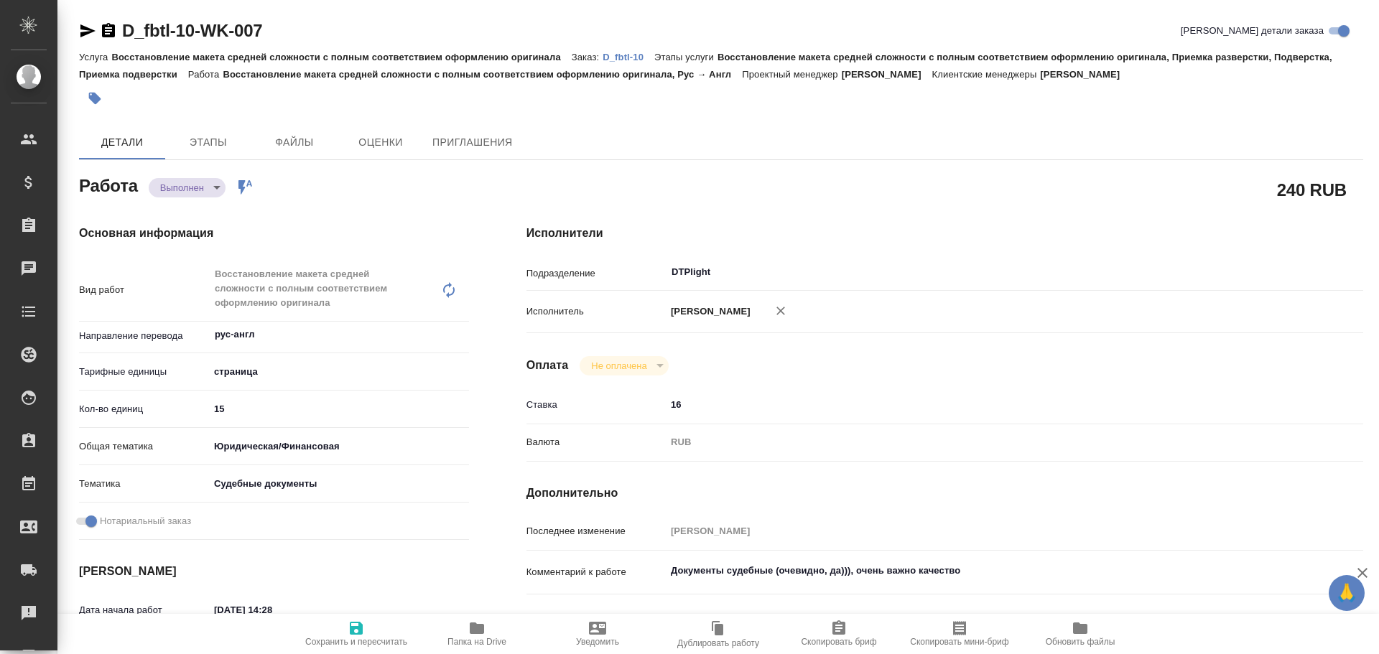
type textarea "x"
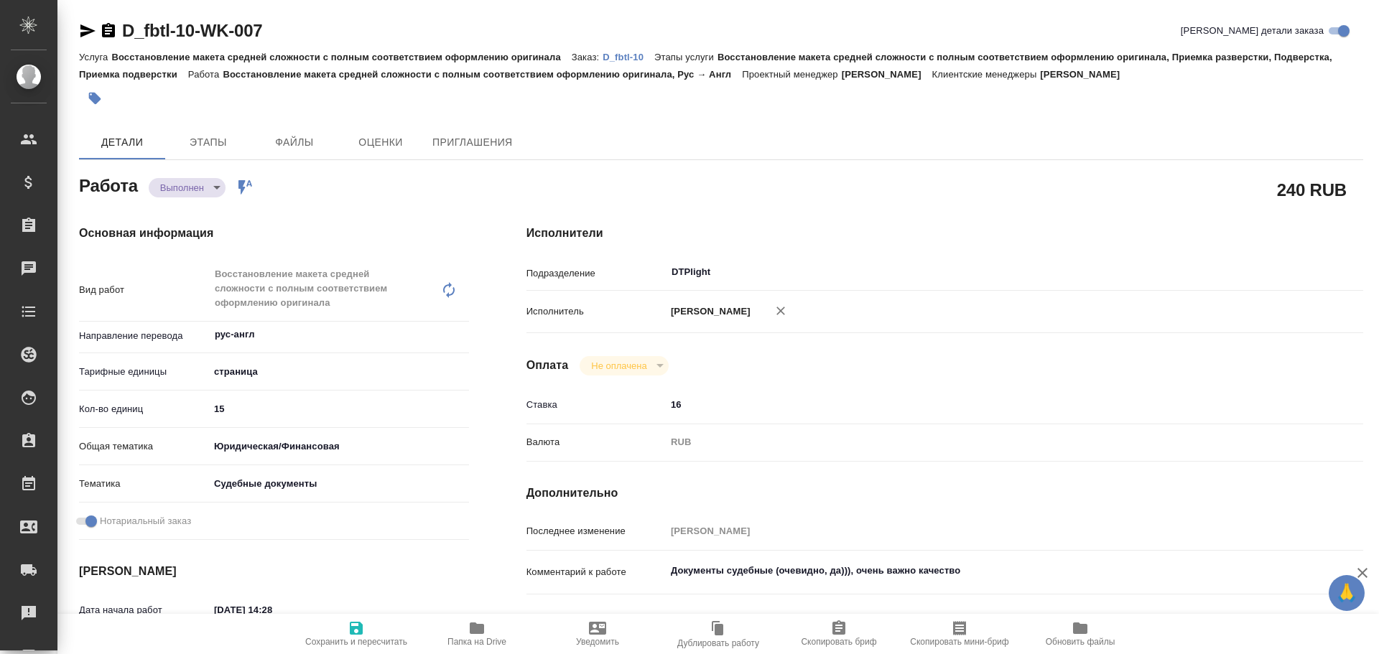
type textarea "x"
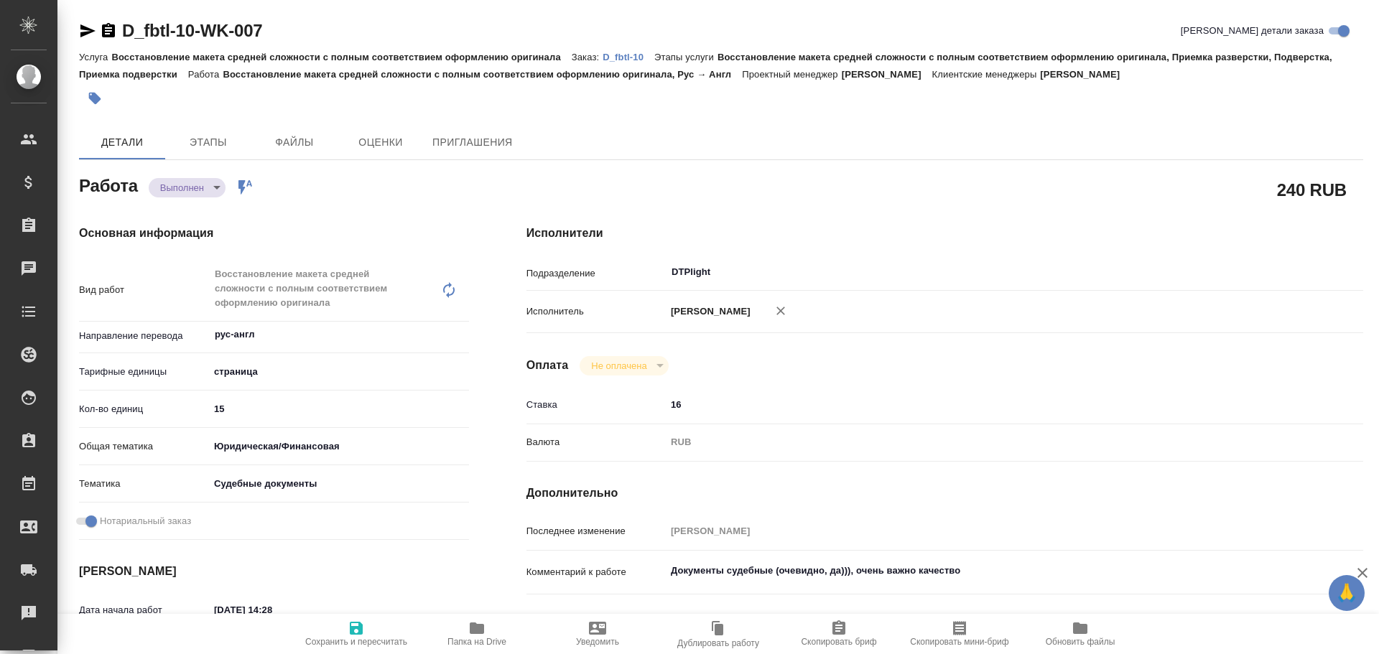
scroll to position [144, 0]
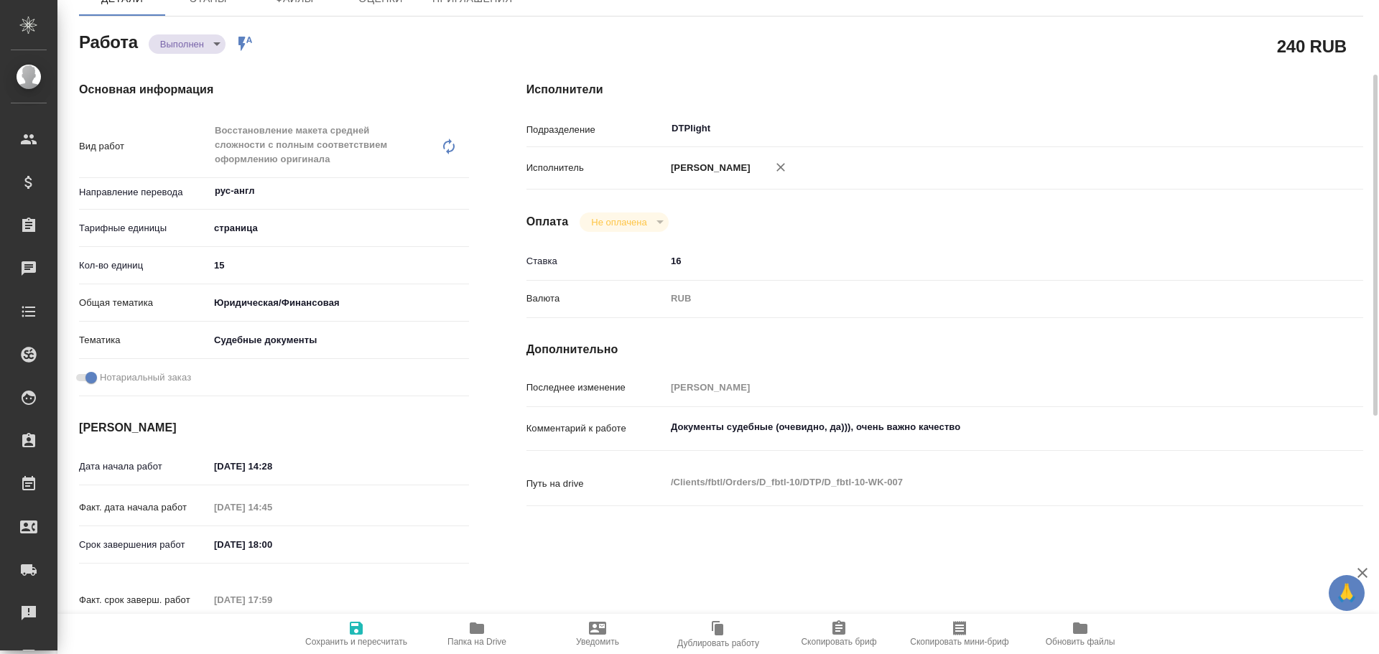
type textarea "x"
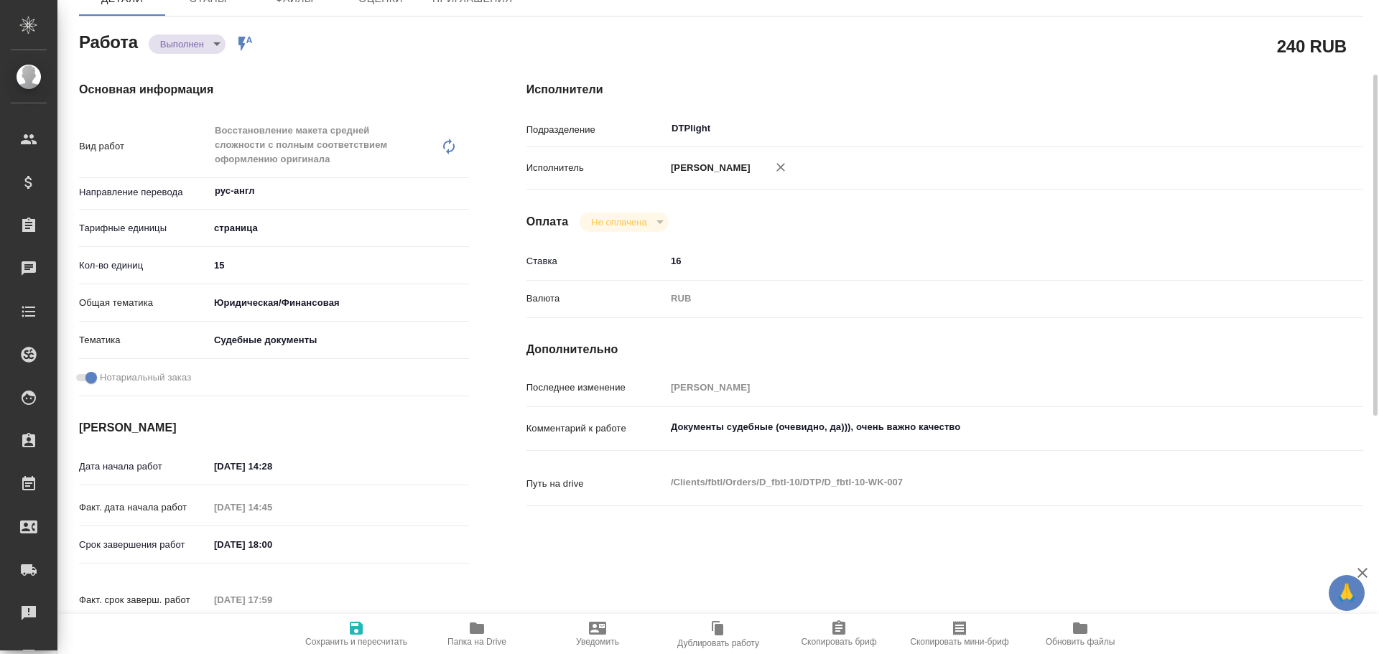
type textarea "x"
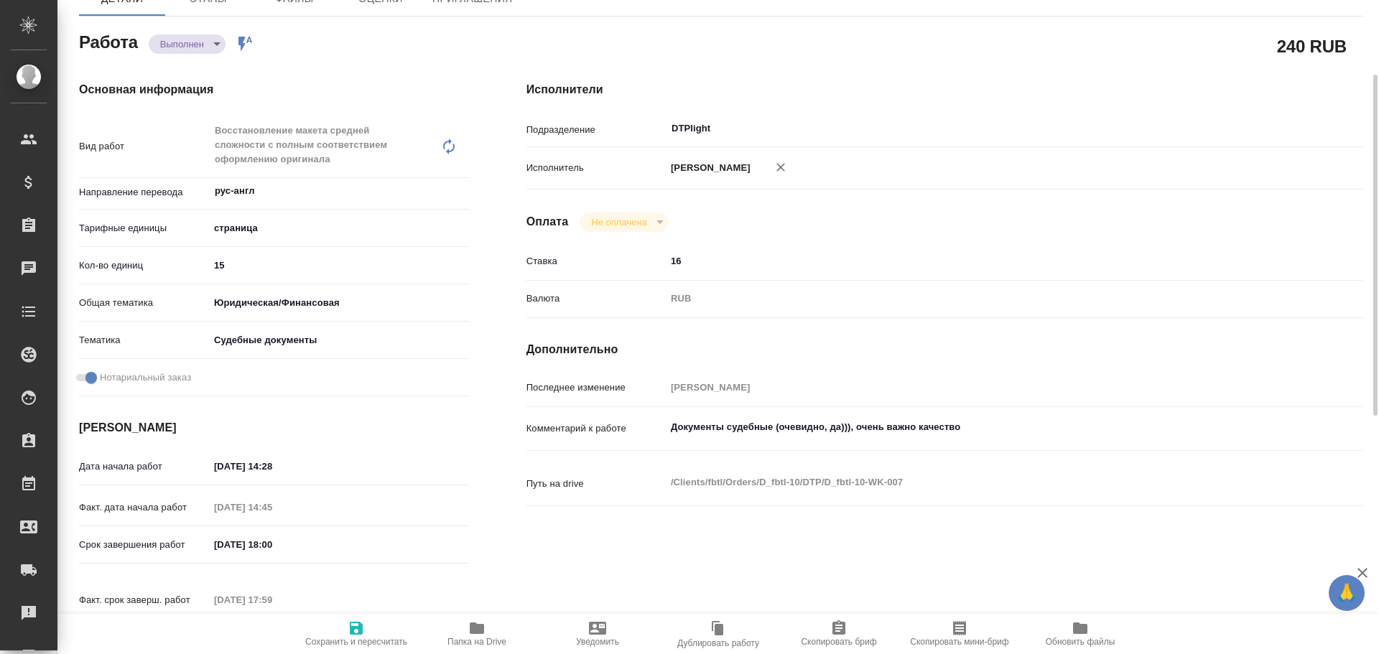
type textarea "x"
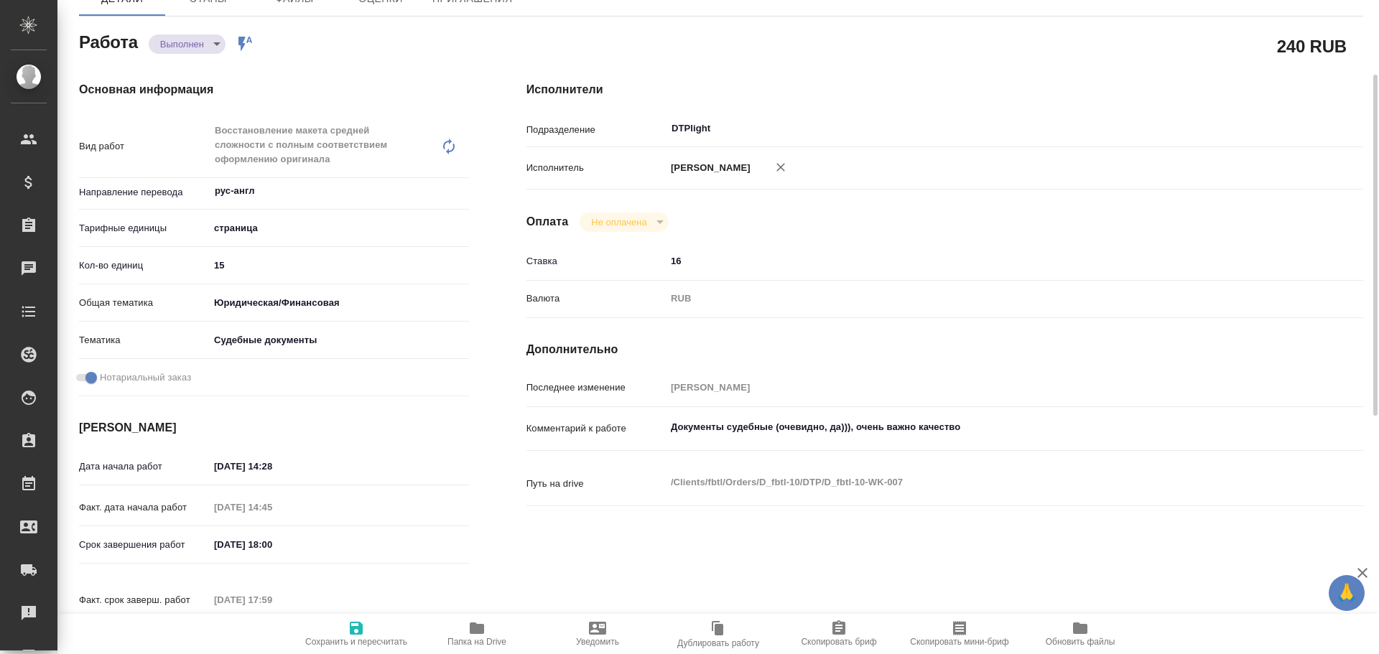
click at [474, 629] on icon "button" at bounding box center [477, 627] width 14 height 11
